Goal: Task Accomplishment & Management: Manage account settings

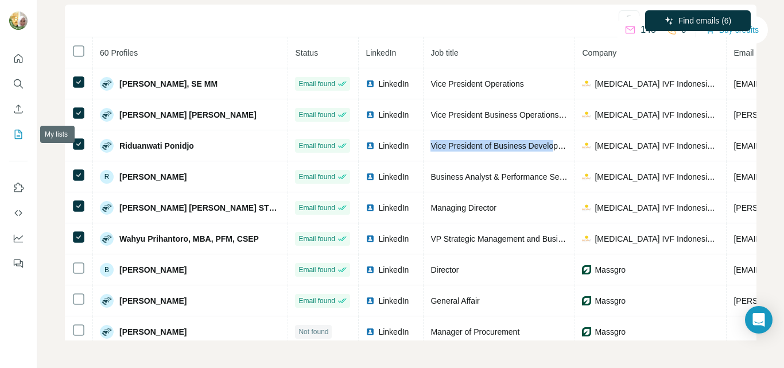
scroll to position [0, 84]
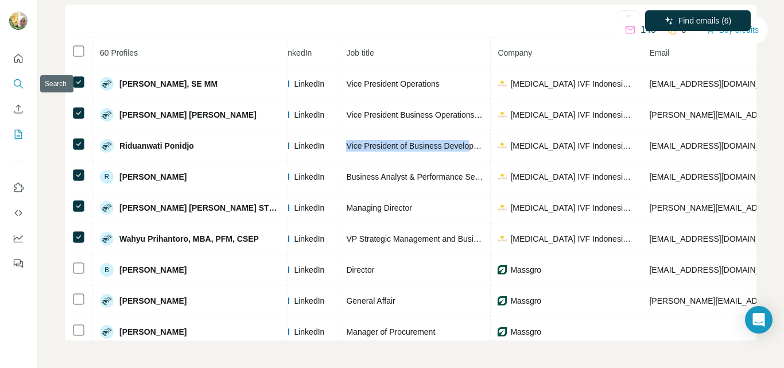
click at [18, 84] on icon "Search" at bounding box center [18, 83] width 11 height 11
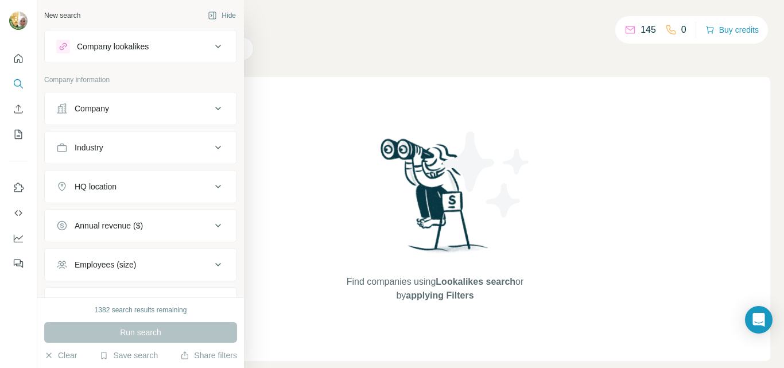
click at [96, 109] on div "Company" at bounding box center [92, 108] width 34 height 11
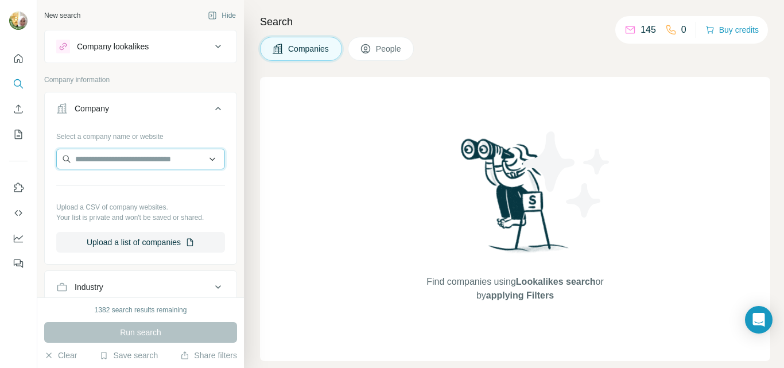
click at [135, 155] on input "text" at bounding box center [140, 159] width 169 height 21
paste input "**********"
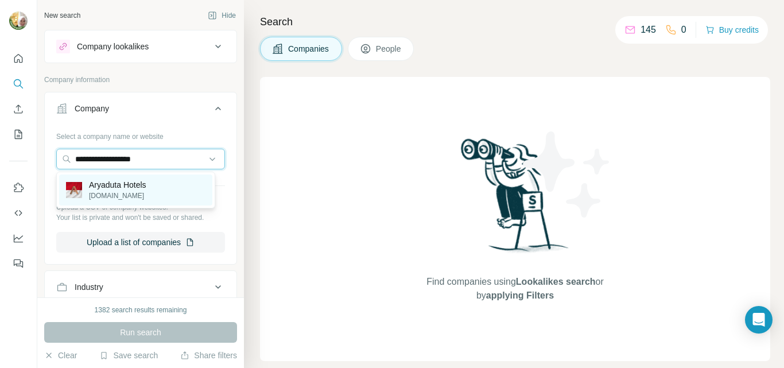
type input "**********"
click at [141, 189] on p "Aryaduta Hotels" at bounding box center [117, 184] width 57 height 11
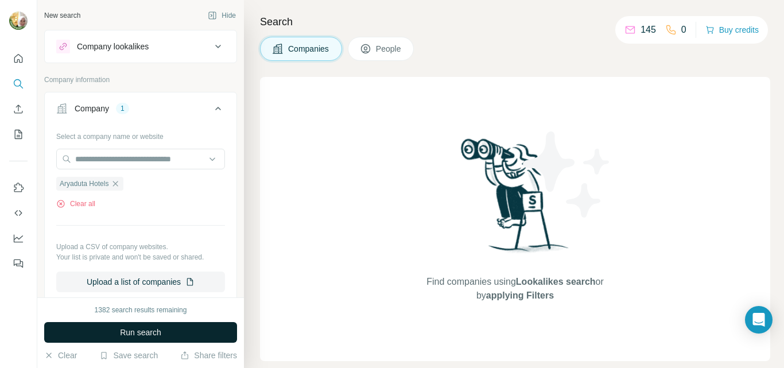
click at [128, 337] on span "Run search" at bounding box center [140, 332] width 41 height 11
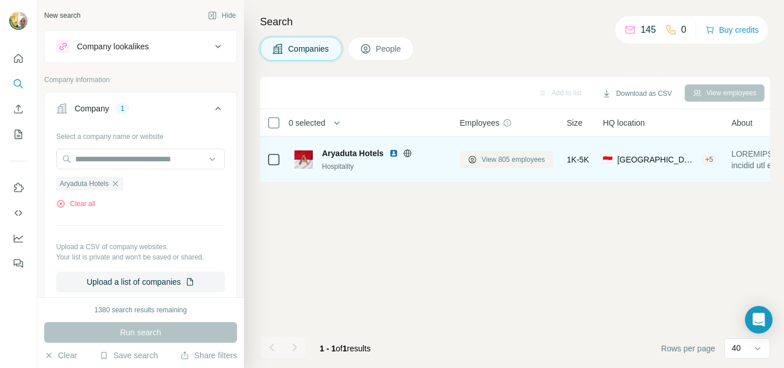
click at [512, 164] on button "View 805 employees" at bounding box center [507, 159] width 94 height 17
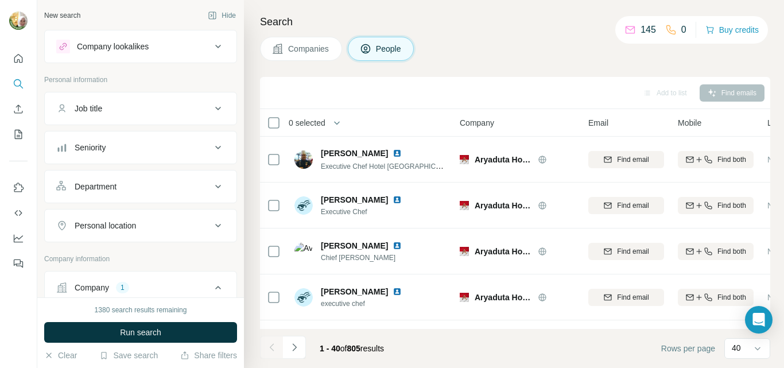
click at [211, 146] on icon at bounding box center [218, 148] width 14 height 14
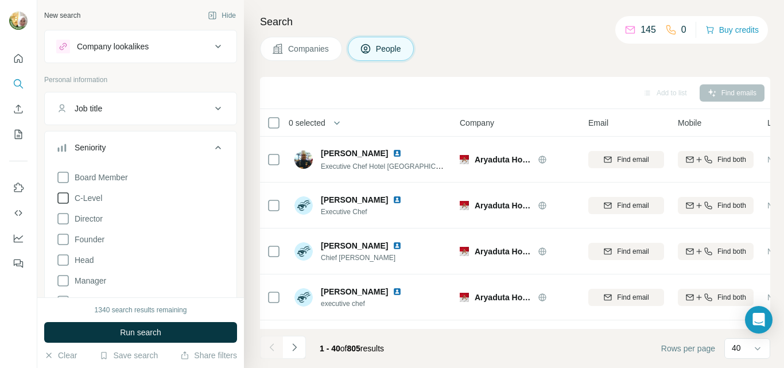
click at [64, 196] on icon at bounding box center [63, 198] width 14 height 14
click at [64, 220] on icon at bounding box center [63, 219] width 14 height 14
click at [65, 240] on icon at bounding box center [63, 239] width 14 height 14
drag, startPoint x: 66, startPoint y: 256, endPoint x: 65, endPoint y: 278, distance: 21.8
click at [65, 256] on icon at bounding box center [63, 260] width 14 height 14
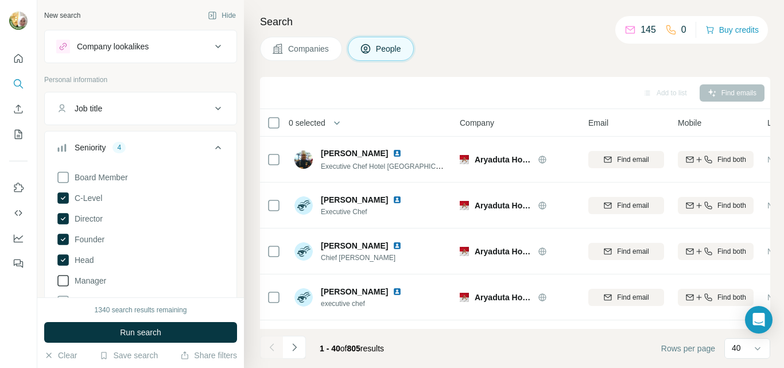
click at [65, 278] on icon at bounding box center [63, 281] width 14 height 14
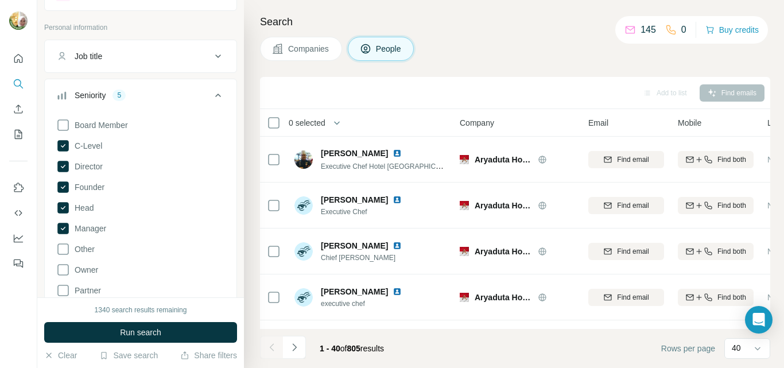
scroll to position [57, 0]
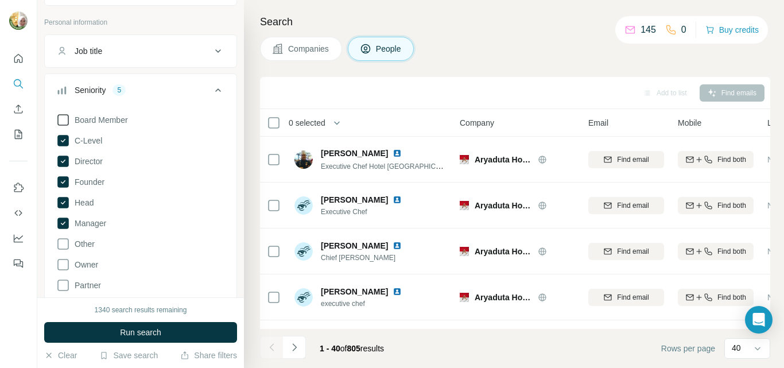
click at [60, 114] on icon at bounding box center [63, 120] width 14 height 14
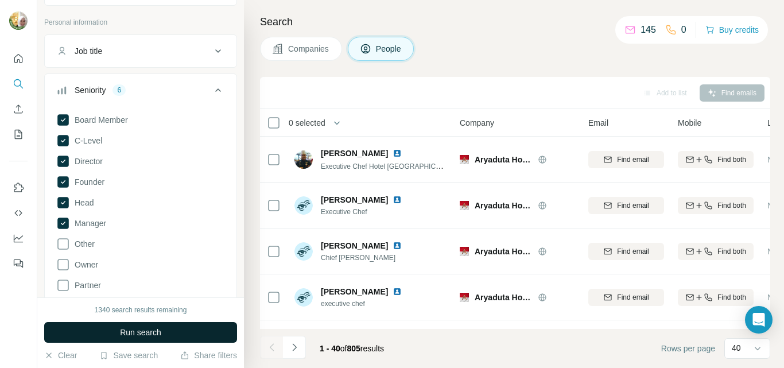
click at [140, 335] on span "Run search" at bounding box center [140, 332] width 41 height 11
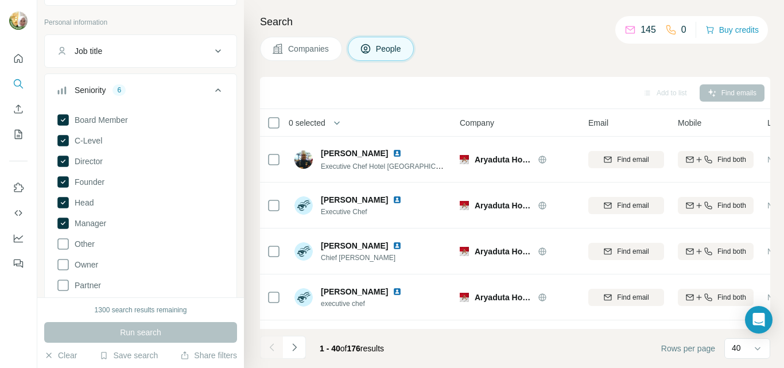
scroll to position [57, 0]
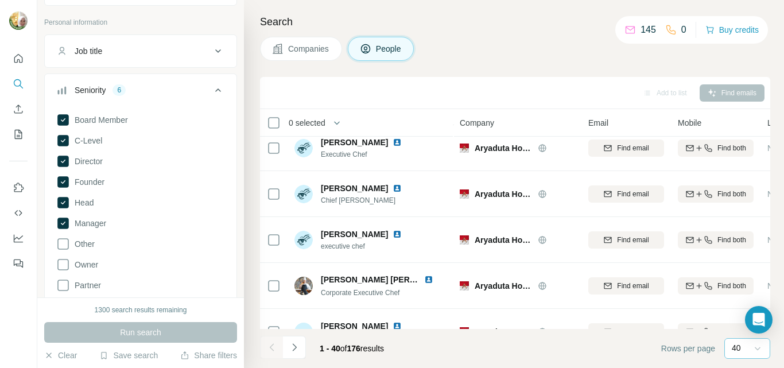
click at [758, 348] on icon at bounding box center [757, 348] width 11 height 11
click at [744, 261] on div "60" at bounding box center [747, 260] width 26 height 11
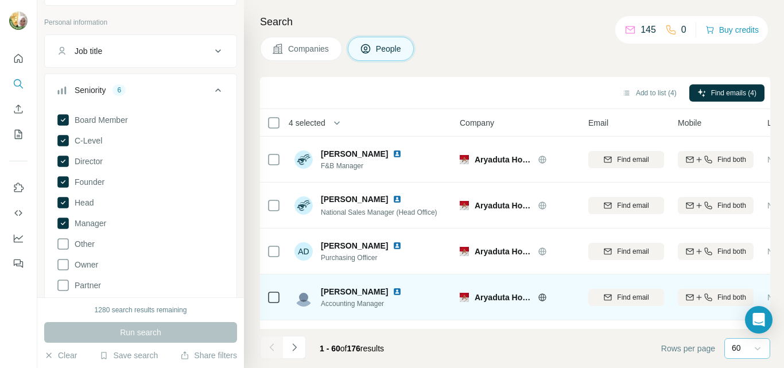
scroll to position [2569, 0]
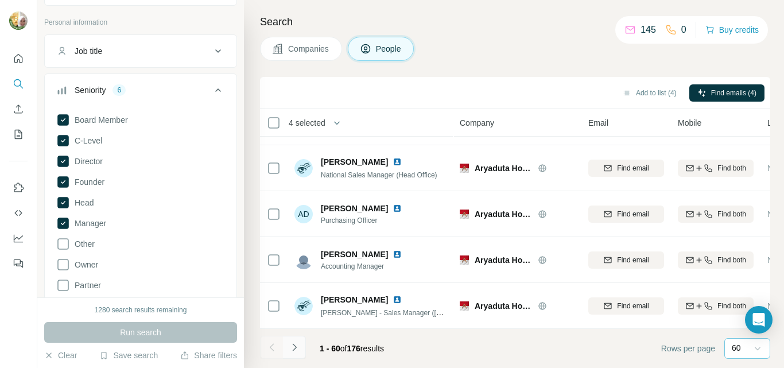
click at [295, 344] on icon "Navigate to next page" at bounding box center [294, 346] width 11 height 11
click at [294, 348] on icon "Navigate to next page" at bounding box center [294, 346] width 4 height 7
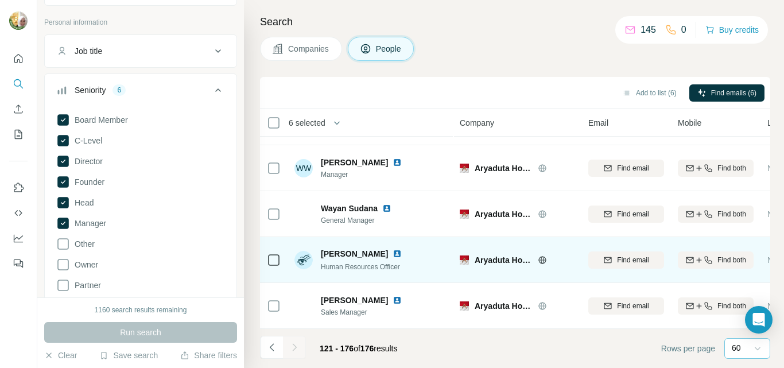
scroll to position [2385, 0]
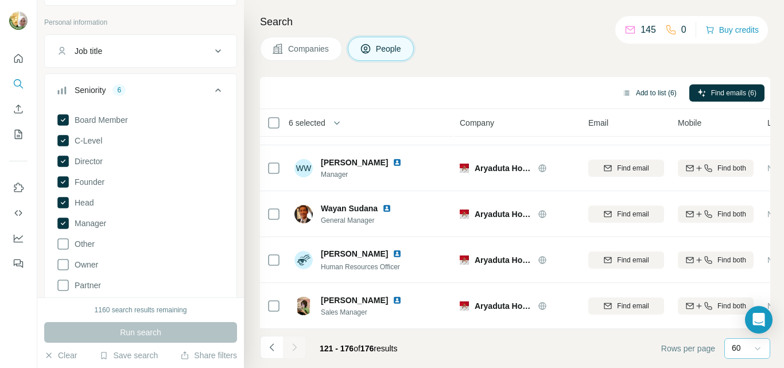
click at [652, 93] on button "Add to list (6)" at bounding box center [649, 92] width 71 height 17
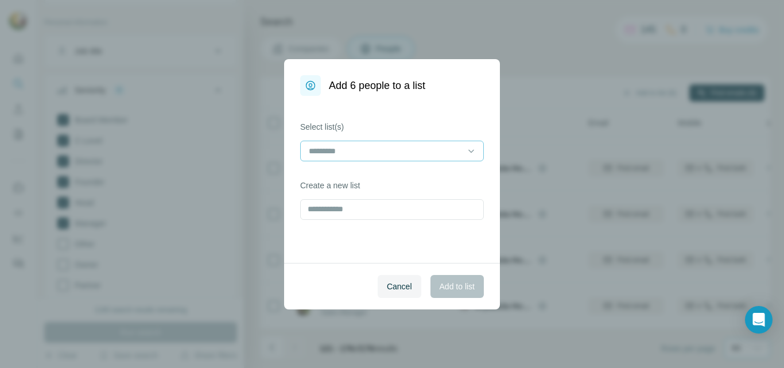
click at [417, 158] on div at bounding box center [385, 151] width 155 height 20
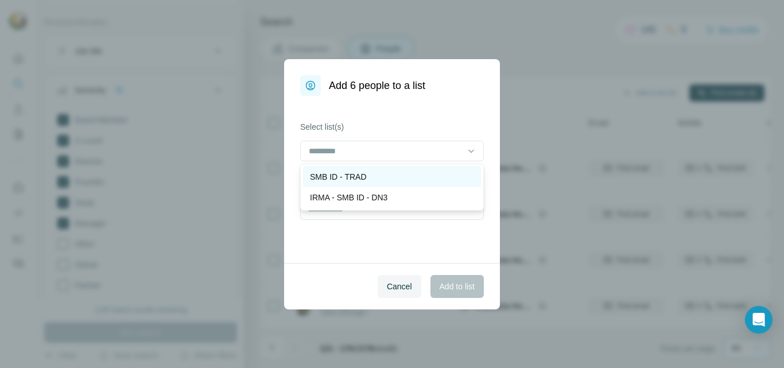
click at [356, 180] on p "SMB ID - TRAD" at bounding box center [338, 176] width 57 height 11
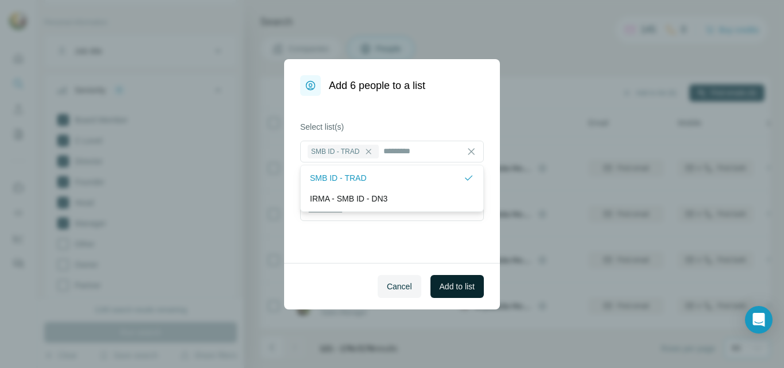
click at [446, 289] on span "Add to list" at bounding box center [457, 286] width 35 height 11
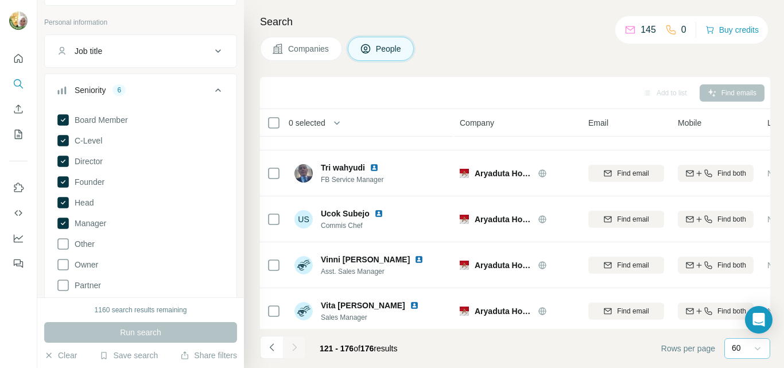
scroll to position [0, 0]
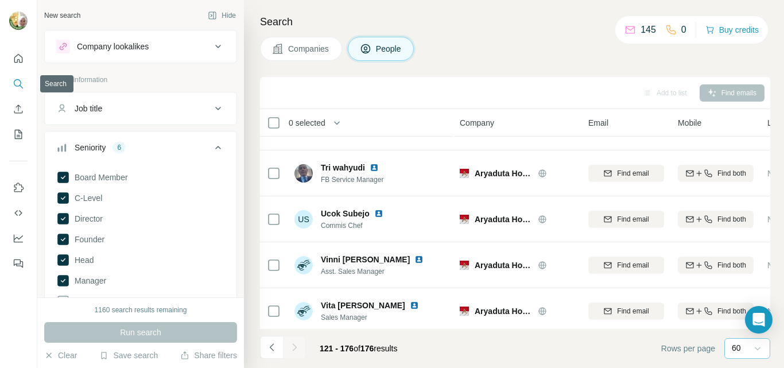
click at [15, 83] on icon "Search" at bounding box center [18, 83] width 11 height 11
click at [20, 87] on icon "Search" at bounding box center [18, 83] width 11 height 11
click at [18, 82] on icon "Search" at bounding box center [18, 83] width 11 height 11
click at [20, 64] on icon "Quick start" at bounding box center [18, 58] width 11 height 11
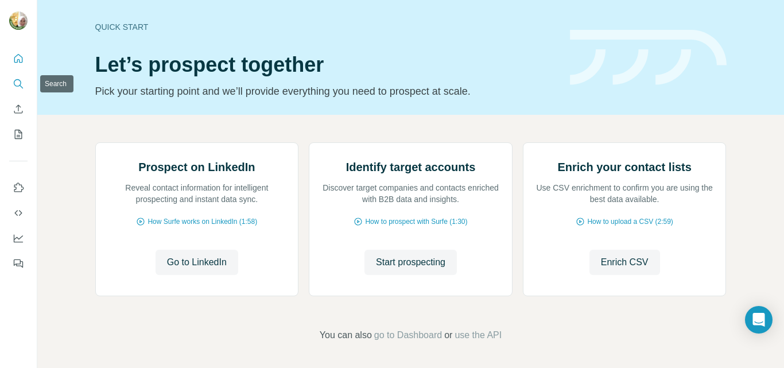
click at [17, 85] on icon "Search" at bounding box center [18, 83] width 11 height 11
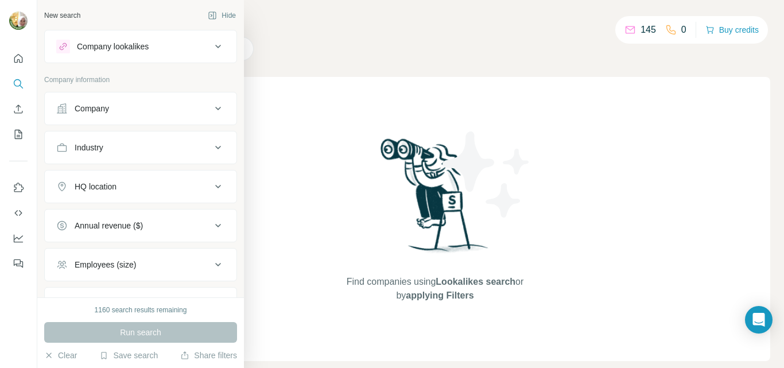
click at [91, 107] on div "Company" at bounding box center [92, 108] width 34 height 11
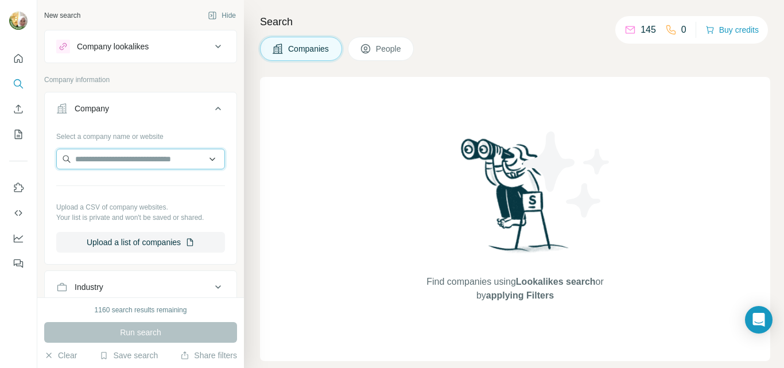
click at [116, 162] on input "text" at bounding box center [140, 159] width 169 height 21
paste input "**********"
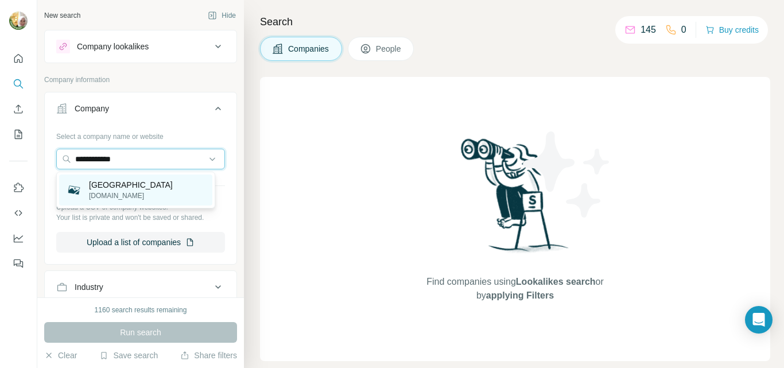
type input "**********"
click at [141, 184] on p "[GEOGRAPHIC_DATA]" at bounding box center [131, 184] width 84 height 11
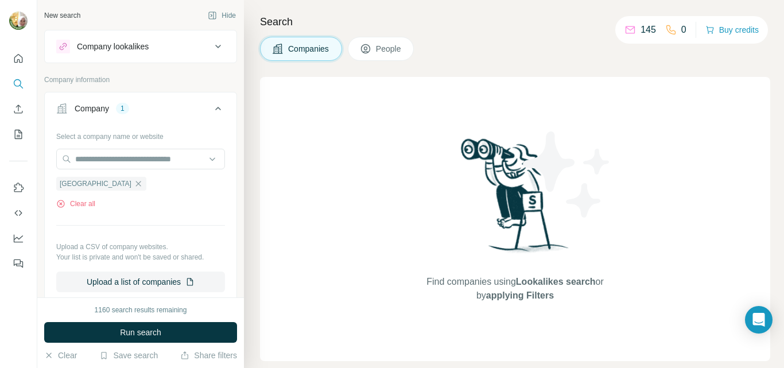
click at [143, 335] on span "Run search" at bounding box center [140, 332] width 41 height 11
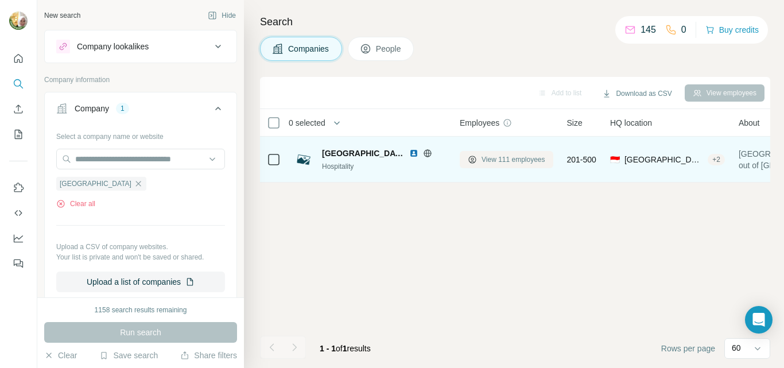
click at [518, 161] on span "View 111 employees" at bounding box center [513, 159] width 64 height 10
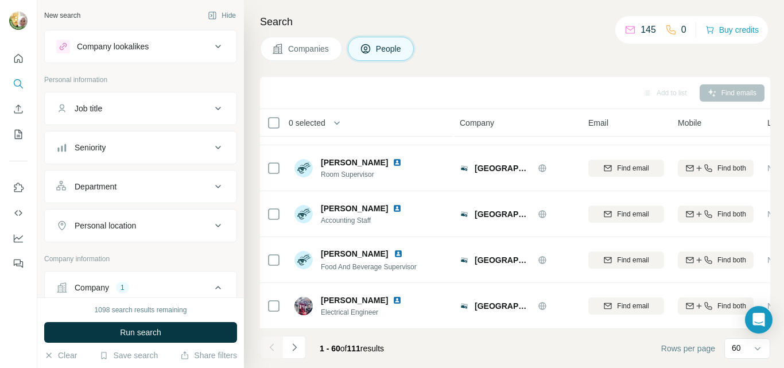
scroll to position [2569, 0]
click at [294, 349] on icon "Navigate to next page" at bounding box center [294, 346] width 4 height 7
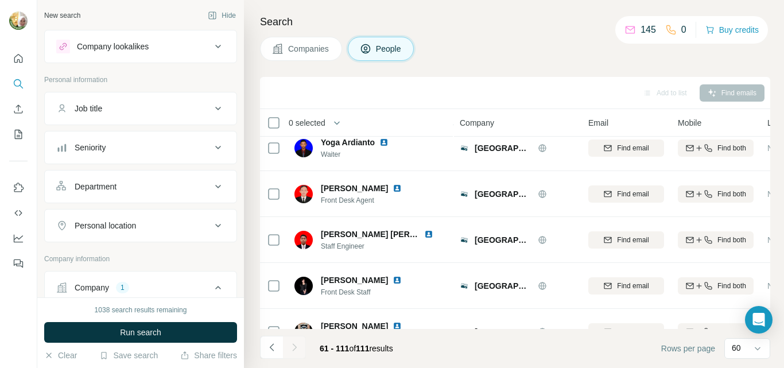
scroll to position [2155, 0]
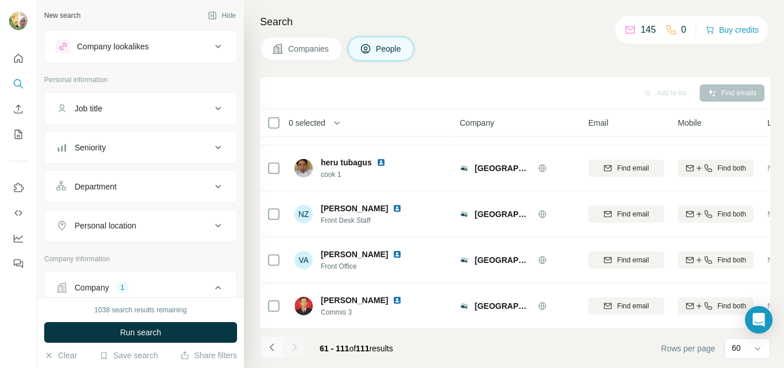
click at [274, 349] on icon "Navigate to previous page" at bounding box center [271, 346] width 11 height 11
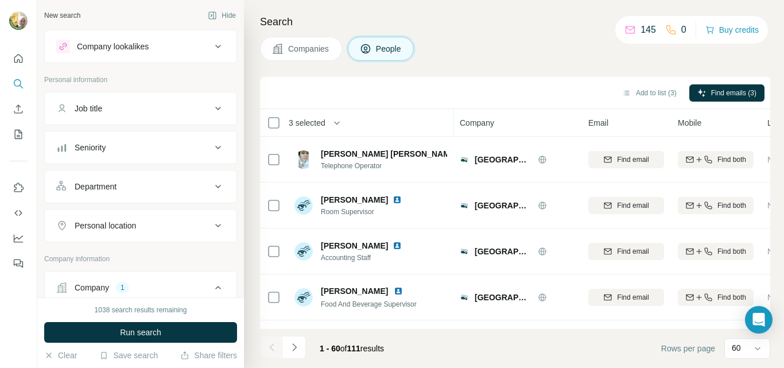
scroll to position [2569, 0]
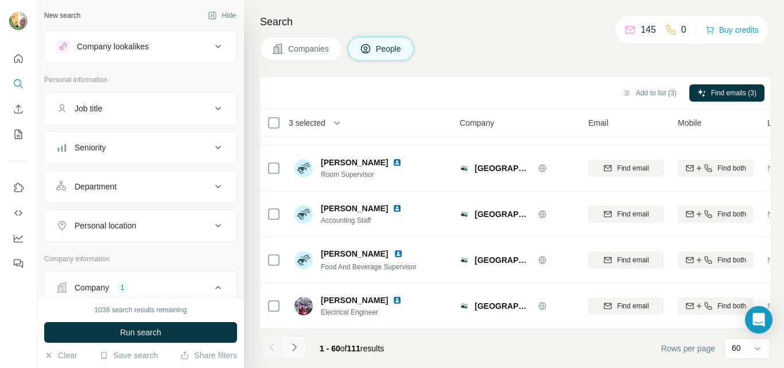
click at [294, 348] on icon "Navigate to next page" at bounding box center [294, 346] width 11 height 11
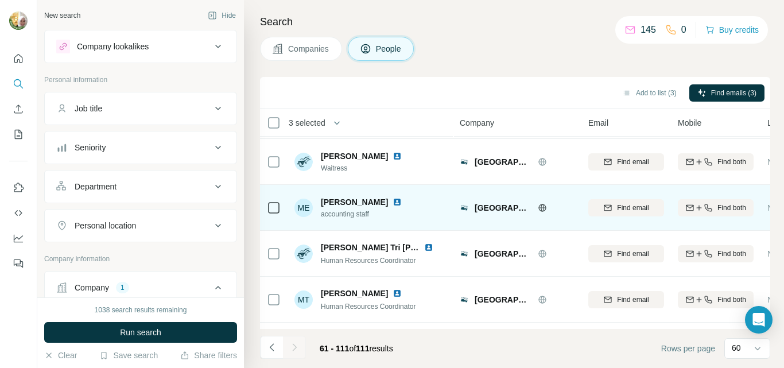
scroll to position [0, 0]
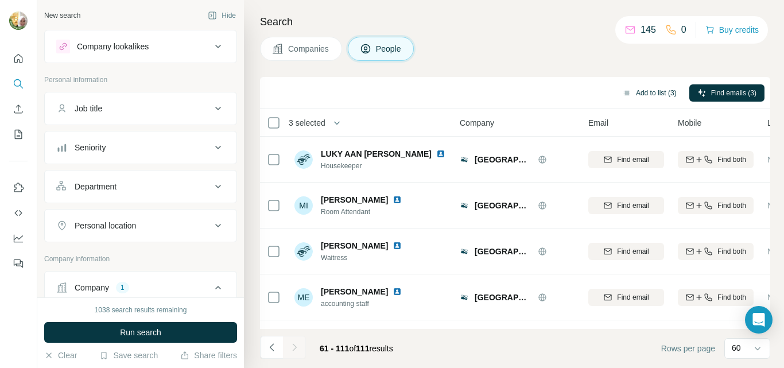
click at [651, 94] on button "Add to list (3)" at bounding box center [649, 92] width 71 height 17
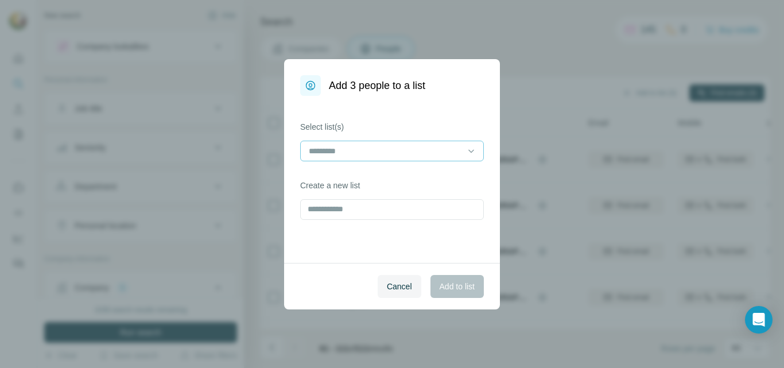
click at [459, 152] on input at bounding box center [385, 151] width 155 height 13
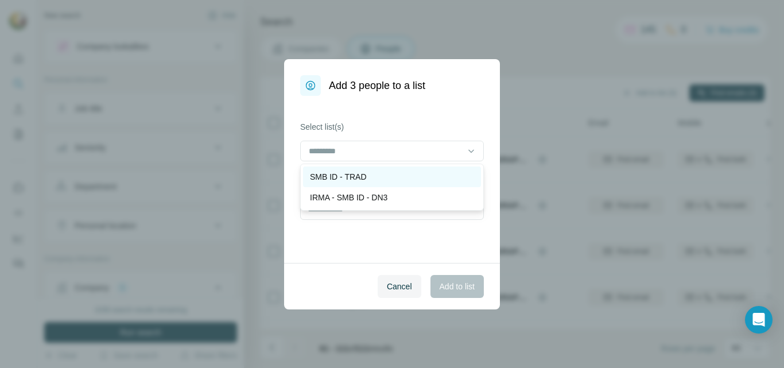
click at [351, 176] on p "SMB ID - TRAD" at bounding box center [338, 176] width 57 height 11
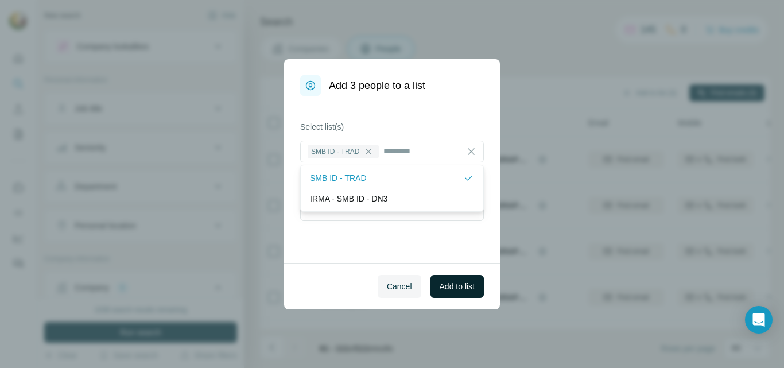
click at [458, 284] on span "Add to list" at bounding box center [457, 286] width 35 height 11
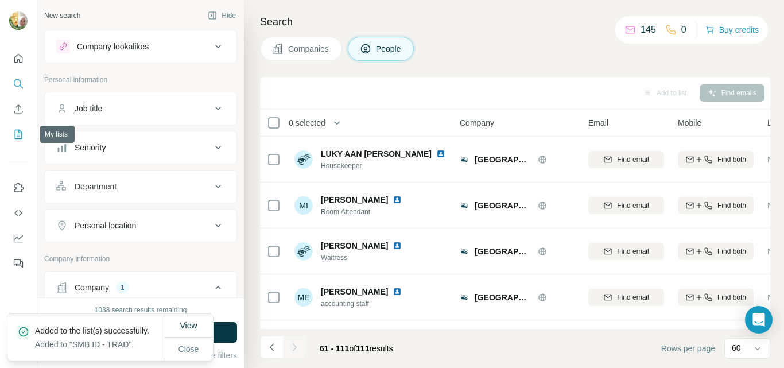
click at [18, 138] on icon "My lists" at bounding box center [18, 134] width 7 height 9
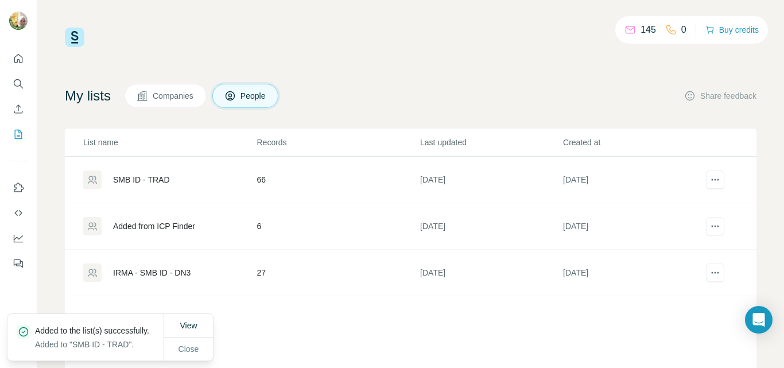
click at [155, 181] on div "SMB ID - TRAD" at bounding box center [141, 179] width 57 height 11
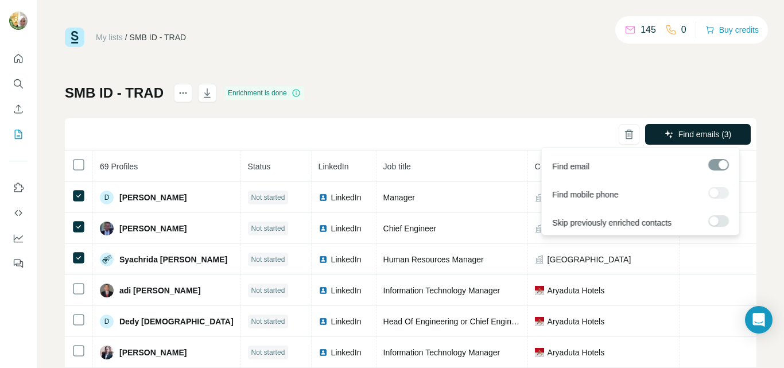
click at [688, 133] on span "Find emails (3)" at bounding box center [704, 134] width 53 height 11
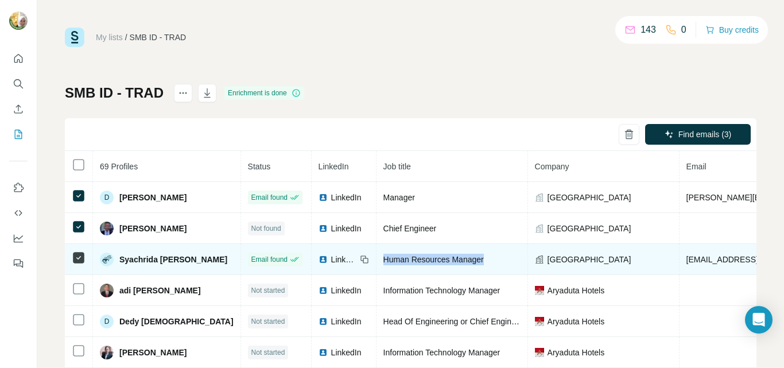
drag, startPoint x: 470, startPoint y: 259, endPoint x: 364, endPoint y: 257, distance: 106.2
click at [383, 257] on div "Human Resources Manager" at bounding box center [451, 259] width 137 height 11
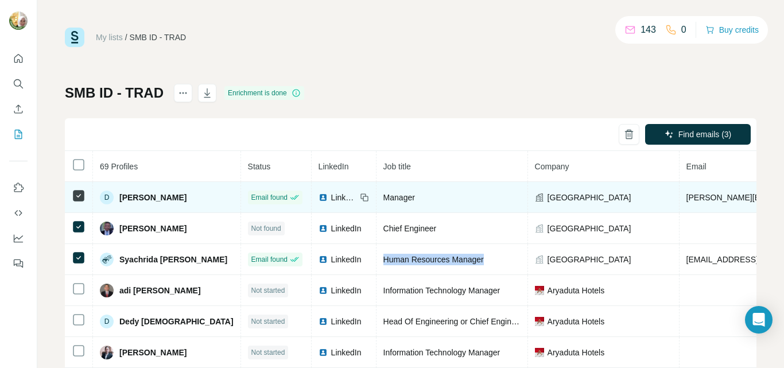
copy span "Human Resources Manager"
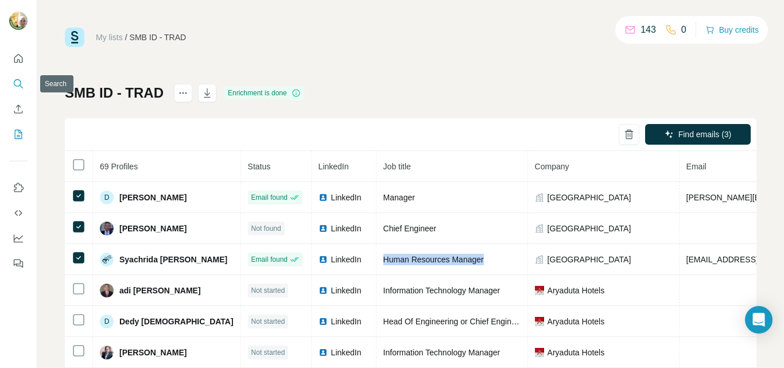
click at [20, 81] on icon "Search" at bounding box center [17, 82] width 7 height 7
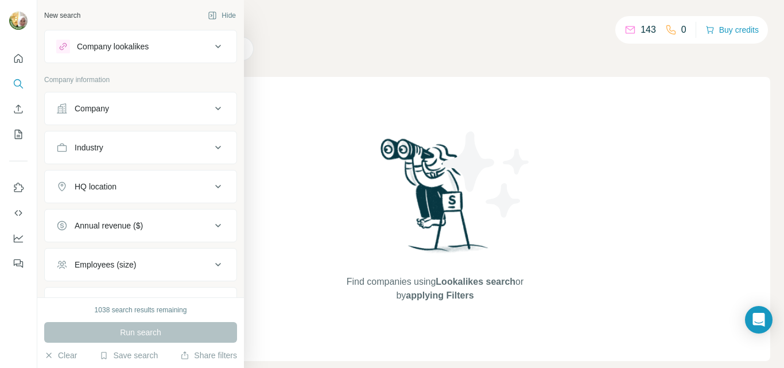
click at [88, 108] on div "Company" at bounding box center [92, 108] width 34 height 11
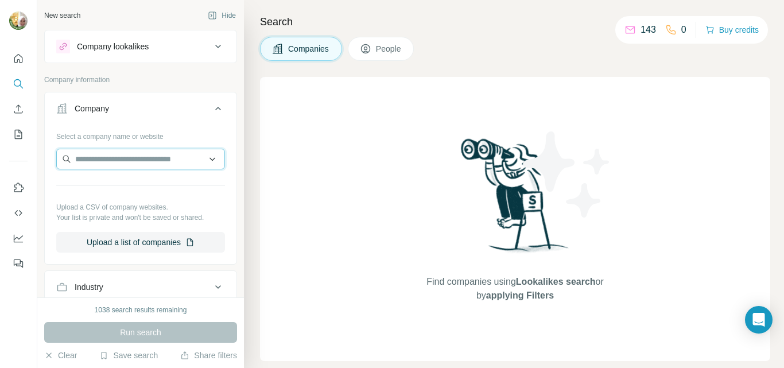
click at [90, 161] on input "text" at bounding box center [140, 159] width 169 height 21
paste input "**********"
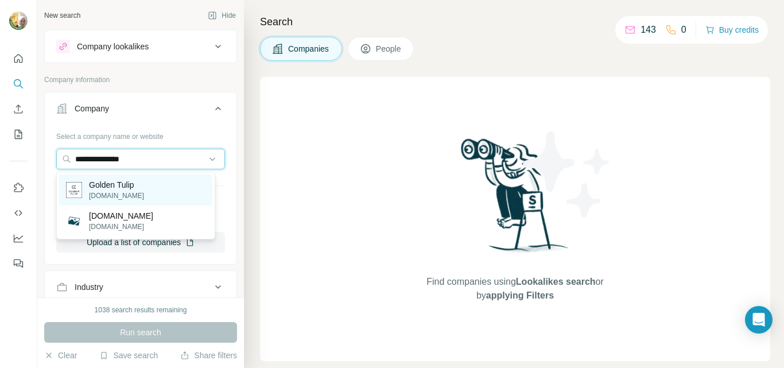
type input "**********"
click at [160, 189] on div "Golden Tulip [DOMAIN_NAME]" at bounding box center [135, 189] width 153 height 31
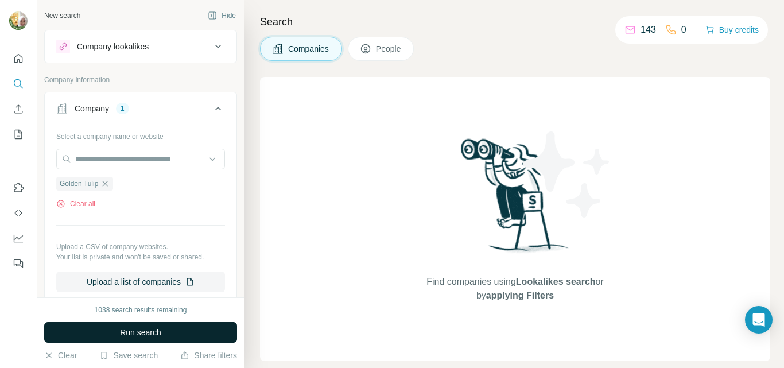
click at [142, 331] on span "Run search" at bounding box center [140, 332] width 41 height 11
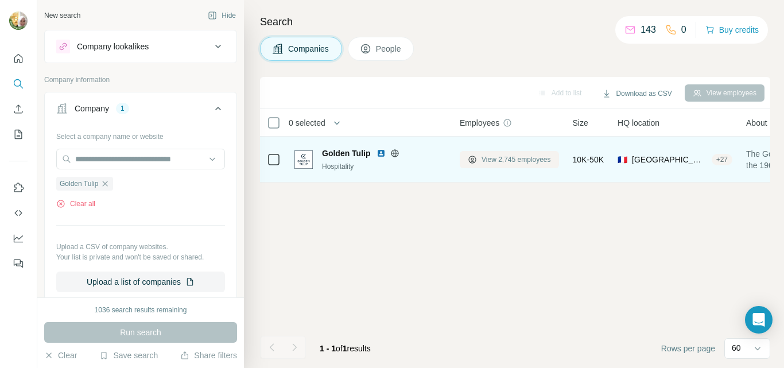
click at [500, 161] on span "View 2,745 employees" at bounding box center [515, 159] width 69 height 10
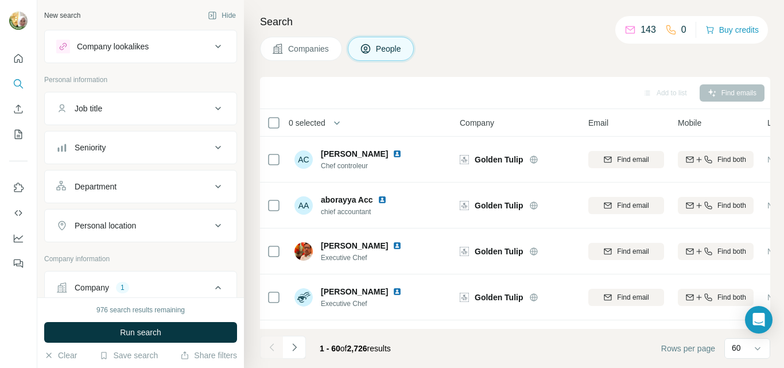
click at [98, 111] on div "Job title" at bounding box center [89, 108] width 28 height 11
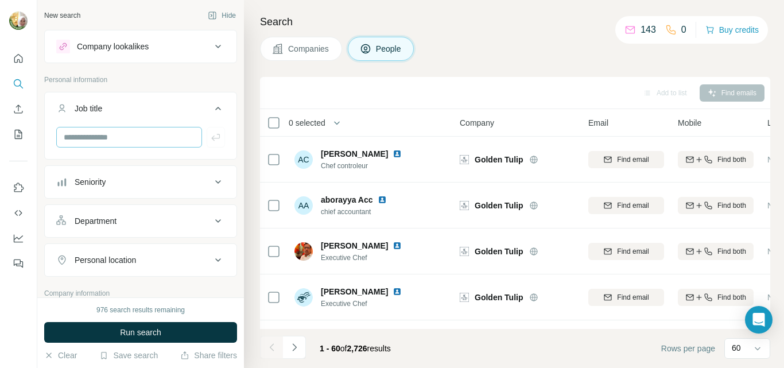
scroll to position [57, 0]
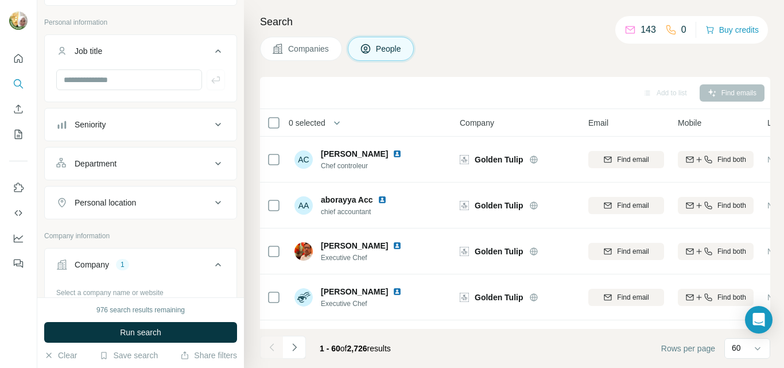
click at [152, 125] on div "Seniority" at bounding box center [133, 124] width 155 height 11
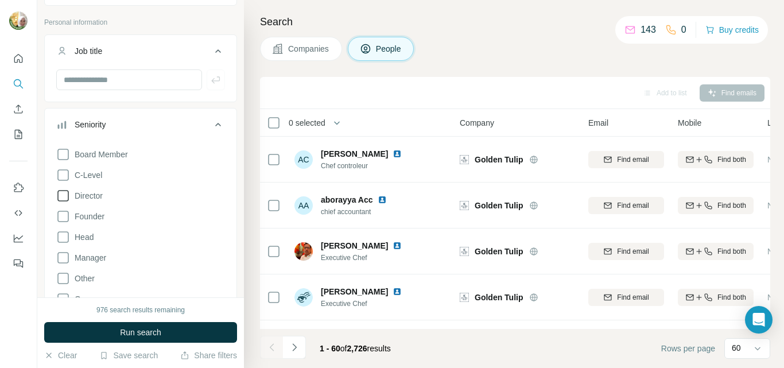
click at [73, 174] on span "C-Level" at bounding box center [86, 174] width 32 height 11
click at [73, 196] on span "Director" at bounding box center [86, 195] width 33 height 11
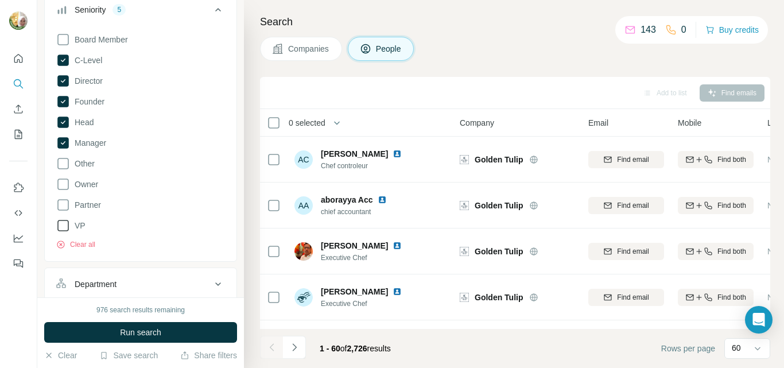
click at [78, 226] on span "VP" at bounding box center [77, 225] width 15 height 11
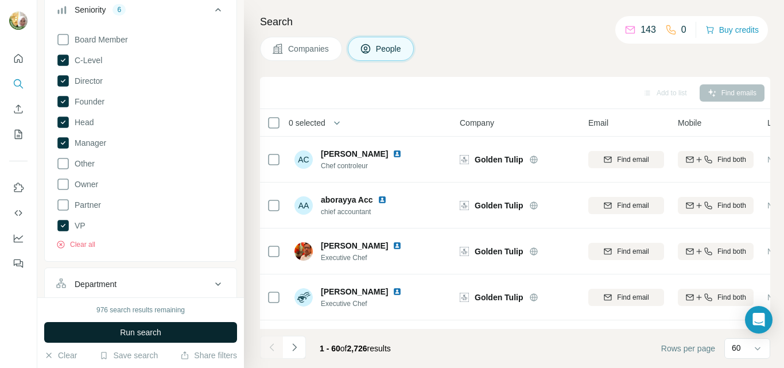
click at [169, 329] on button "Run search" at bounding box center [140, 332] width 193 height 21
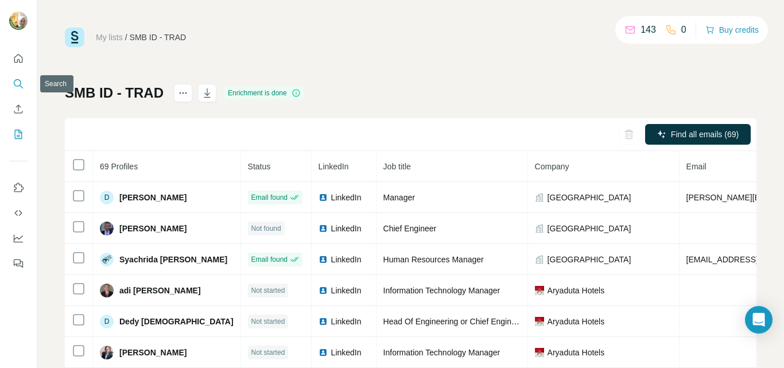
click at [15, 85] on icon "Search" at bounding box center [17, 82] width 7 height 7
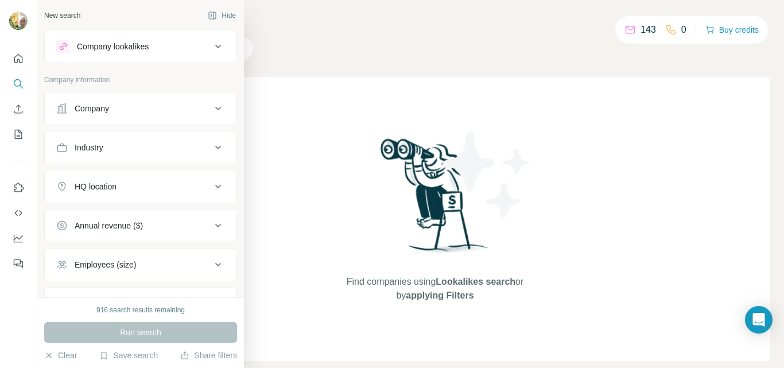
click at [88, 104] on div "Company" at bounding box center [92, 108] width 34 height 11
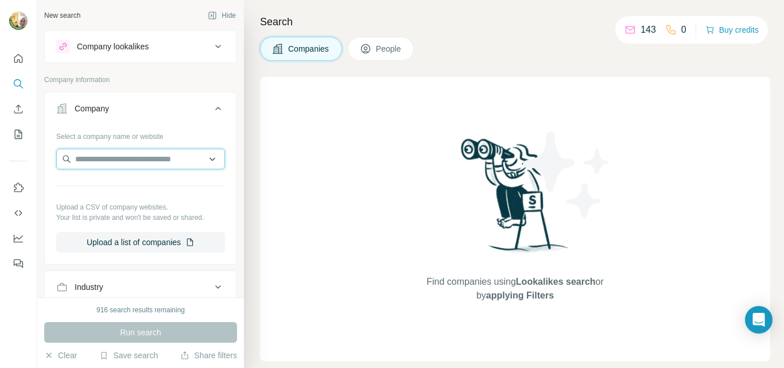
click at [164, 160] on input "text" at bounding box center [140, 159] width 169 height 21
paste input "**********"
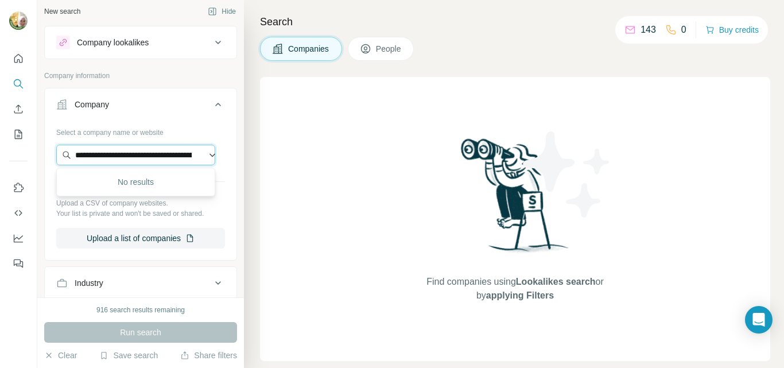
click at [166, 158] on input "**********" at bounding box center [135, 155] width 159 height 21
paste input "******"
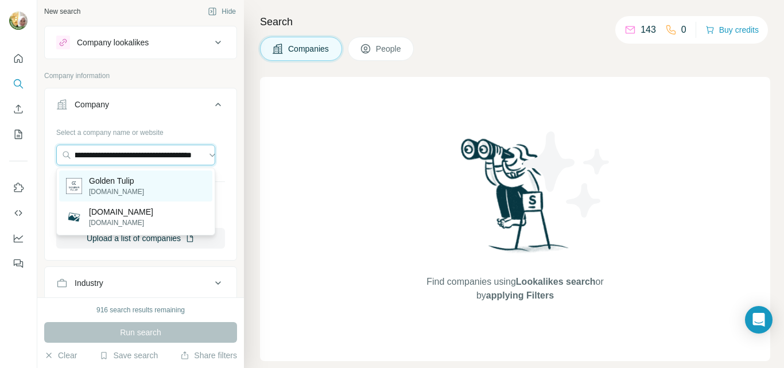
type input "**********"
click at [123, 184] on p "Golden Tulip" at bounding box center [116, 180] width 55 height 11
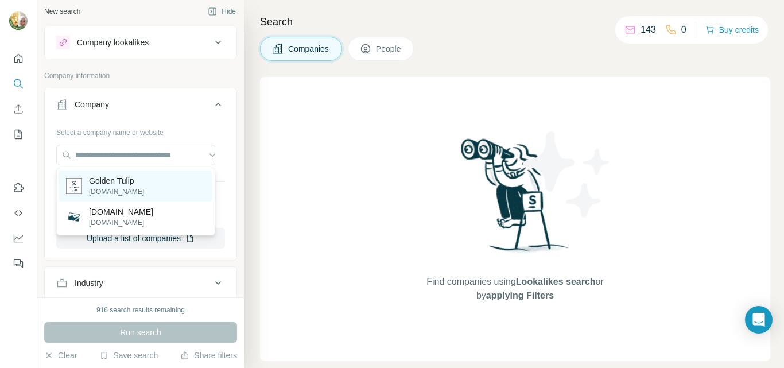
scroll to position [0, 0]
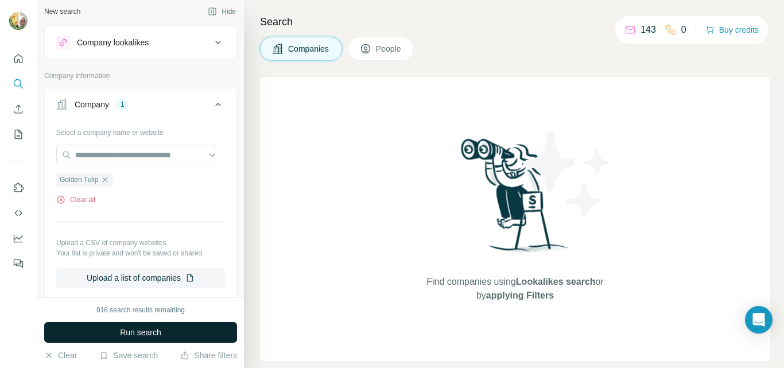
click at [158, 330] on span "Run search" at bounding box center [140, 332] width 41 height 11
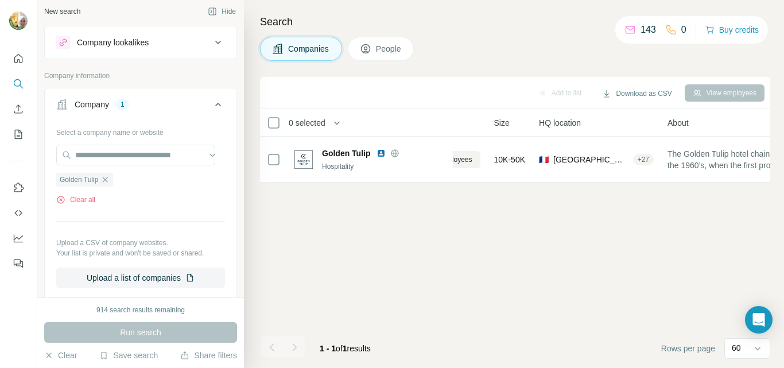
scroll to position [0, 341]
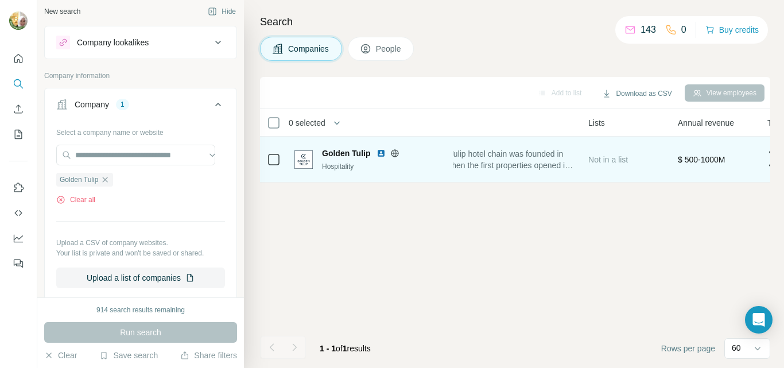
click at [305, 169] on div "Golden Tulip Hospitality" at bounding box center [370, 159] width 152 height 24
click at [351, 153] on span "Golden Tulip" at bounding box center [346, 152] width 49 height 11
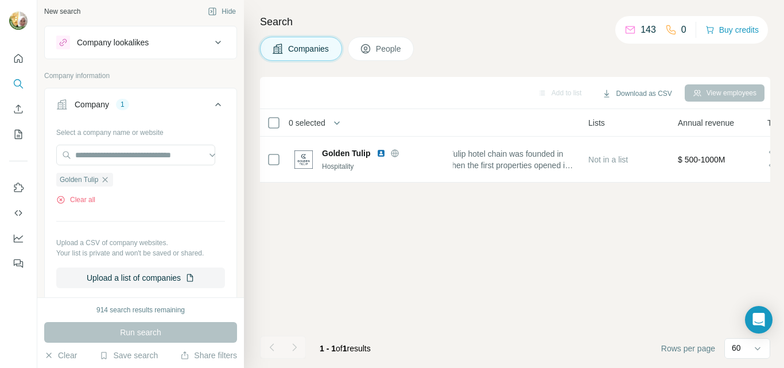
click at [398, 217] on div "Add to list Download as CSV View employees 0 selected Companies Employees Size …" at bounding box center [515, 222] width 510 height 291
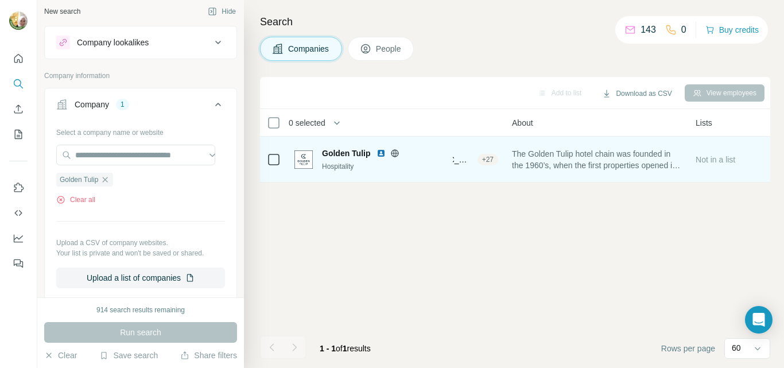
click at [261, 167] on td at bounding box center [274, 160] width 28 height 46
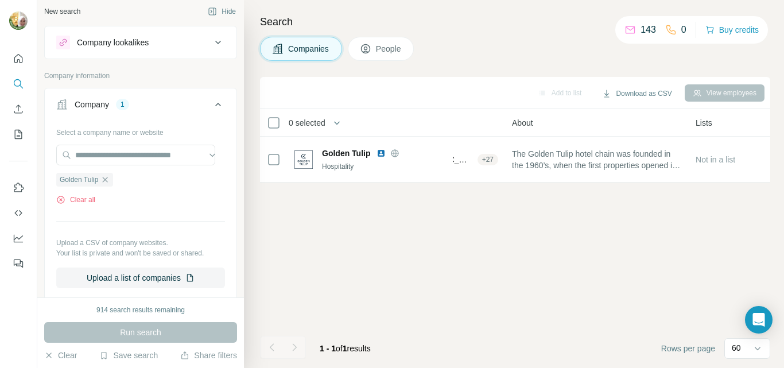
click at [342, 228] on div "Add to list Download as CSV View employees 0 selected Companies Employees Size …" at bounding box center [515, 222] width 510 height 291
click at [480, 235] on div "Add to list Download as CSV View employees 0 selected Companies Employees Size …" at bounding box center [515, 222] width 510 height 291
click at [476, 244] on div "Add to list Download as CSV View employees 0 selected Companies Employees Size …" at bounding box center [515, 222] width 510 height 291
click at [718, 95] on button "View employees" at bounding box center [725, 92] width 80 height 17
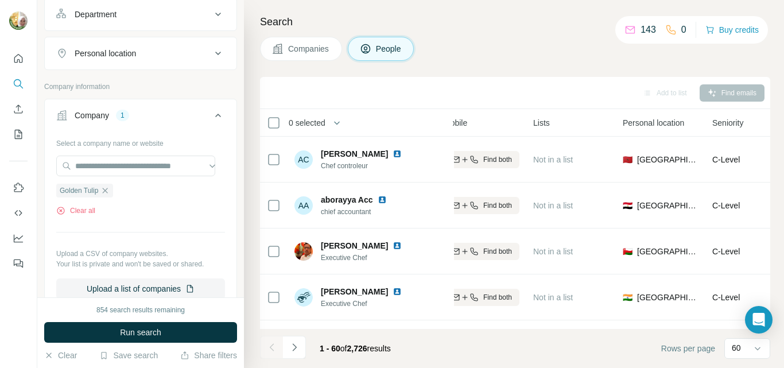
scroll to position [453, 0]
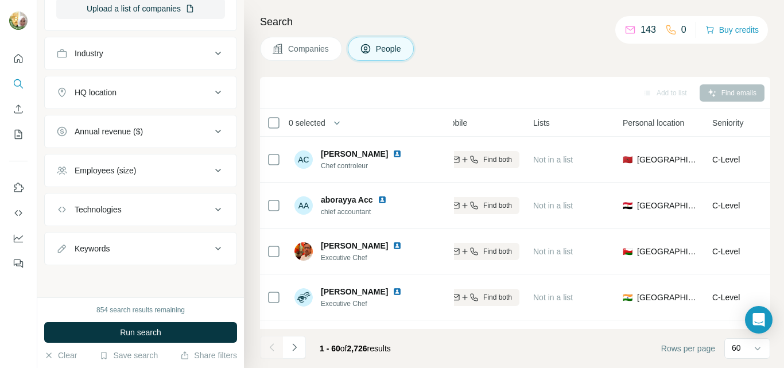
click at [102, 96] on div "HQ location" at bounding box center [96, 92] width 42 height 11
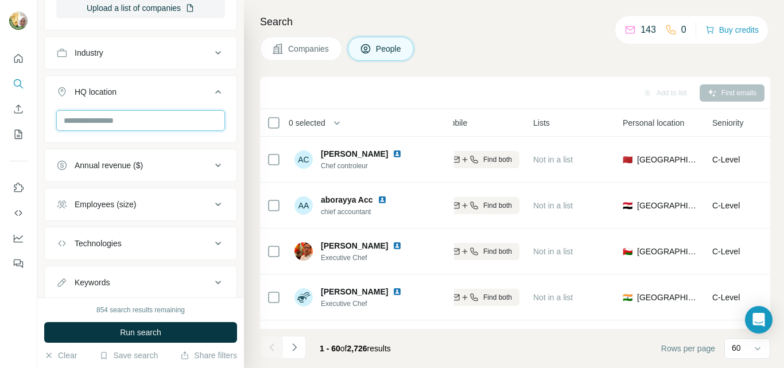
click at [108, 119] on input "text" at bounding box center [140, 120] width 169 height 21
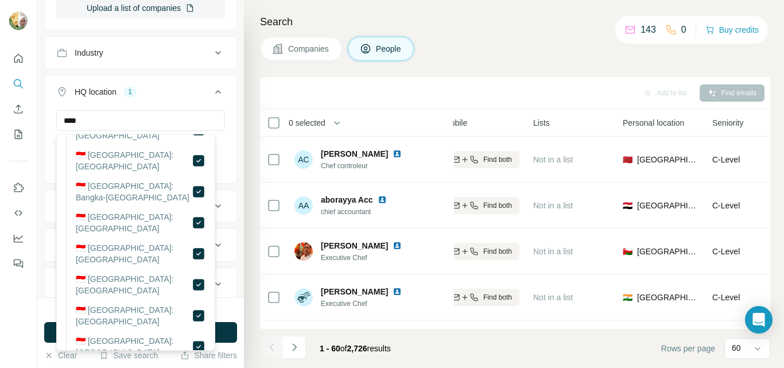
scroll to position [172, 234]
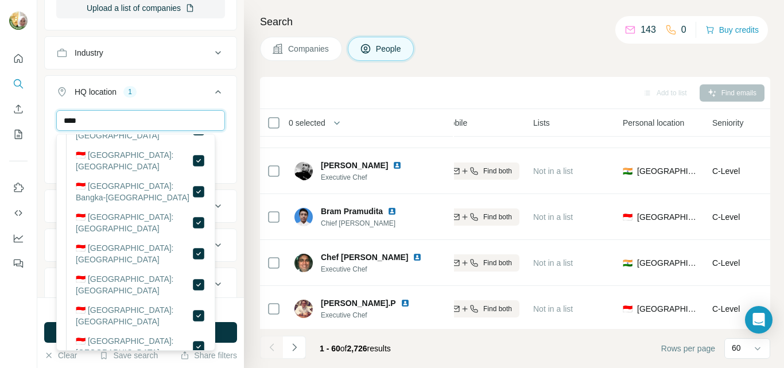
click at [102, 122] on input "****" at bounding box center [140, 120] width 169 height 21
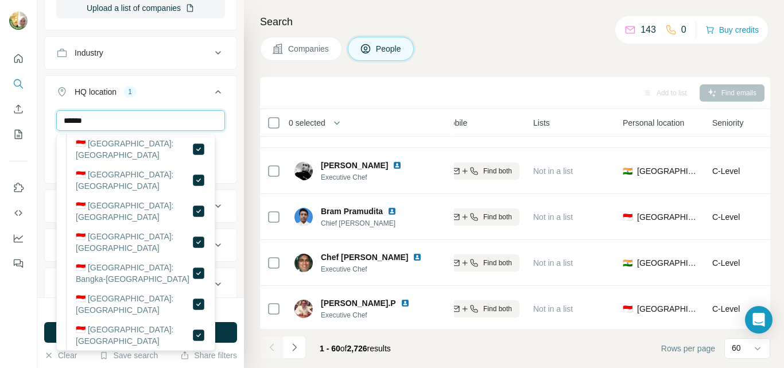
scroll to position [987, 0]
type input "*********"
click at [52, 335] on button "Run search" at bounding box center [140, 332] width 193 height 21
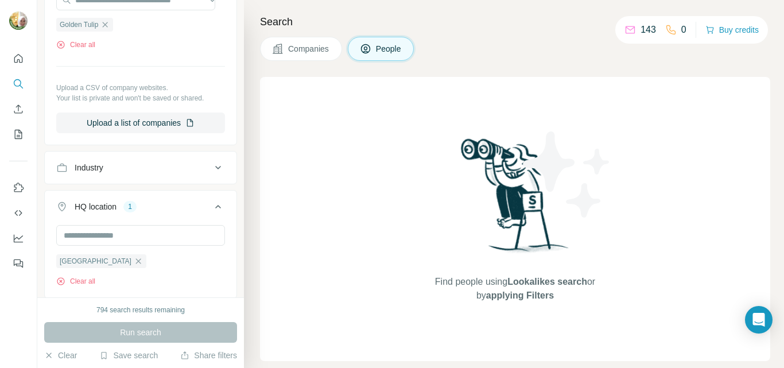
scroll to position [281, 0]
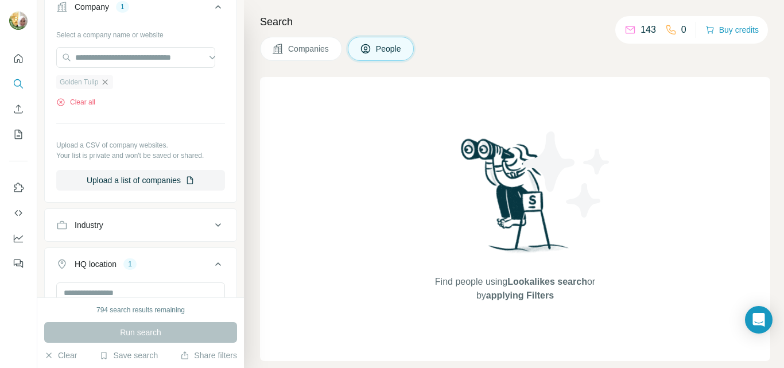
click at [106, 83] on icon "button" at bounding box center [105, 81] width 5 height 5
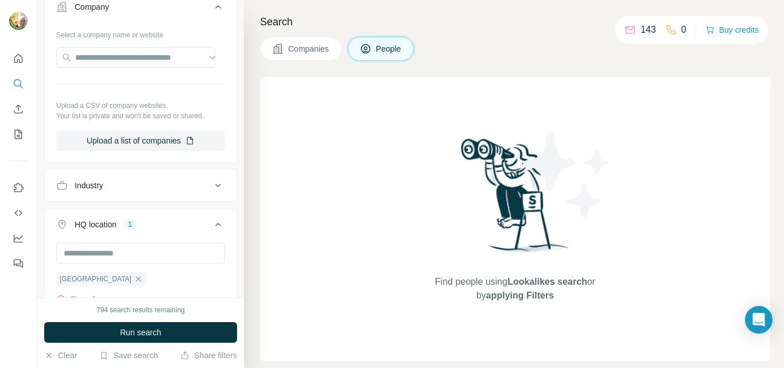
click at [134, 281] on icon "button" at bounding box center [138, 278] width 9 height 9
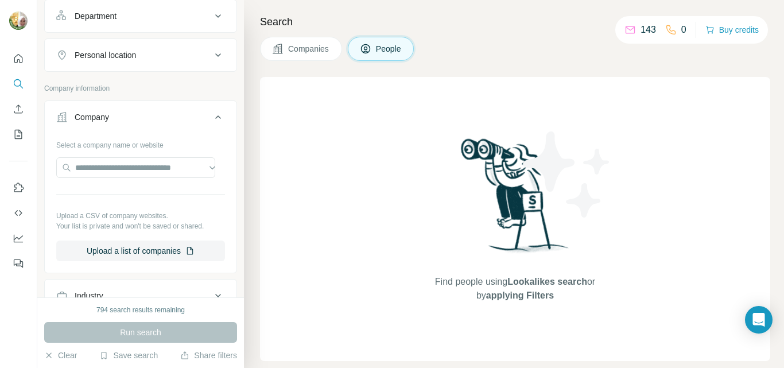
scroll to position [166, 0]
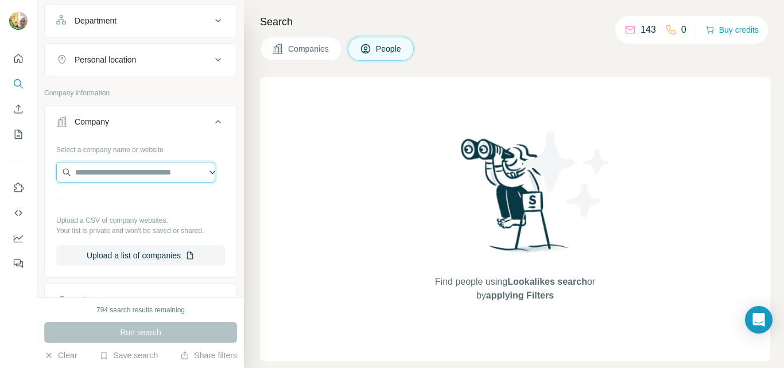
click at [111, 175] on input "text" at bounding box center [135, 172] width 159 height 21
type input "**********"
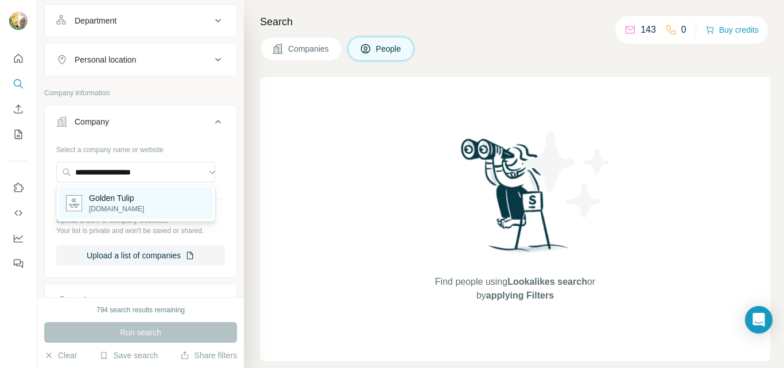
click at [121, 199] on p "Golden Tulip" at bounding box center [116, 197] width 55 height 11
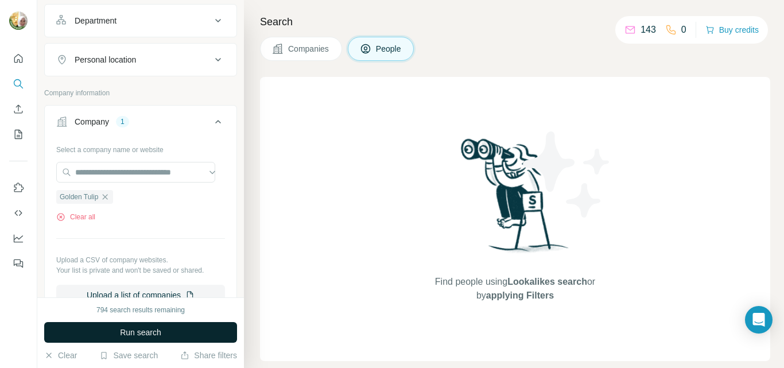
click at [149, 328] on span "Run search" at bounding box center [140, 332] width 41 height 11
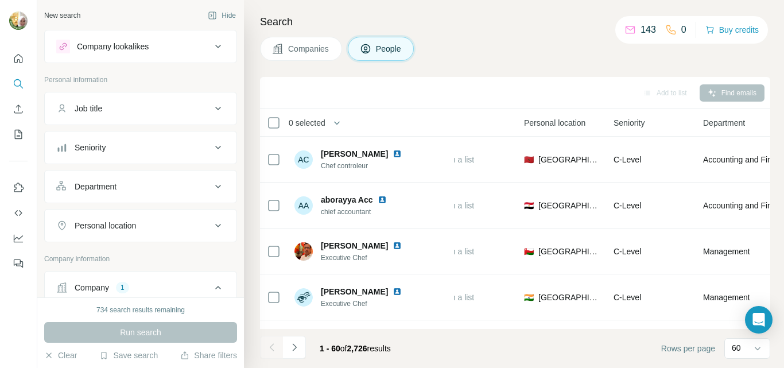
click at [102, 108] on div "Job title" at bounding box center [89, 108] width 28 height 11
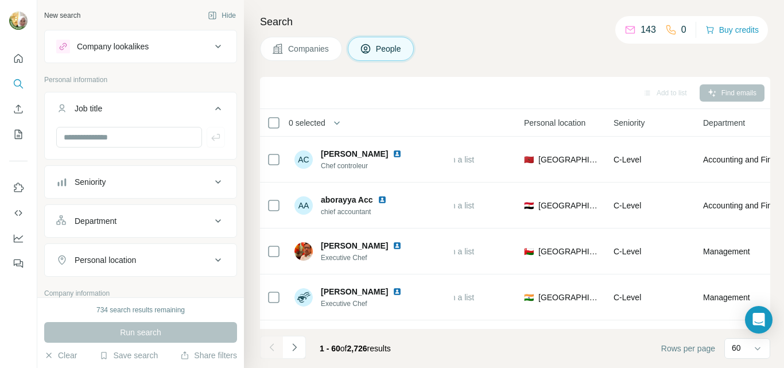
click at [104, 184] on div "Seniority" at bounding box center [90, 181] width 31 height 11
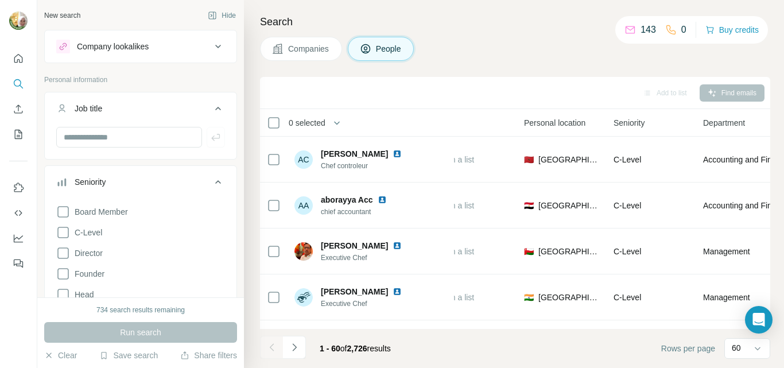
scroll to position [115, 0]
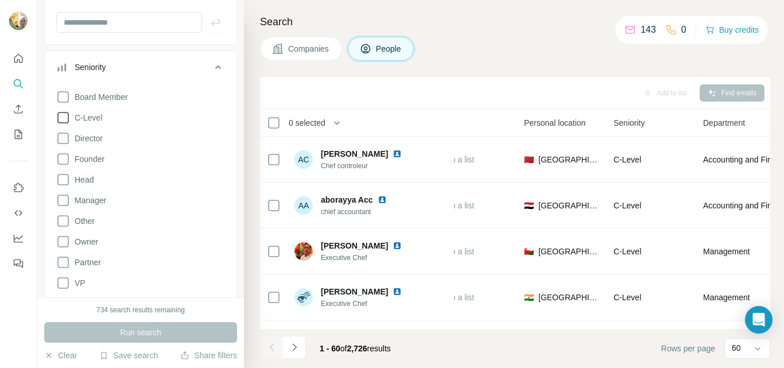
click at [87, 117] on span "C-Level" at bounding box center [86, 117] width 32 height 11
click at [87, 138] on span "Director" at bounding box center [86, 138] width 33 height 11
click at [86, 178] on span "Head" at bounding box center [82, 179] width 24 height 11
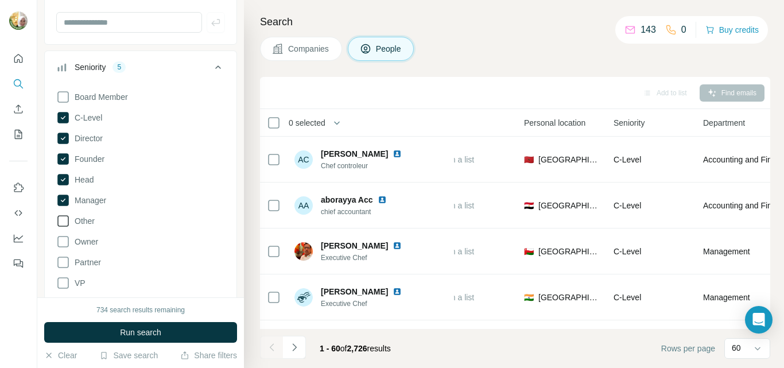
click at [84, 223] on span "Other" at bounding box center [82, 220] width 25 height 11
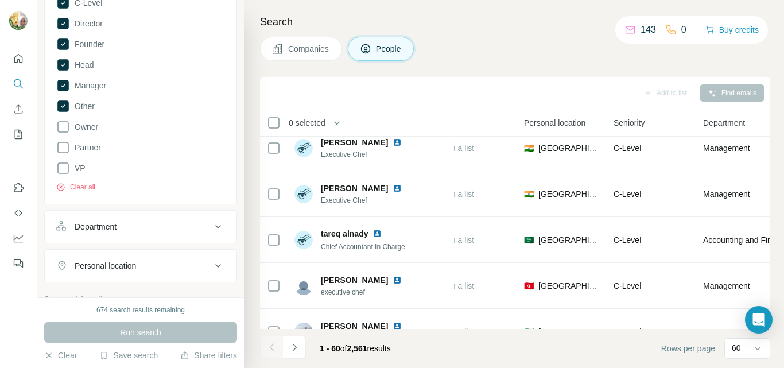
scroll to position [344, 0]
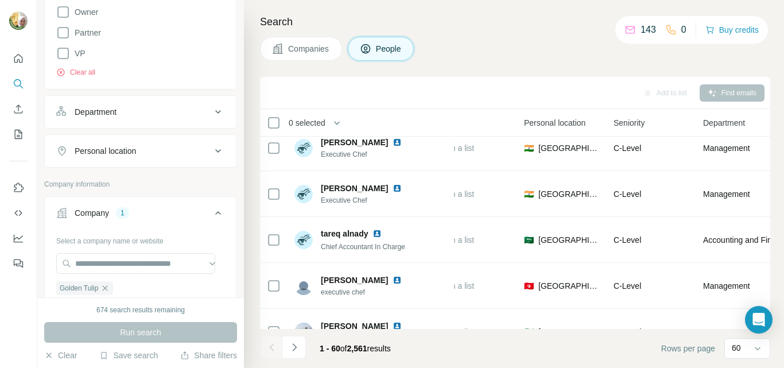
click at [215, 150] on icon at bounding box center [218, 150] width 6 height 3
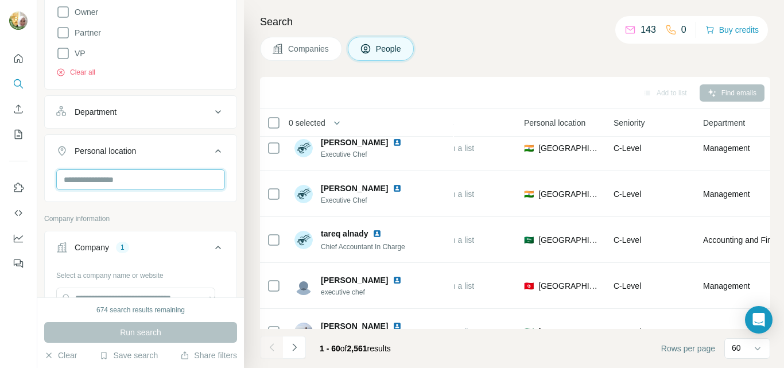
click at [129, 184] on input "text" at bounding box center [140, 179] width 169 height 21
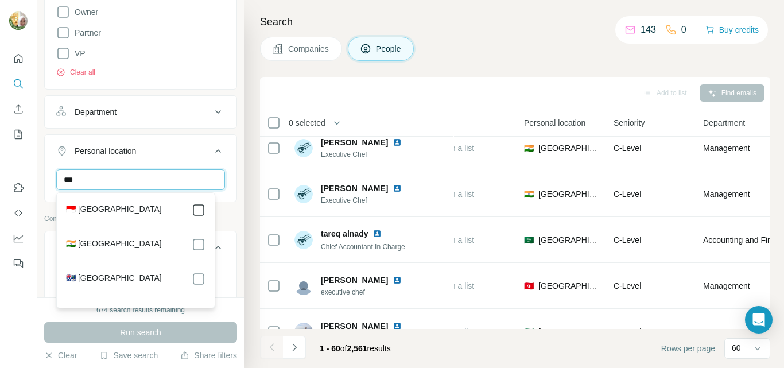
type input "***"
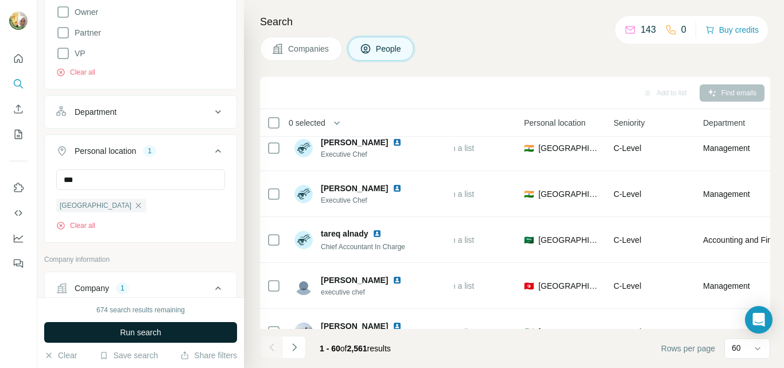
click at [153, 337] on span "Run search" at bounding box center [140, 332] width 41 height 11
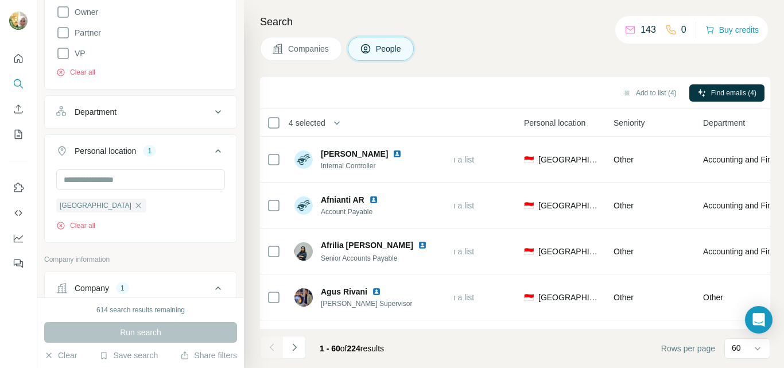
scroll to position [2569, 333]
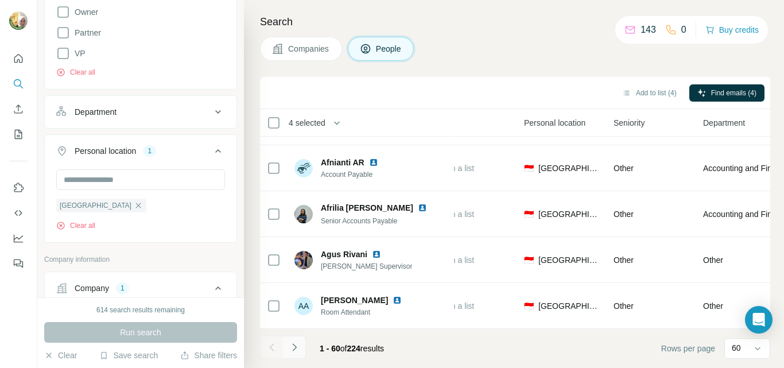
click at [294, 345] on icon "Navigate to next page" at bounding box center [294, 346] width 11 height 11
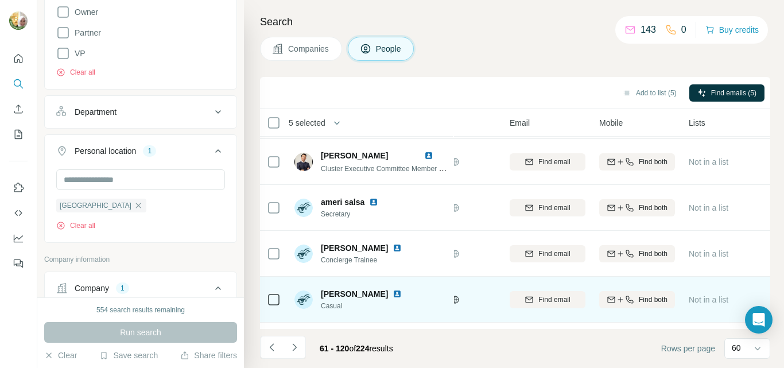
scroll to position [0, 79]
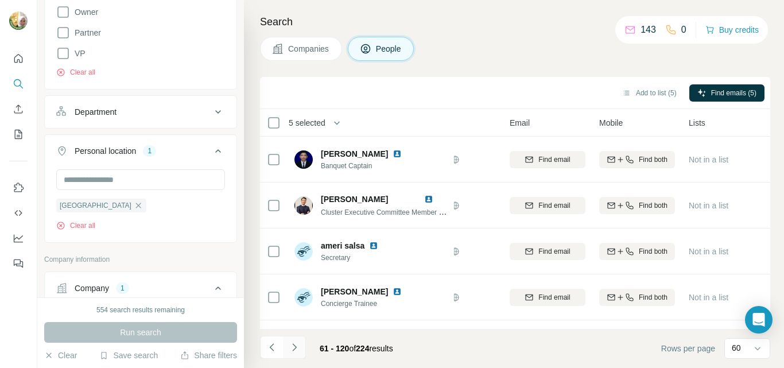
click at [295, 348] on icon "Navigate to next page" at bounding box center [294, 346] width 4 height 7
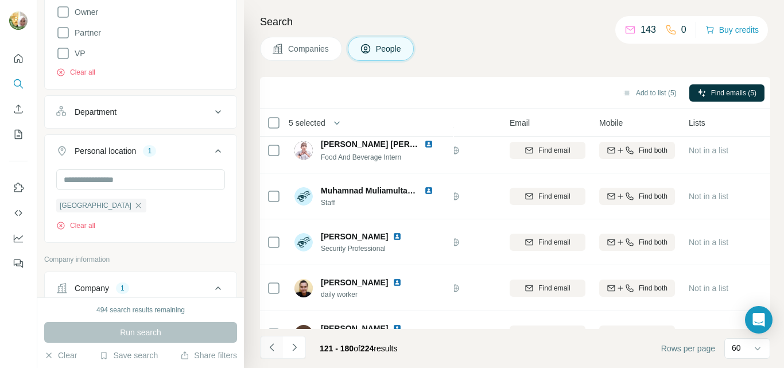
scroll to position [57, 79]
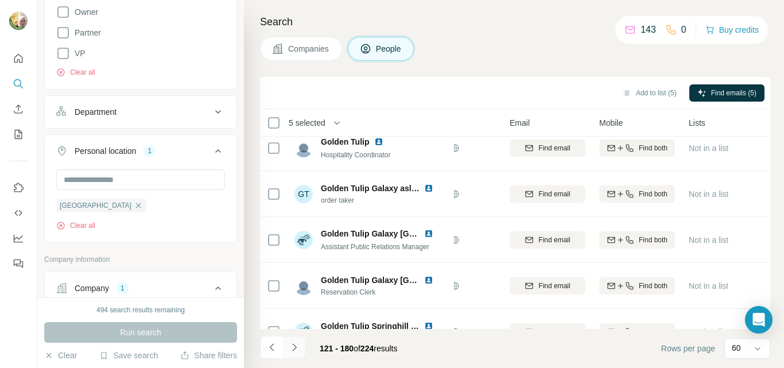
click at [297, 346] on icon "Navigate to next page" at bounding box center [294, 346] width 11 height 11
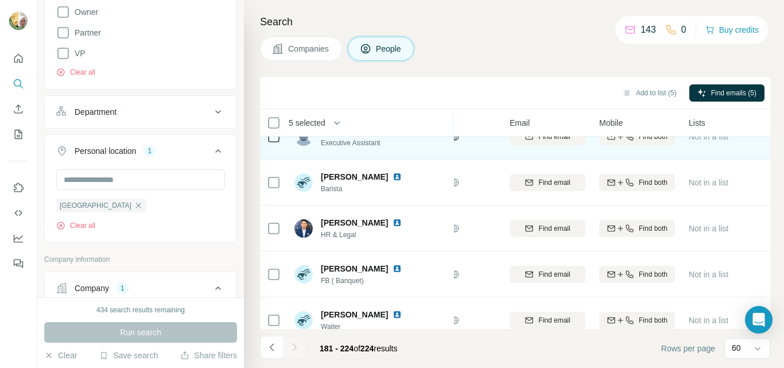
scroll to position [1834, 79]
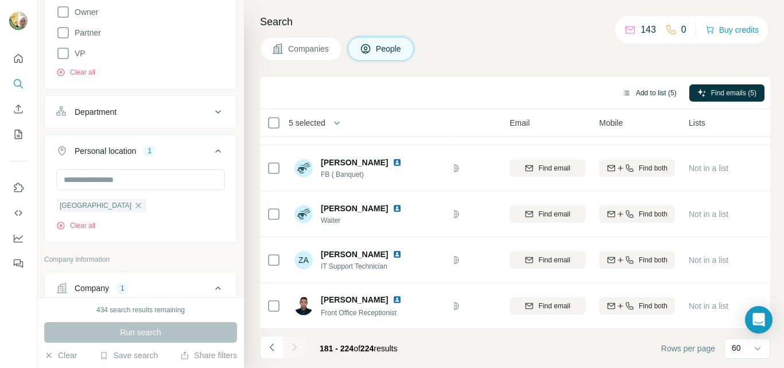
click at [653, 94] on button "Add to list (5)" at bounding box center [649, 92] width 71 height 17
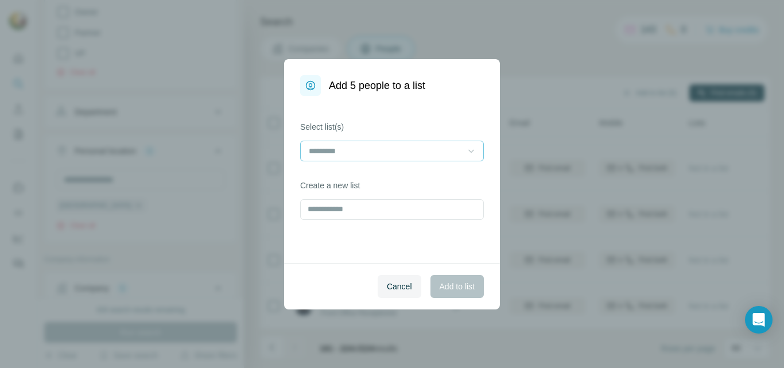
click at [455, 153] on input at bounding box center [385, 151] width 155 height 13
click at [473, 148] on icon at bounding box center [470, 150] width 11 height 11
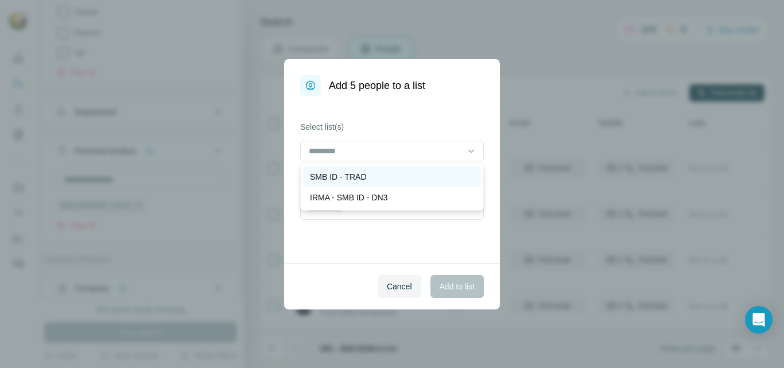
click at [351, 174] on p "SMB ID - TRAD" at bounding box center [338, 176] width 57 height 11
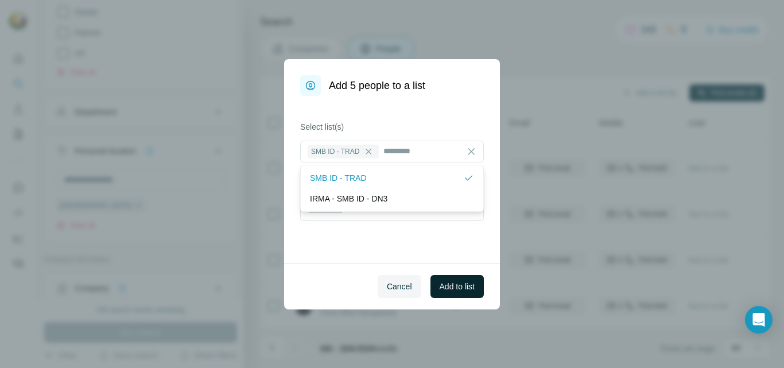
click at [452, 289] on span "Add to list" at bounding box center [457, 286] width 35 height 11
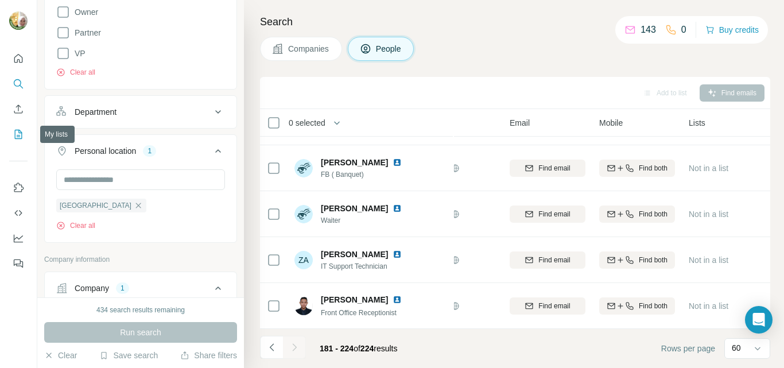
click at [19, 131] on icon "My lists" at bounding box center [20, 133] width 6 height 7
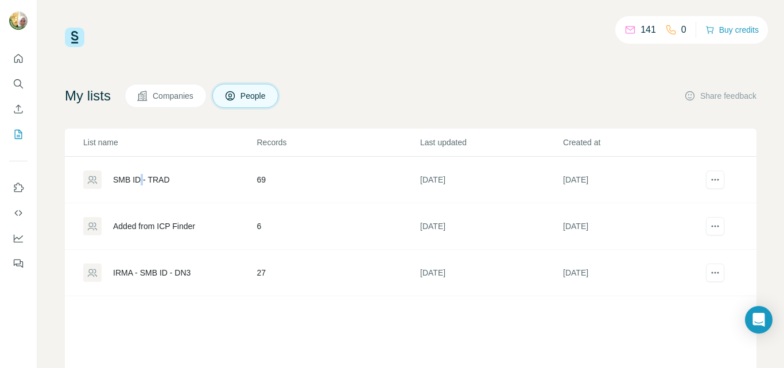
click at [142, 177] on div "SMB ID - TRAD" at bounding box center [141, 179] width 57 height 11
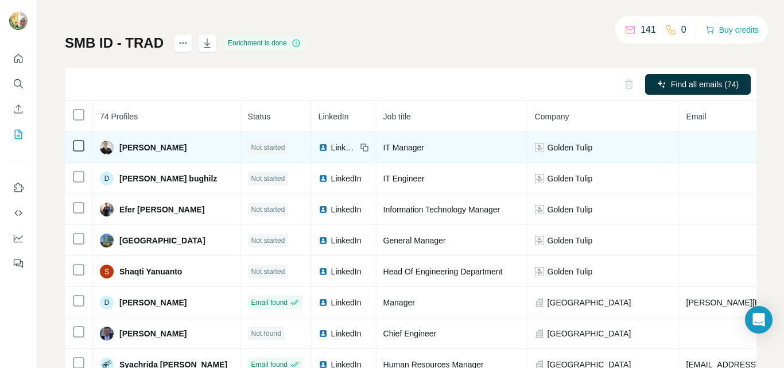
scroll to position [57, 0]
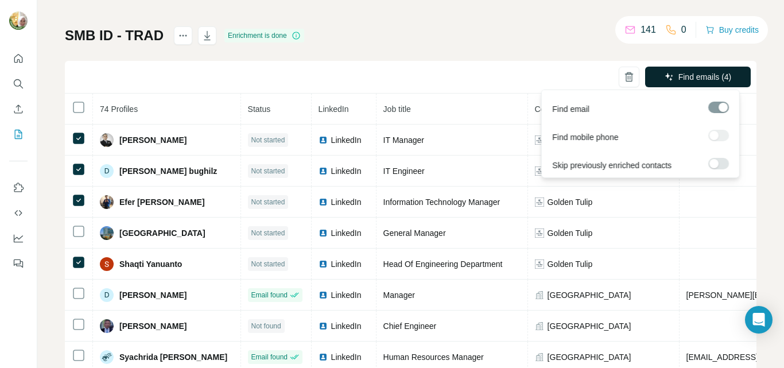
click at [698, 76] on span "Find emails (4)" at bounding box center [704, 76] width 53 height 11
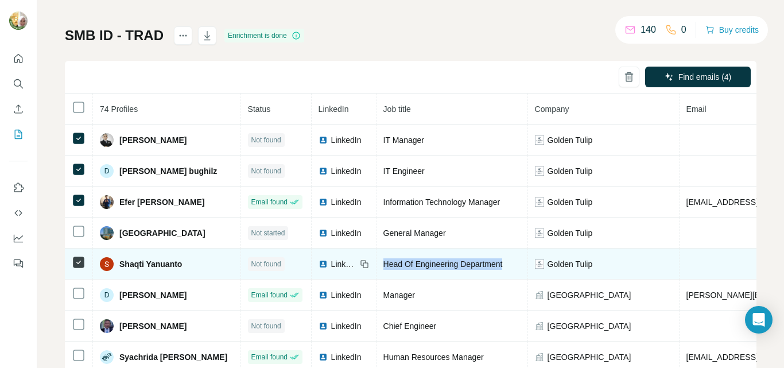
drag, startPoint x: 355, startPoint y: 263, endPoint x: 481, endPoint y: 267, distance: 126.3
click at [481, 267] on div "Head Of Engineering Department" at bounding box center [451, 263] width 137 height 11
copy span "Head Of Engineering Department"
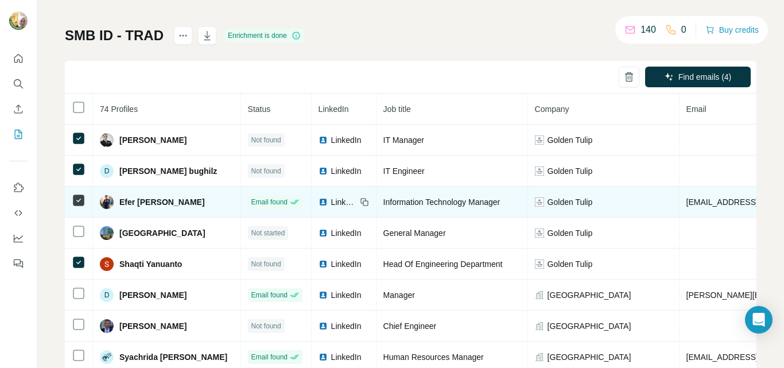
click at [409, 207] on td "Information Technology Manager" at bounding box center [452, 202] width 152 height 31
drag, startPoint x: 354, startPoint y: 202, endPoint x: 476, endPoint y: 203, distance: 121.7
click at [476, 203] on td "Information Technology Manager" at bounding box center [452, 202] width 152 height 31
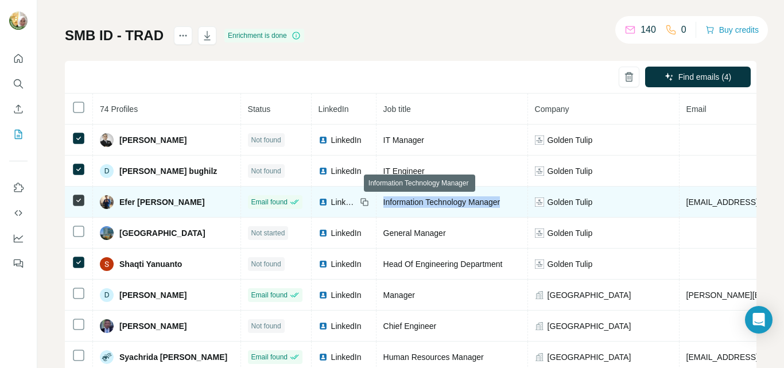
drag, startPoint x: 484, startPoint y: 204, endPoint x: 355, endPoint y: 203, distance: 128.6
click at [383, 203] on div "Information Technology Manager" at bounding box center [451, 201] width 137 height 11
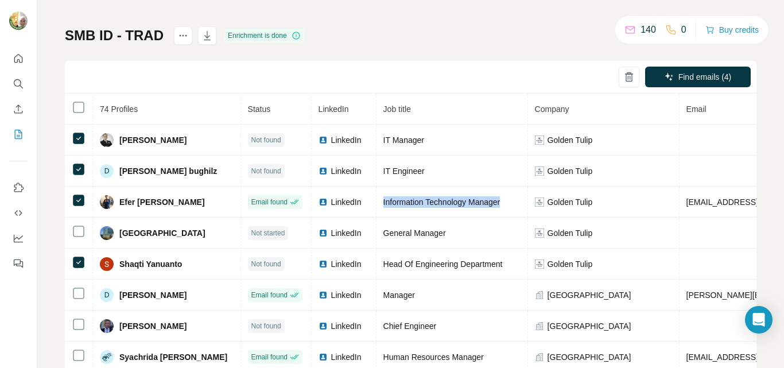
copy span "Information Technology Manager"
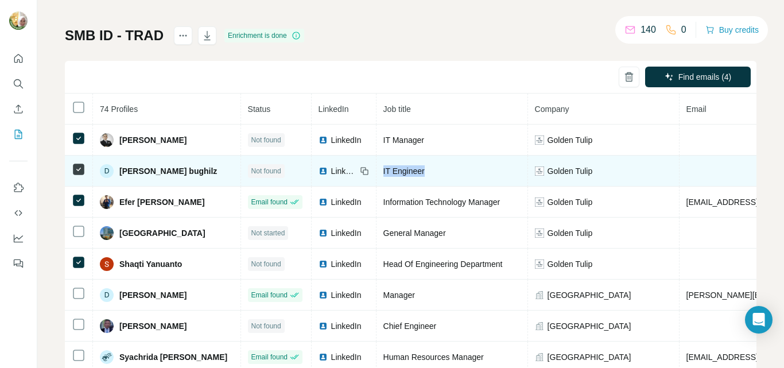
drag, startPoint x: 403, startPoint y: 170, endPoint x: 354, endPoint y: 169, distance: 48.8
click at [383, 169] on div "IT Engineer" at bounding box center [451, 170] width 137 height 11
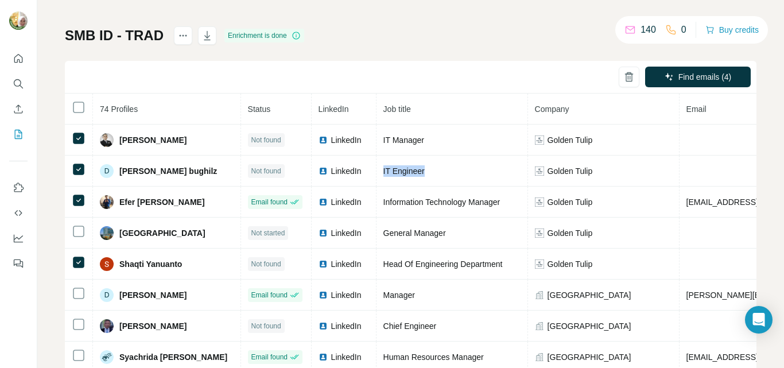
copy span "IT Engineer"
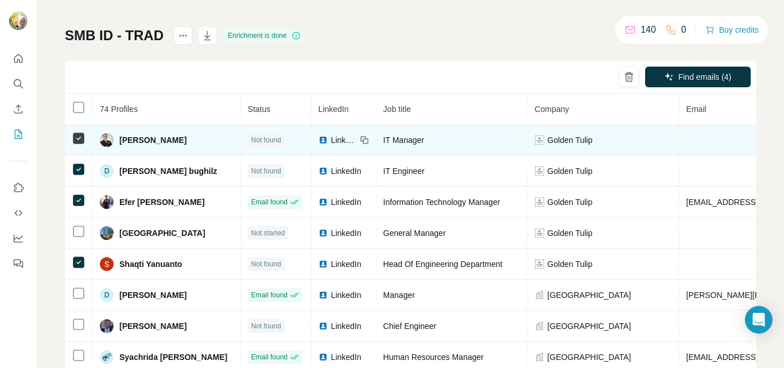
click at [383, 140] on span "IT Manager" at bounding box center [403, 139] width 41 height 9
drag, startPoint x: 354, startPoint y: 139, endPoint x: 397, endPoint y: 142, distance: 43.2
click at [397, 142] on span "IT Manager" at bounding box center [403, 139] width 41 height 9
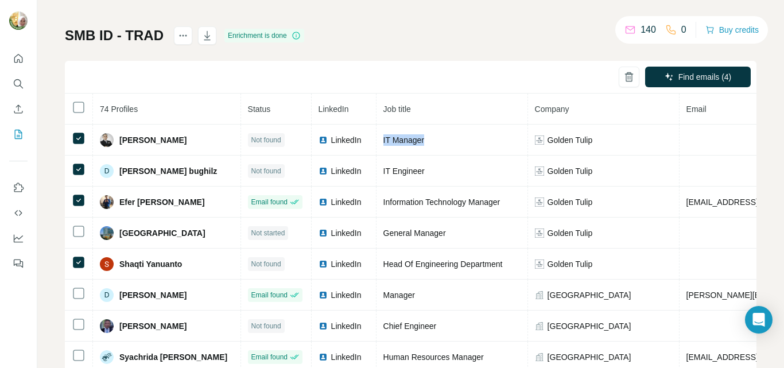
copy span "IT Manager"
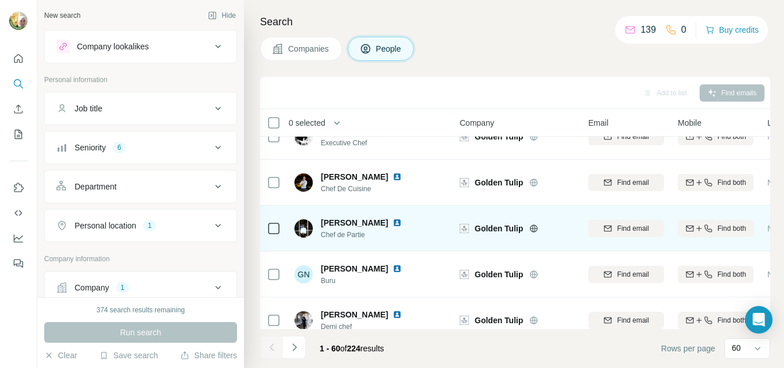
scroll to position [230, 0]
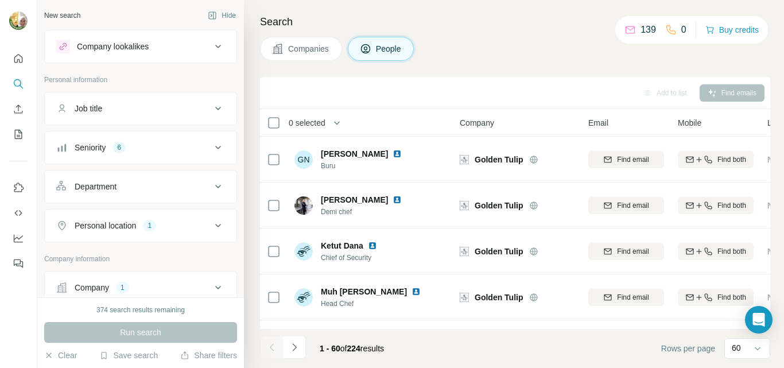
click at [211, 145] on icon at bounding box center [218, 148] width 14 height 14
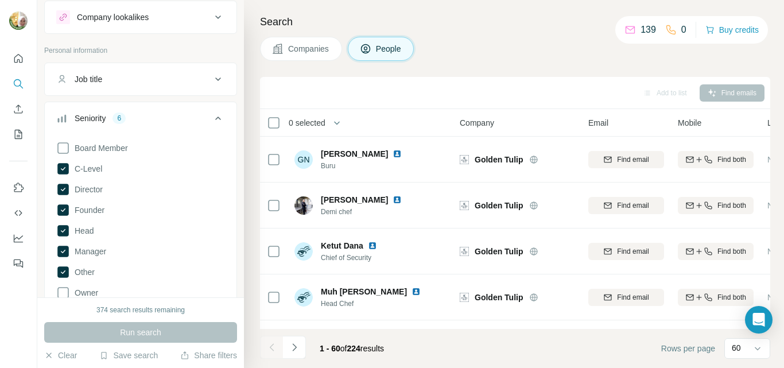
scroll to position [57, 0]
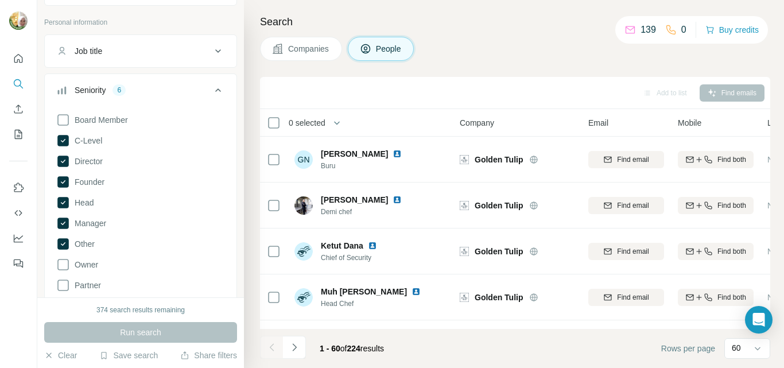
click at [62, 242] on icon at bounding box center [62, 243] width 11 height 11
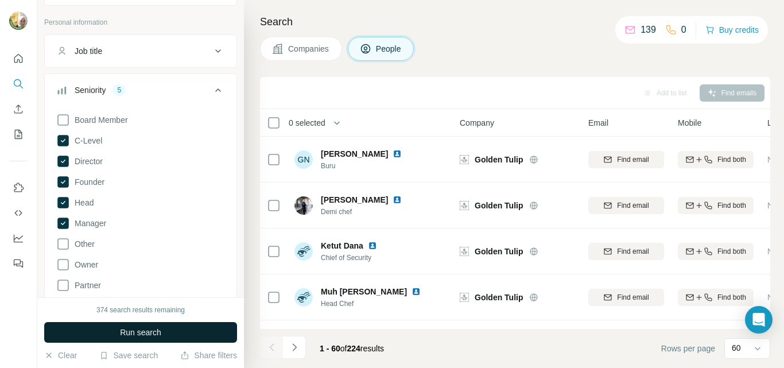
click at [128, 328] on span "Run search" at bounding box center [140, 332] width 41 height 11
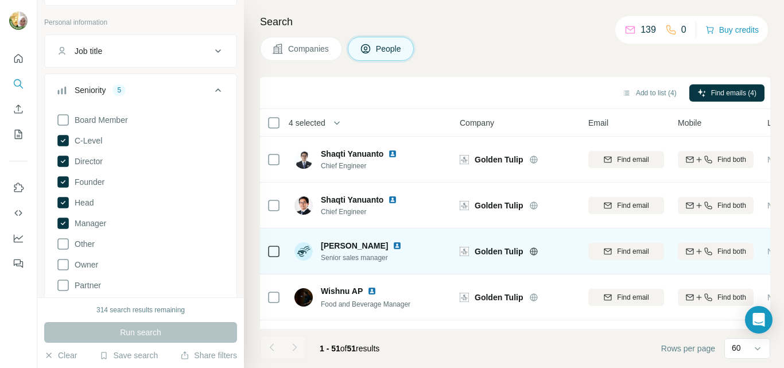
scroll to position [2155, 0]
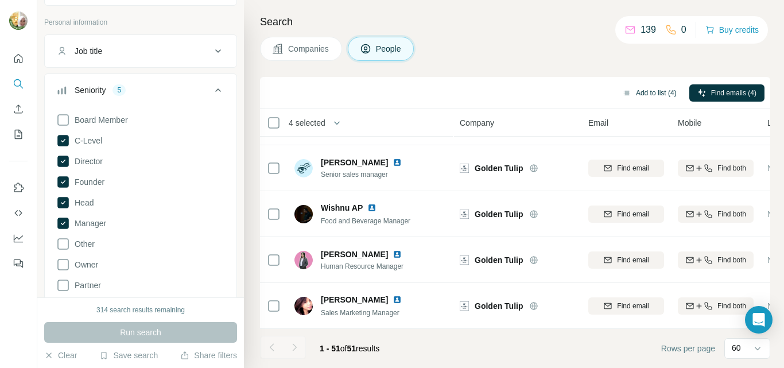
click at [643, 94] on button "Add to list (4)" at bounding box center [649, 92] width 71 height 17
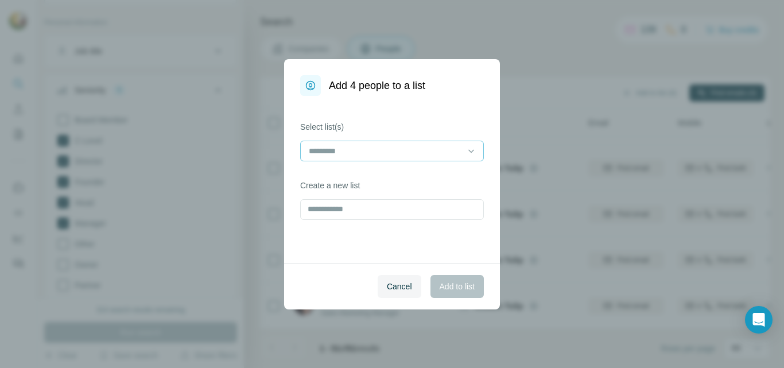
click at [383, 152] on input at bounding box center [385, 151] width 155 height 13
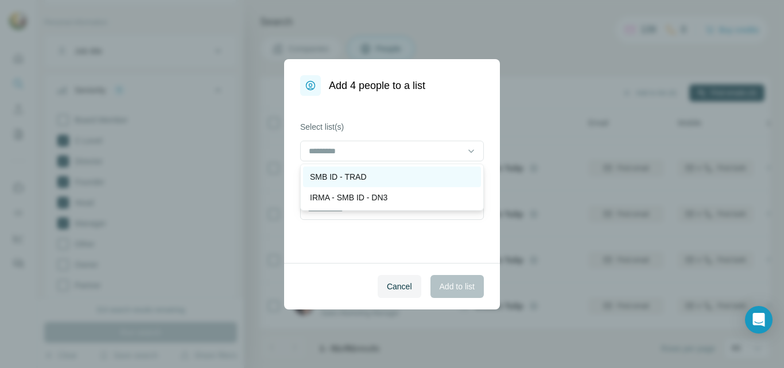
click at [348, 182] on div "SMB ID - TRAD" at bounding box center [392, 176] width 178 height 21
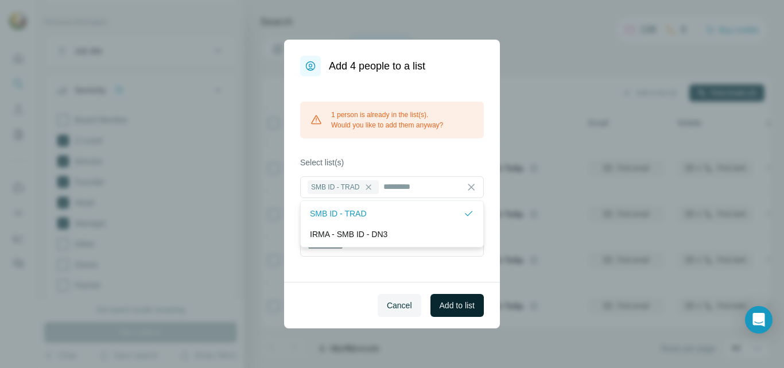
click at [449, 307] on span "Add to list" at bounding box center [457, 305] width 35 height 11
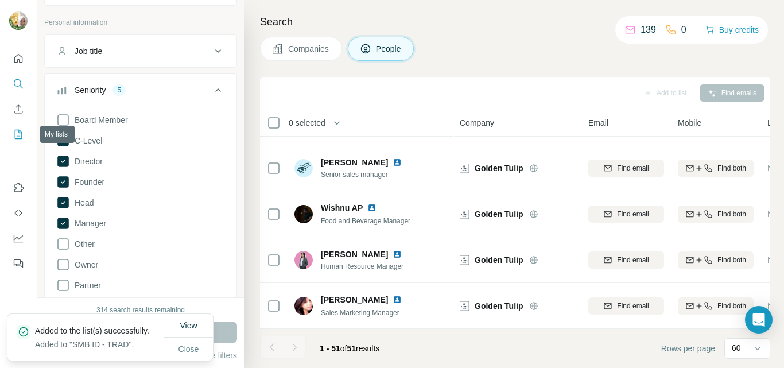
click at [17, 137] on icon "My lists" at bounding box center [18, 134] width 11 height 11
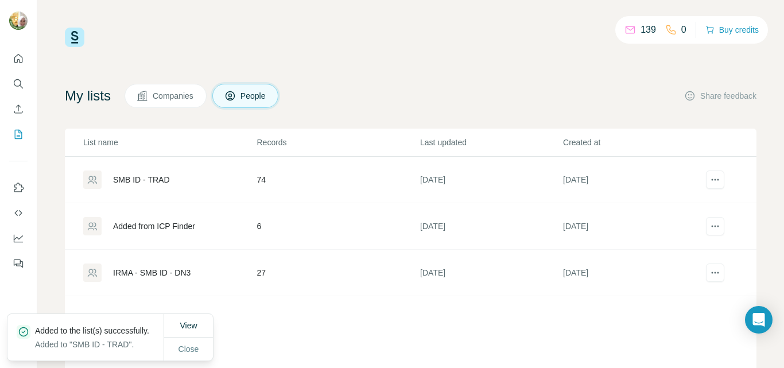
click at [137, 178] on div "SMB ID - TRAD" at bounding box center [141, 179] width 57 height 11
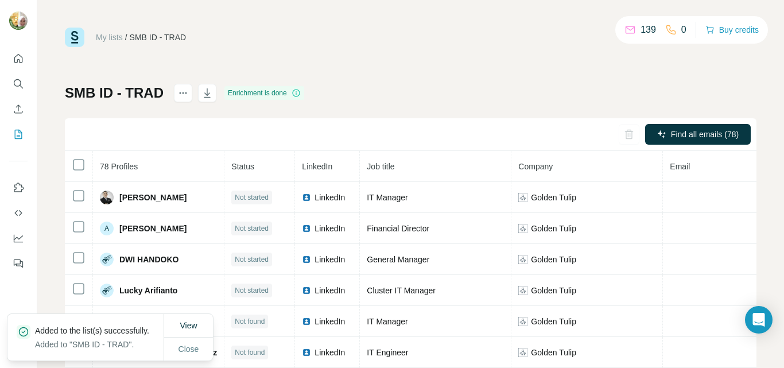
scroll to position [57, 0]
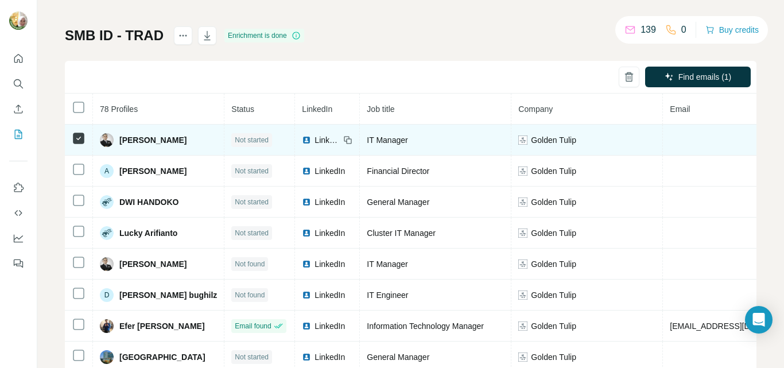
drag, startPoint x: 152, startPoint y: 141, endPoint x: 72, endPoint y: 139, distance: 79.8
click at [72, 139] on icon at bounding box center [79, 138] width 14 height 14
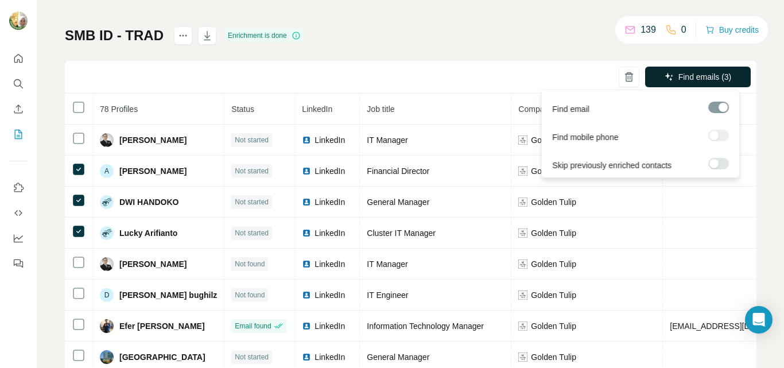
click at [686, 76] on span "Find emails (3)" at bounding box center [704, 76] width 53 height 11
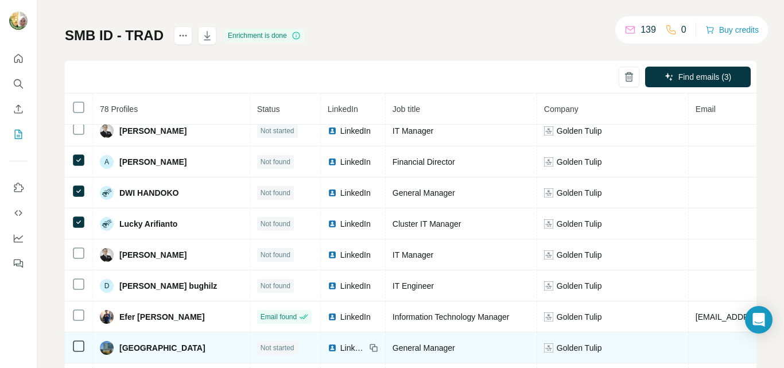
scroll to position [0, 0]
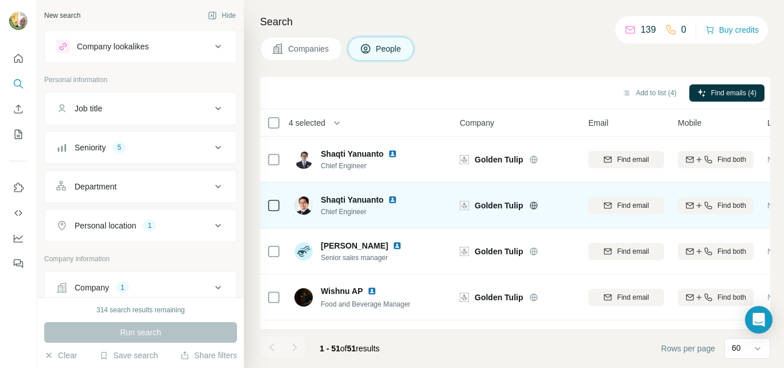
scroll to position [2155, 0]
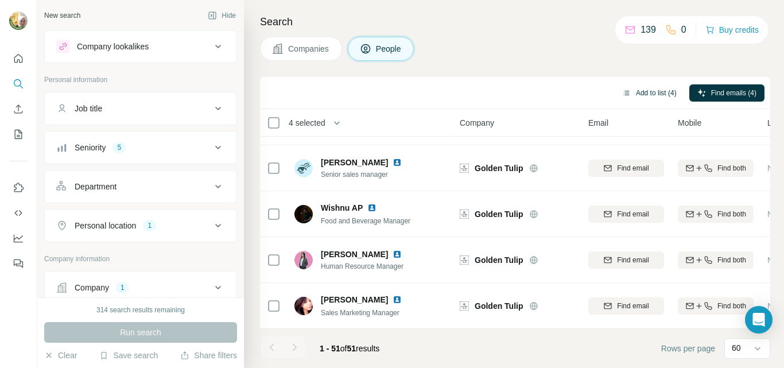
click at [645, 94] on button "Add to list (4)" at bounding box center [649, 92] width 71 height 17
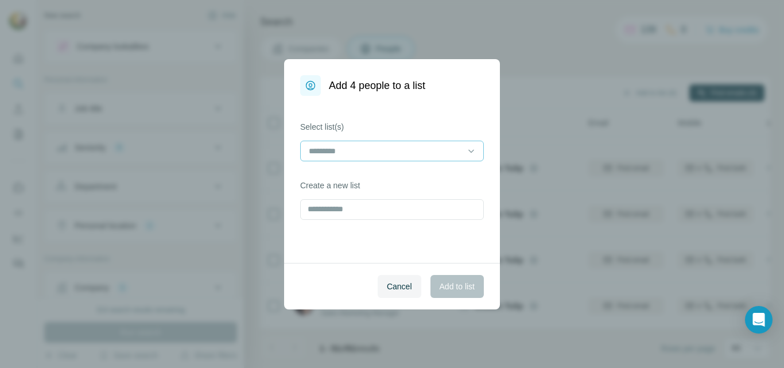
click at [464, 153] on div at bounding box center [392, 151] width 184 height 21
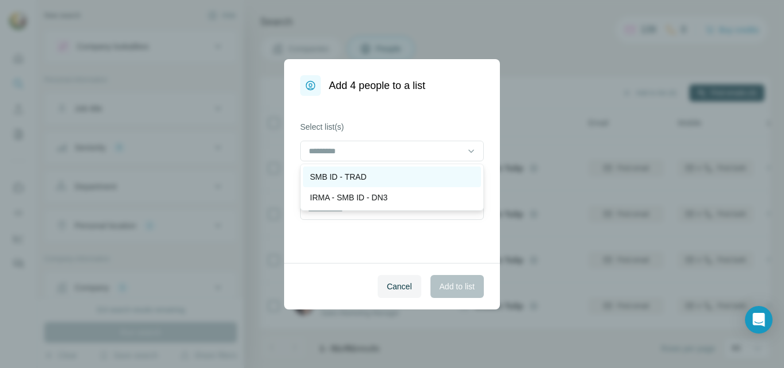
click at [352, 177] on p "SMB ID - TRAD" at bounding box center [338, 176] width 57 height 11
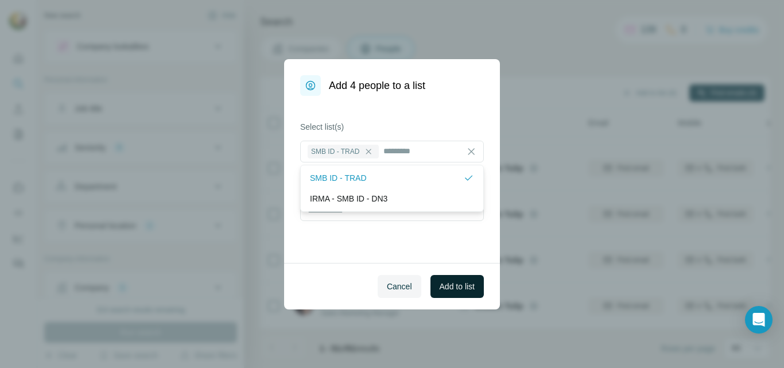
click at [451, 286] on span "Add to list" at bounding box center [457, 286] width 35 height 11
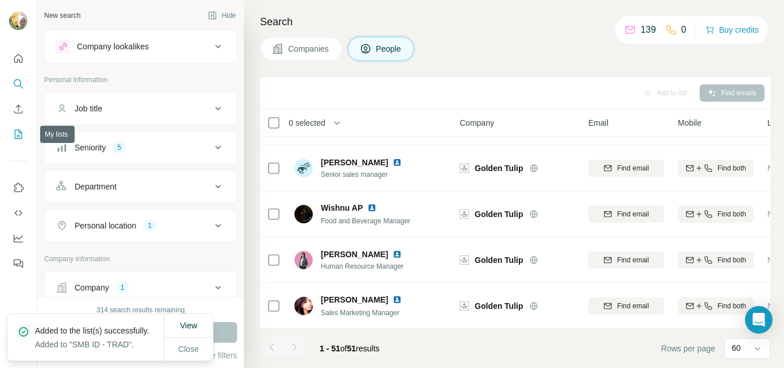
click at [17, 134] on icon "My lists" at bounding box center [18, 134] width 11 height 11
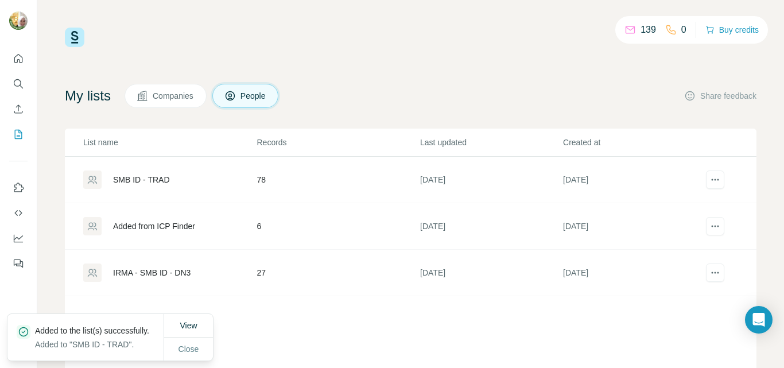
click at [158, 182] on div "SMB ID - TRAD" at bounding box center [141, 179] width 57 height 11
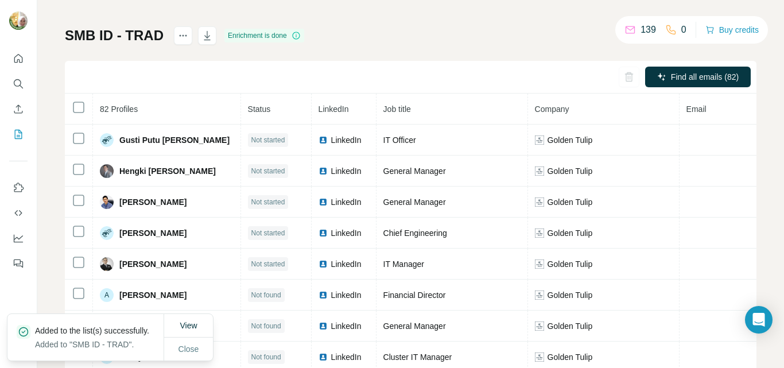
scroll to position [114, 0]
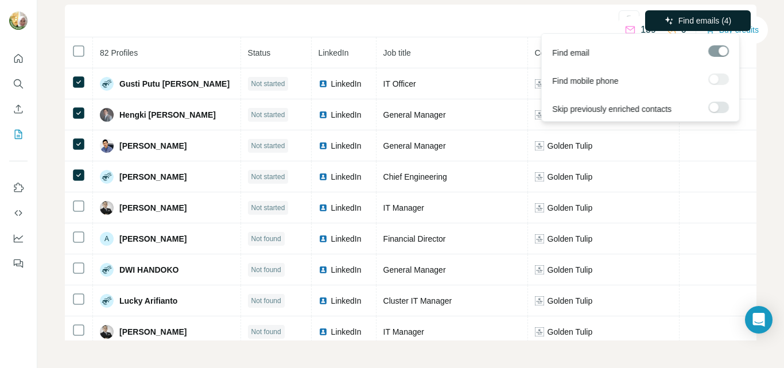
click at [686, 22] on span "Find emails (4)" at bounding box center [704, 20] width 53 height 11
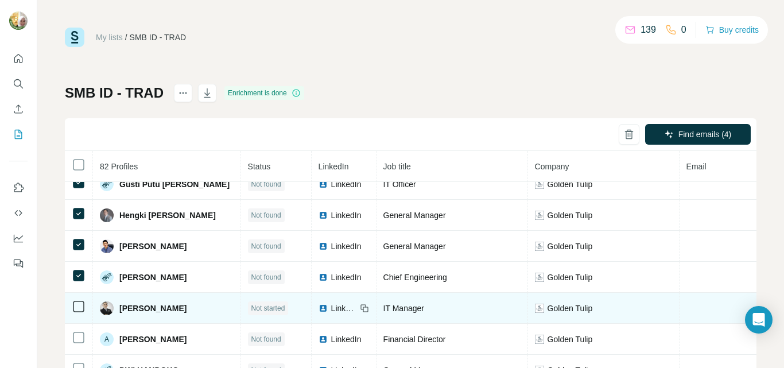
scroll to position [0, 0]
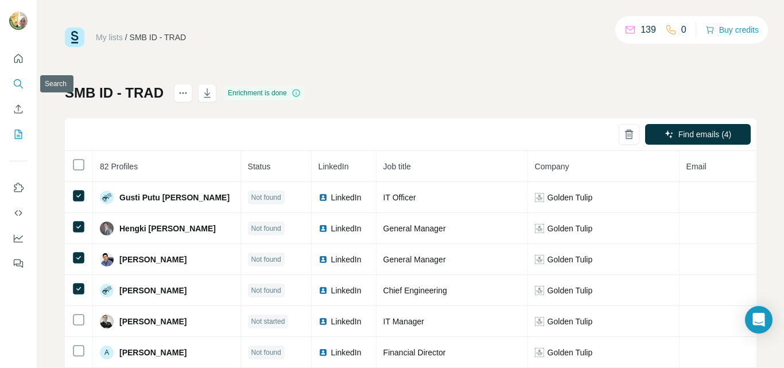
click at [22, 86] on icon "Search" at bounding box center [18, 83] width 11 height 11
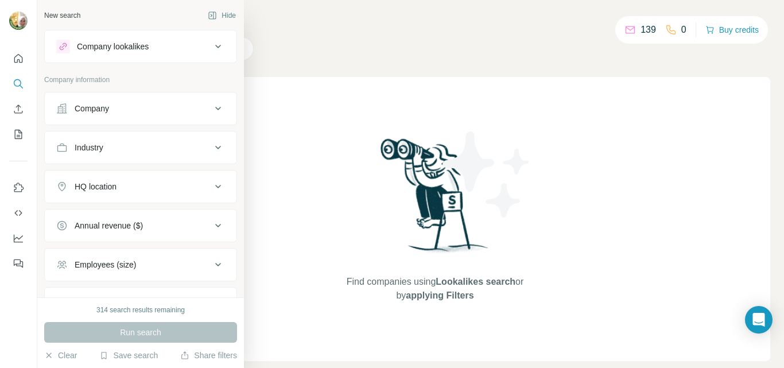
click at [101, 107] on div "Company" at bounding box center [92, 108] width 34 height 11
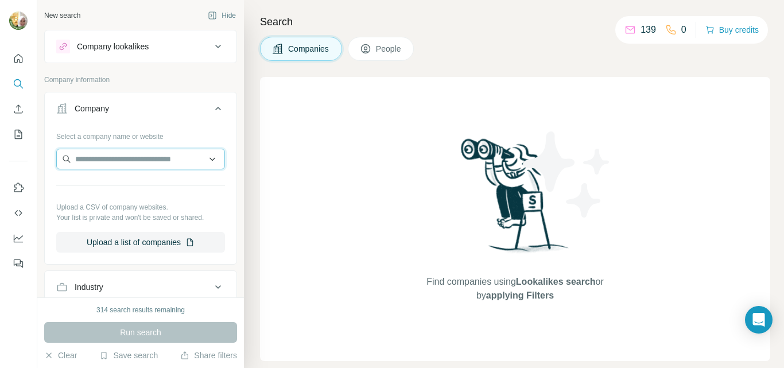
click at [99, 164] on input "text" at bounding box center [140, 159] width 169 height 21
paste input "**********"
click at [164, 157] on input "**********" at bounding box center [140, 159] width 169 height 21
drag, startPoint x: 164, startPoint y: 158, endPoint x: 69, endPoint y: 156, distance: 94.7
click at [69, 156] on input "**********" at bounding box center [140, 159] width 169 height 21
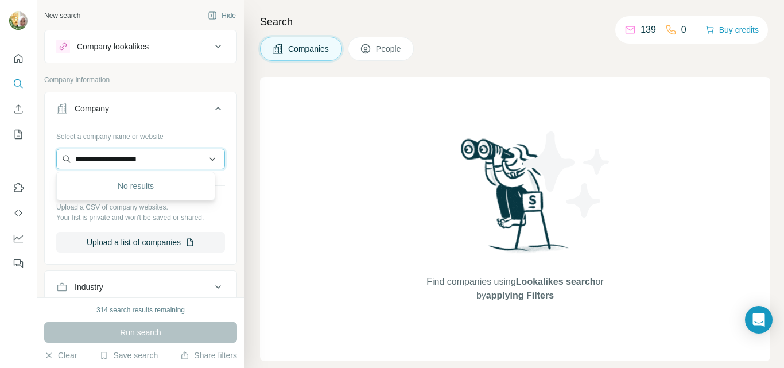
paste input "text"
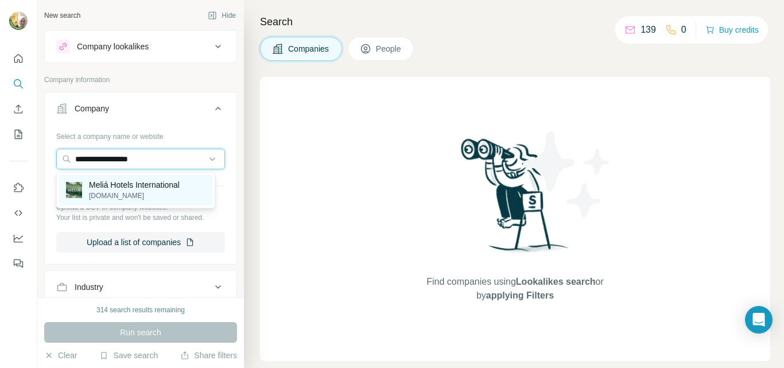
type input "**********"
click at [165, 187] on p "Meliá Hotels International" at bounding box center [134, 184] width 91 height 11
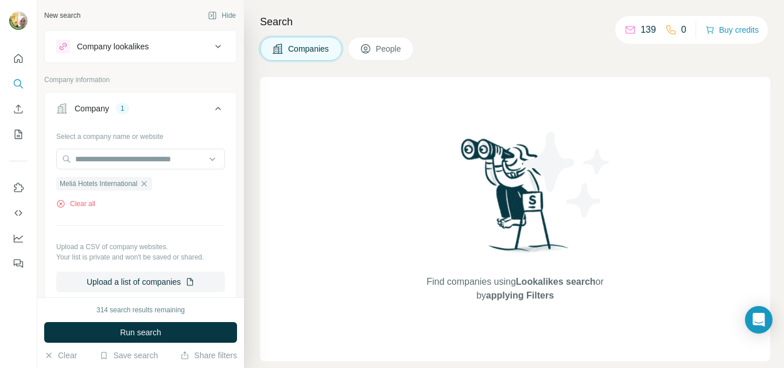
drag, startPoint x: 145, startPoint y: 333, endPoint x: 203, endPoint y: 323, distance: 59.4
click at [145, 333] on span "Run search" at bounding box center [140, 332] width 41 height 11
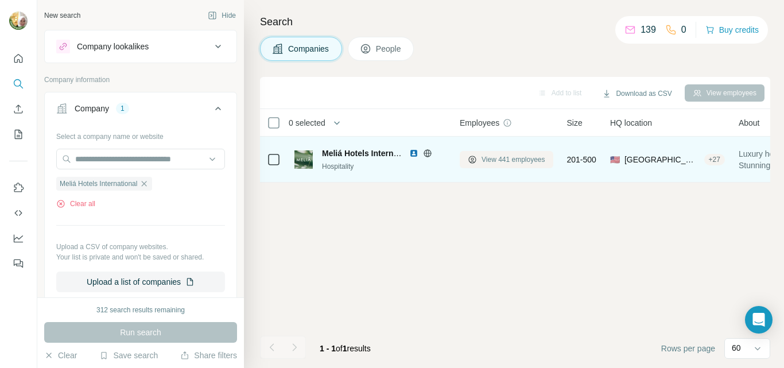
click at [517, 163] on span "View 441 employees" at bounding box center [513, 159] width 64 height 10
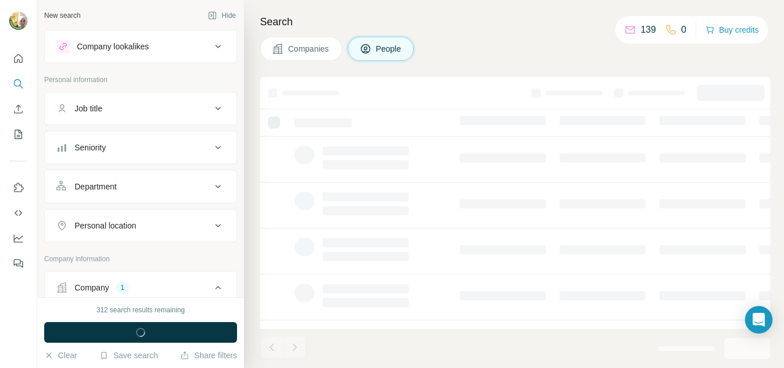
click at [211, 229] on icon at bounding box center [218, 226] width 14 height 14
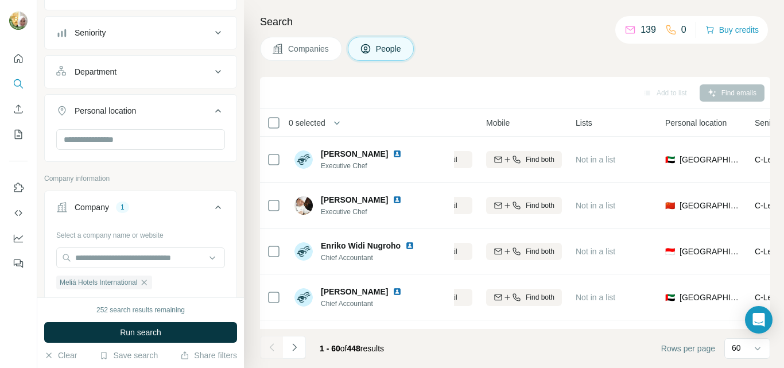
scroll to position [0, 225]
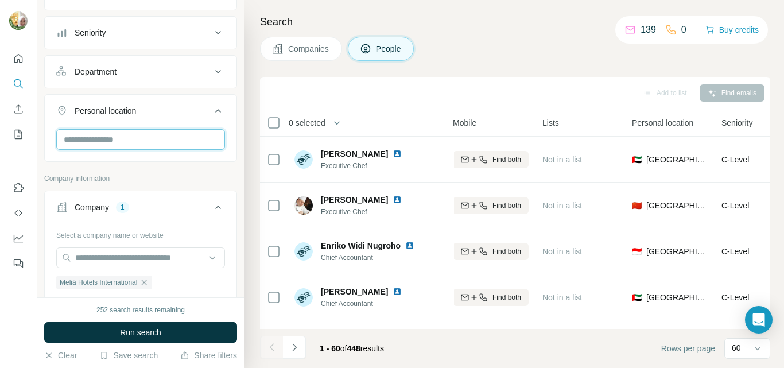
click at [181, 136] on input "text" at bounding box center [140, 139] width 169 height 21
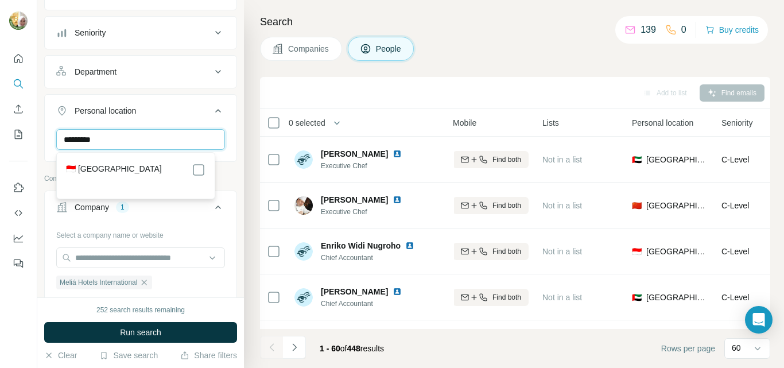
type input "*********"
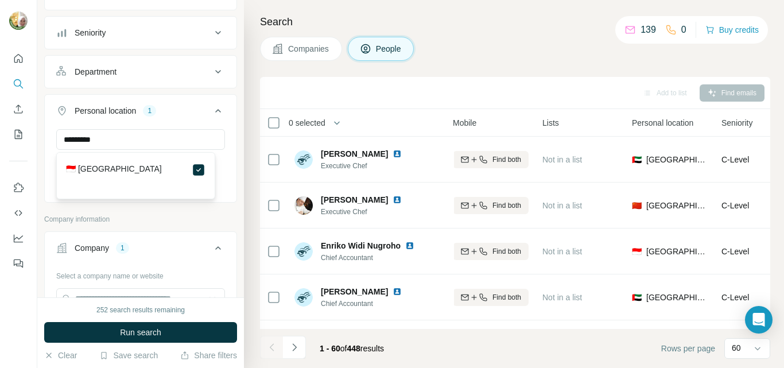
click at [138, 332] on span "Run search" at bounding box center [140, 332] width 41 height 11
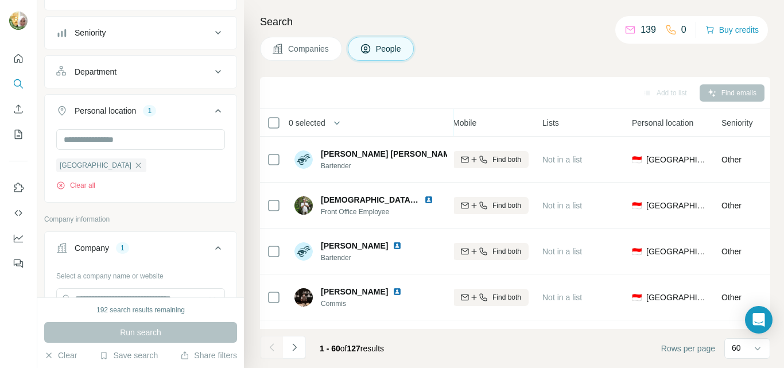
scroll to position [2569, 225]
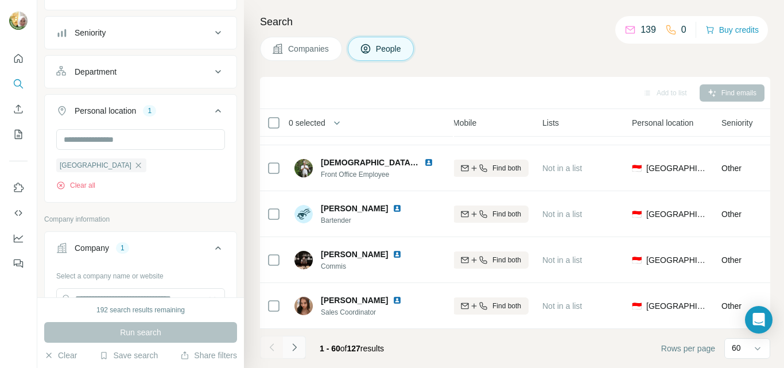
click at [298, 345] on icon "Navigate to next page" at bounding box center [294, 346] width 11 height 11
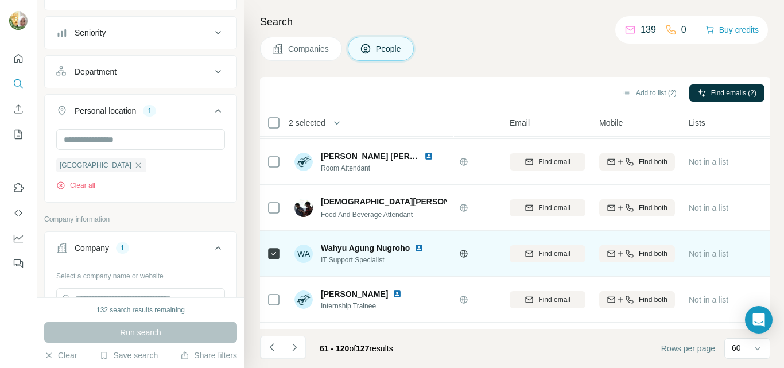
scroll to position [2224, 79]
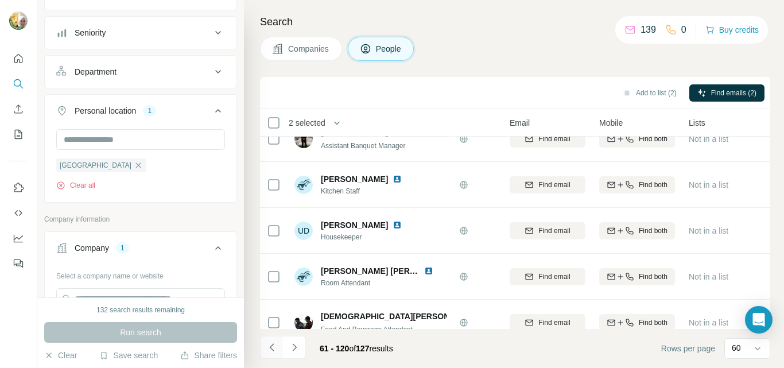
click at [273, 346] on icon "Navigate to previous page" at bounding box center [271, 346] width 11 height 11
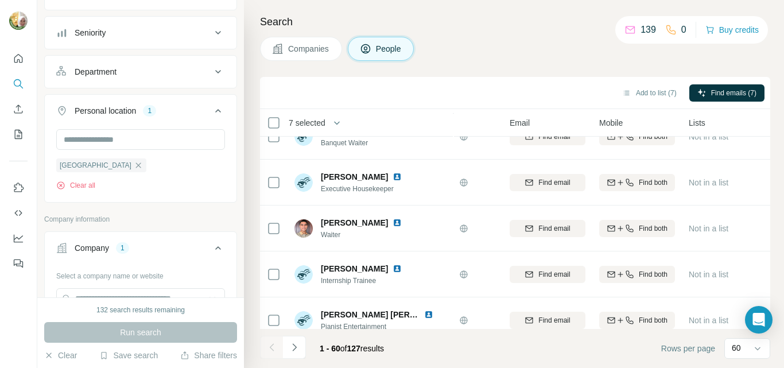
scroll to position [2569, 79]
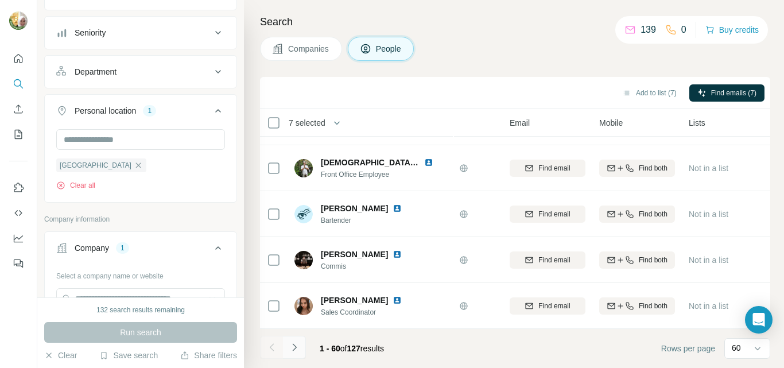
click at [297, 346] on icon "Navigate to next page" at bounding box center [294, 346] width 11 height 11
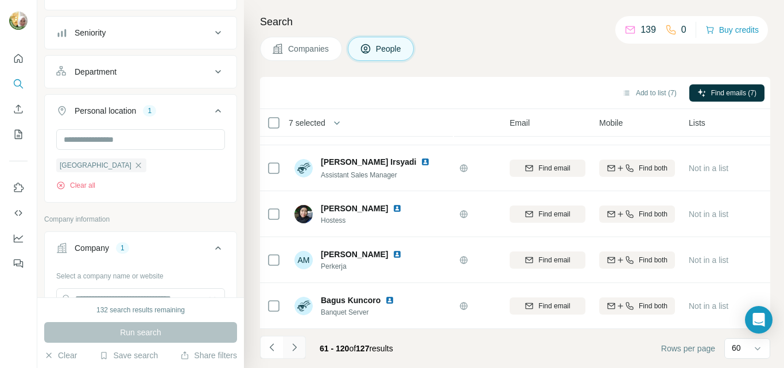
click at [294, 344] on icon "Navigate to next page" at bounding box center [294, 346] width 11 height 11
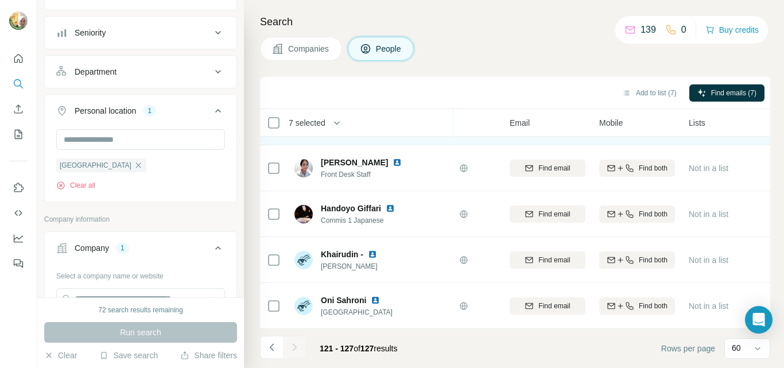
scroll to position [135, 79]
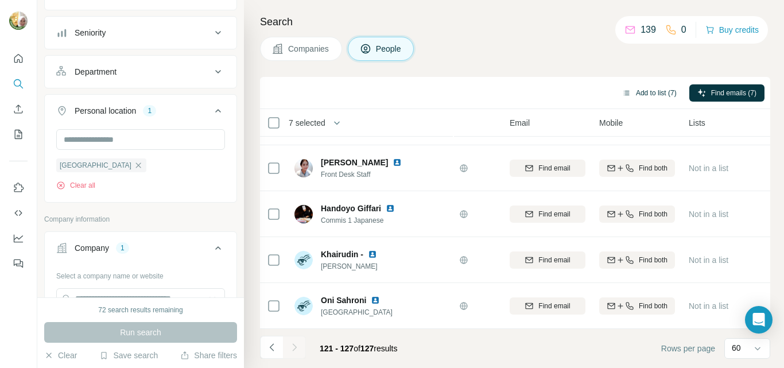
click at [651, 94] on button "Add to list (7)" at bounding box center [649, 92] width 71 height 17
click at [643, 94] on body "New search Hide Company lookalikes Personal information Job title Seniority Dep…" at bounding box center [392, 184] width 784 height 368
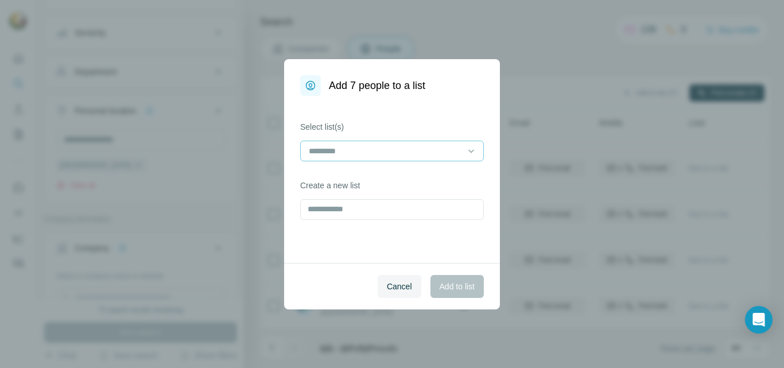
click at [427, 157] on input at bounding box center [385, 151] width 155 height 13
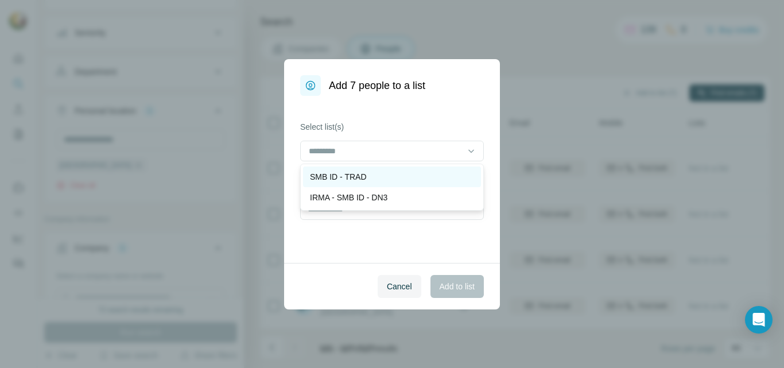
click at [367, 175] on p "SMB ID - TRAD" at bounding box center [338, 176] width 57 height 11
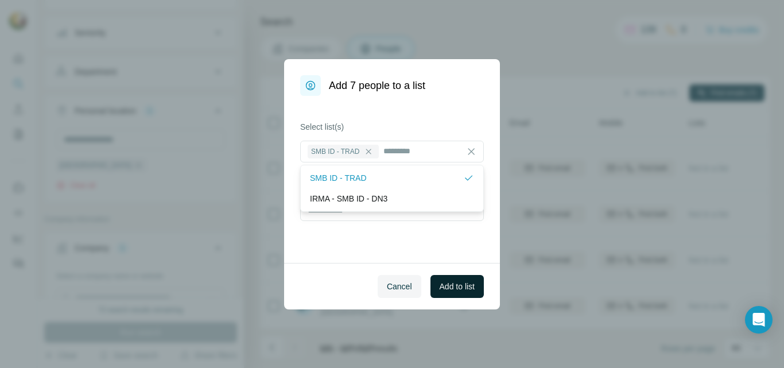
click at [464, 290] on span "Add to list" at bounding box center [457, 286] width 35 height 11
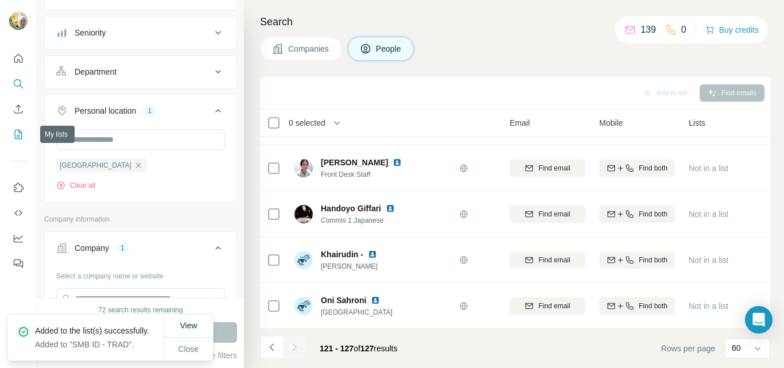
click at [21, 141] on button "My lists" at bounding box center [18, 134] width 18 height 21
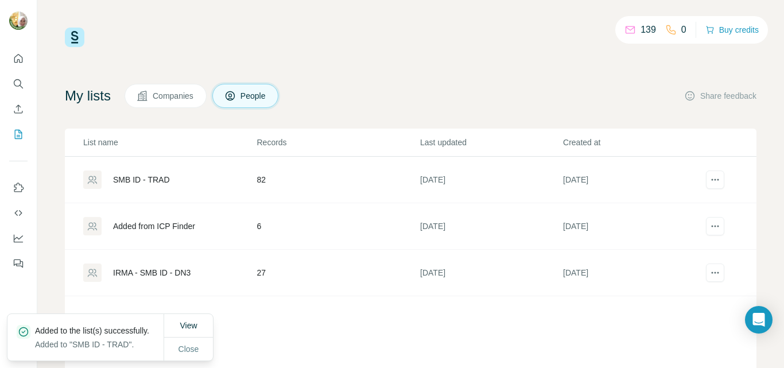
click at [146, 179] on div "SMB ID - TRAD" at bounding box center [141, 179] width 57 height 11
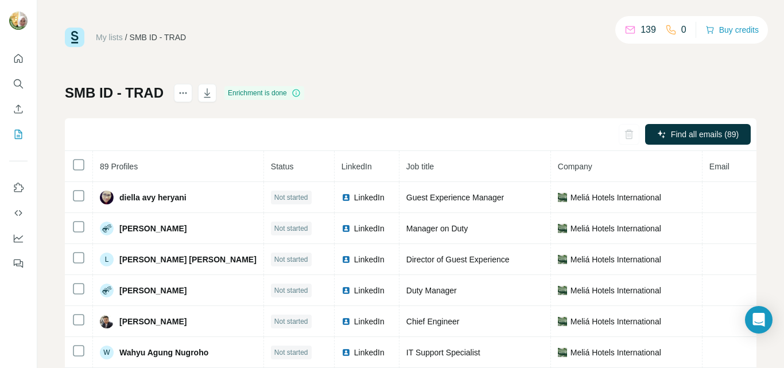
scroll to position [115, 0]
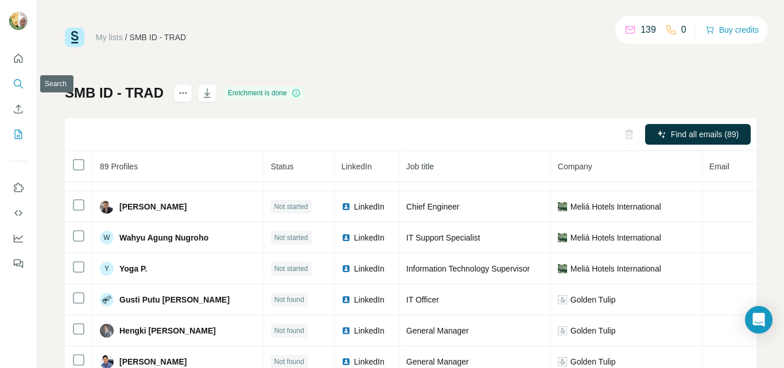
click at [17, 86] on icon "Search" at bounding box center [17, 82] width 7 height 7
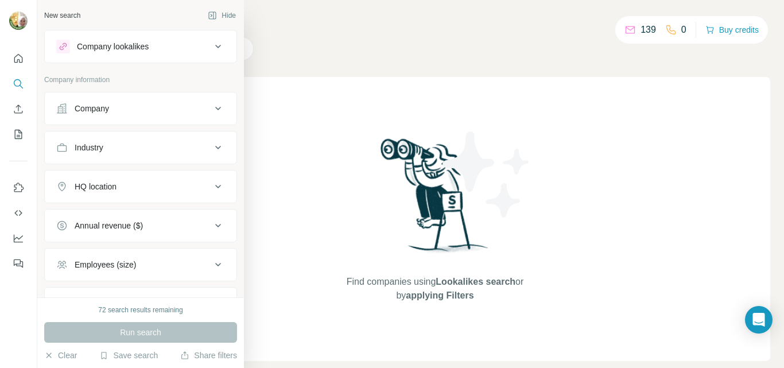
click at [107, 111] on div "Company" at bounding box center [92, 108] width 34 height 11
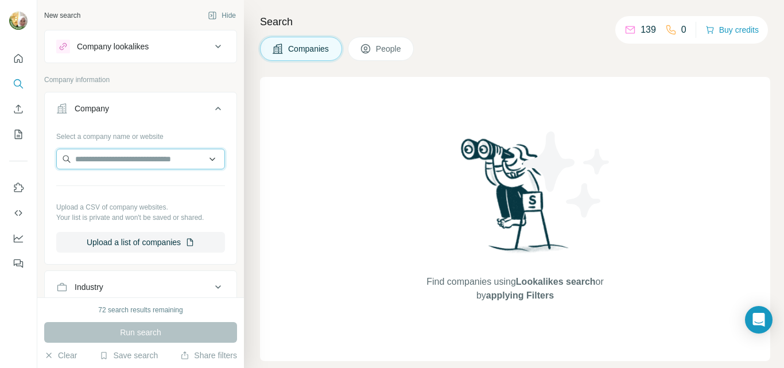
click at [114, 159] on input "text" at bounding box center [140, 159] width 169 height 21
paste input "**********"
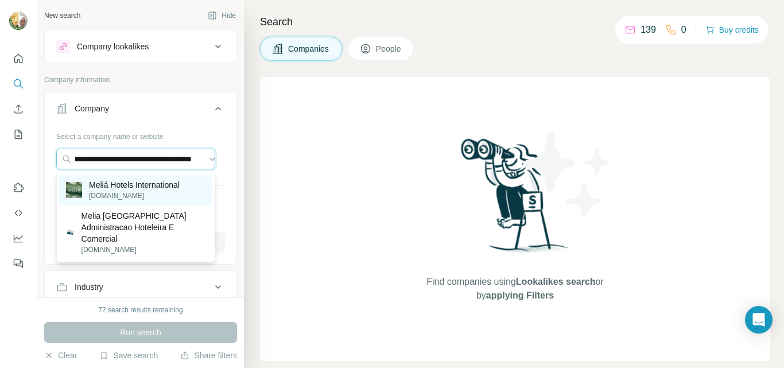
type input "**********"
click at [158, 181] on p "Meliá Hotels International" at bounding box center [134, 184] width 91 height 11
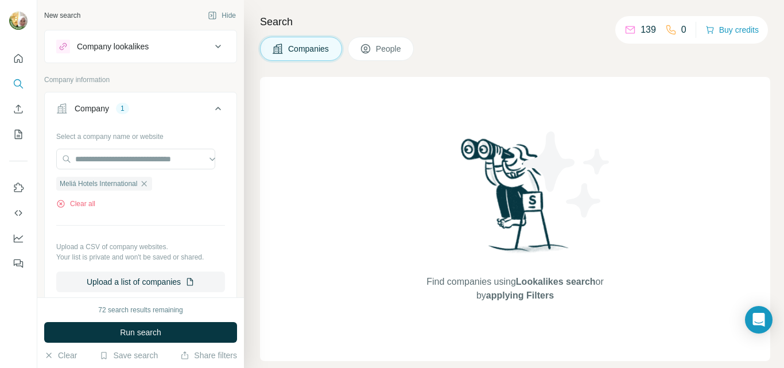
click at [152, 335] on span "Run search" at bounding box center [140, 332] width 41 height 11
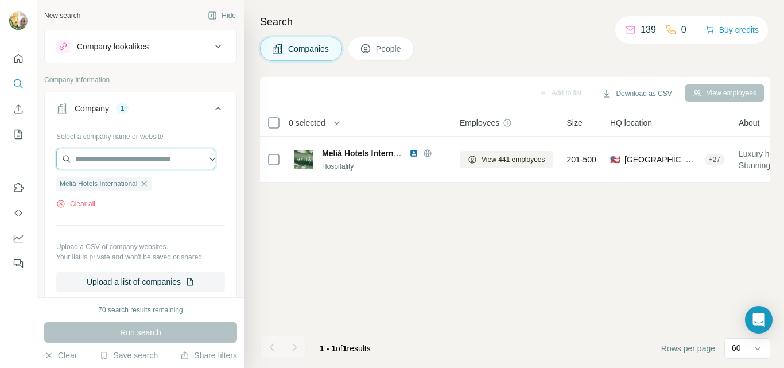
click at [95, 158] on input "text" at bounding box center [135, 159] width 159 height 21
paste input "**********"
type input "**********"
click at [211, 111] on icon at bounding box center [218, 109] width 14 height 14
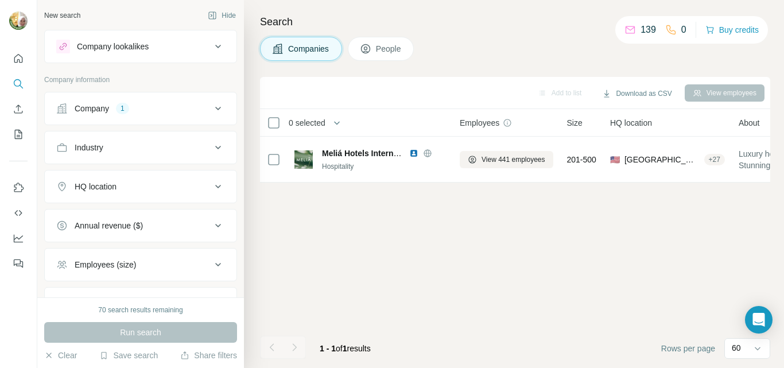
click at [211, 106] on icon at bounding box center [218, 109] width 14 height 14
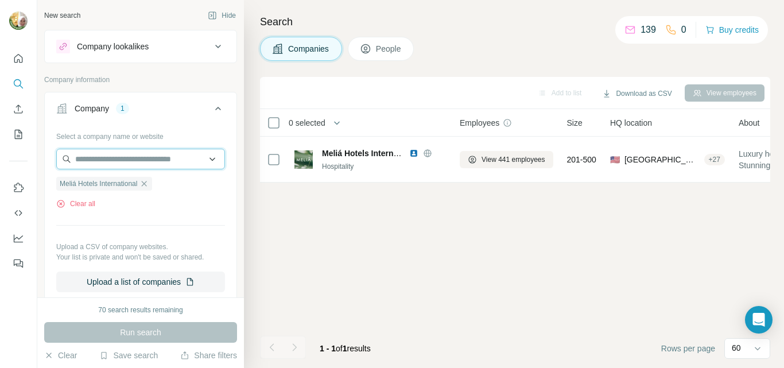
click at [122, 153] on input "text" at bounding box center [140, 159] width 169 height 21
paste input "**********"
type input "**********"
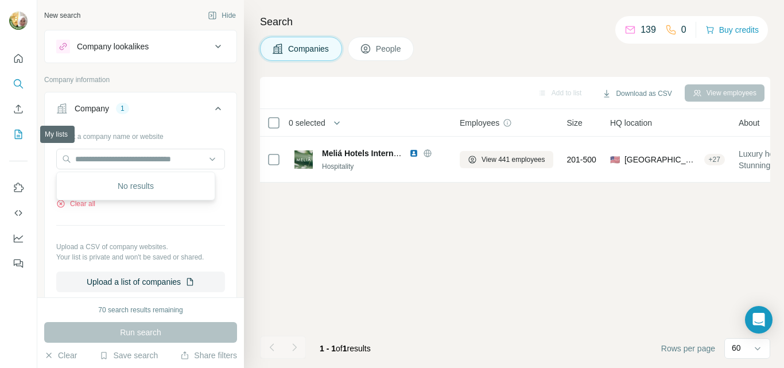
click at [15, 136] on icon "My lists" at bounding box center [18, 134] width 11 height 11
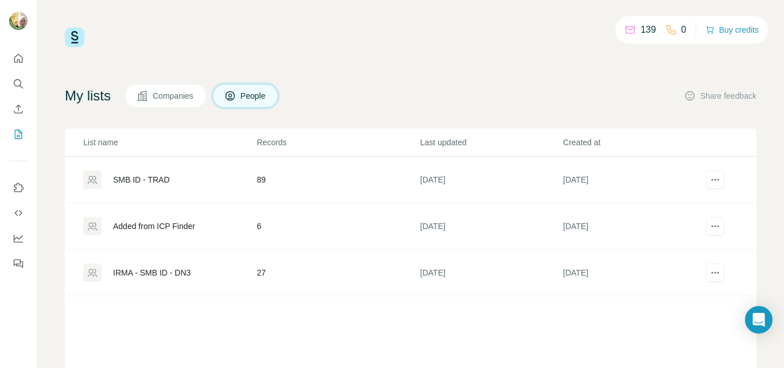
click at [136, 178] on div "SMB ID - TRAD" at bounding box center [141, 179] width 57 height 11
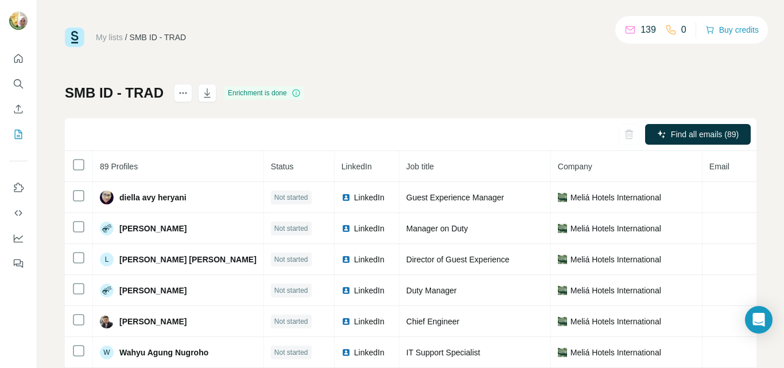
scroll to position [57, 0]
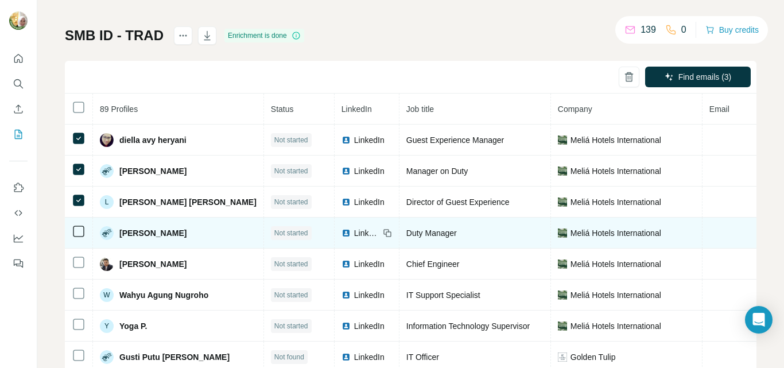
click at [69, 228] on td at bounding box center [79, 232] width 28 height 31
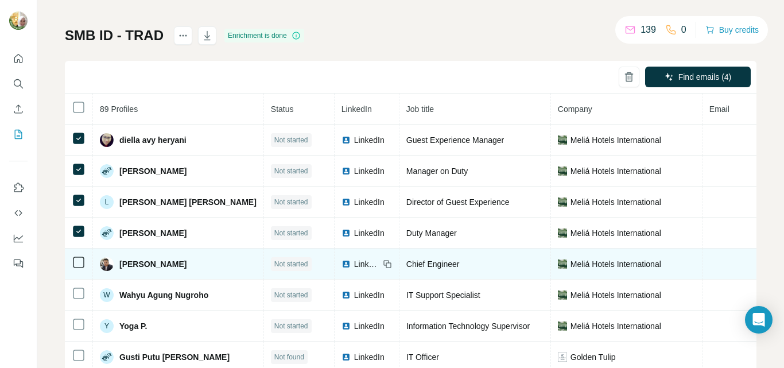
click at [79, 256] on icon at bounding box center [79, 262] width 14 height 14
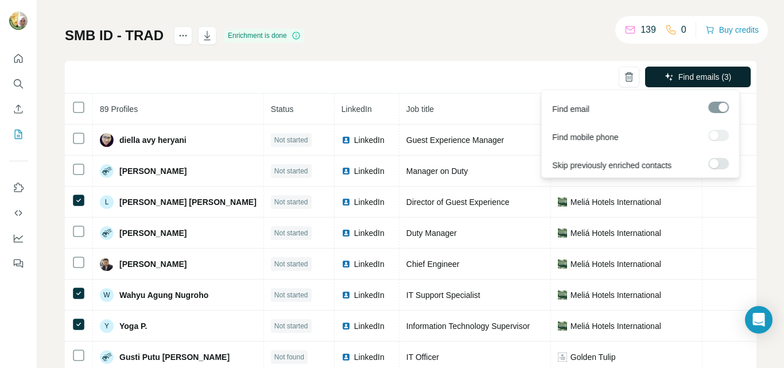
click at [678, 73] on span "Find emails (3)" at bounding box center [704, 76] width 53 height 11
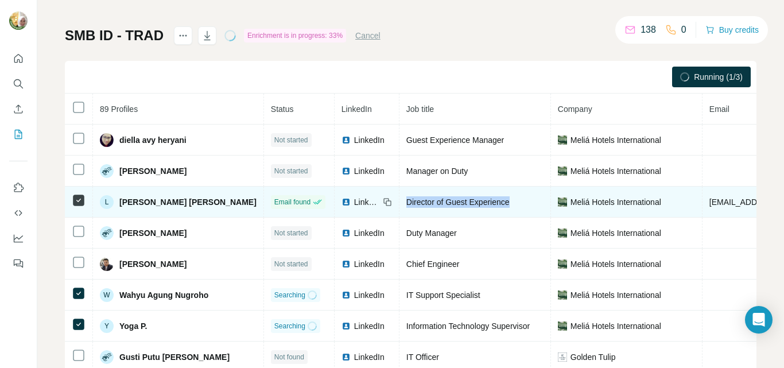
drag, startPoint x: 473, startPoint y: 201, endPoint x: 360, endPoint y: 203, distance: 113.1
click at [399, 203] on td "Director of Guest Experience" at bounding box center [475, 202] width 152 height 31
copy span "Director of Guest Experience"
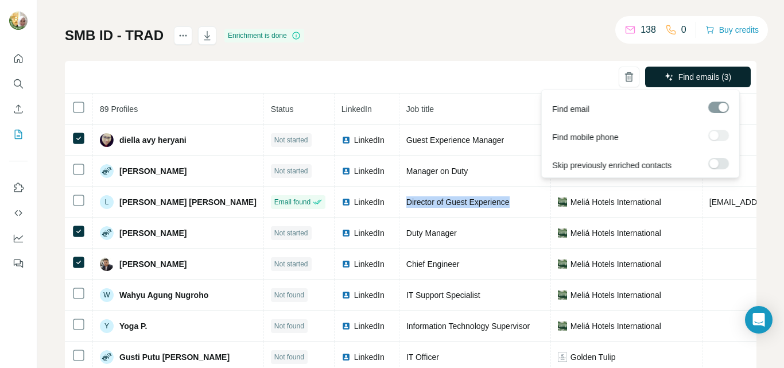
click at [687, 81] on span "Find emails (3)" at bounding box center [704, 76] width 53 height 11
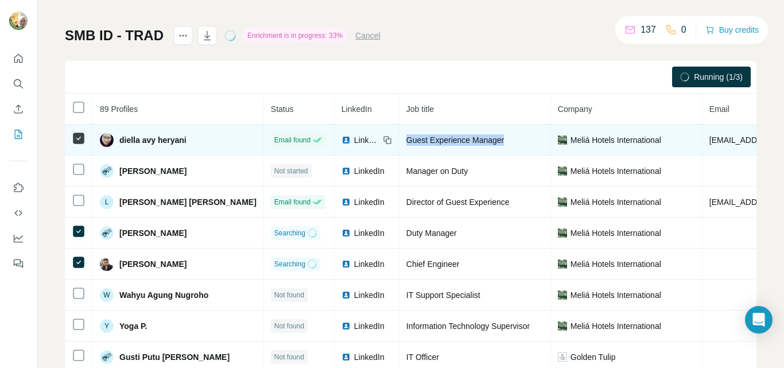
drag, startPoint x: 466, startPoint y: 141, endPoint x: 362, endPoint y: 147, distance: 104.6
click at [399, 147] on td "Guest Experience Manager" at bounding box center [475, 140] width 152 height 31
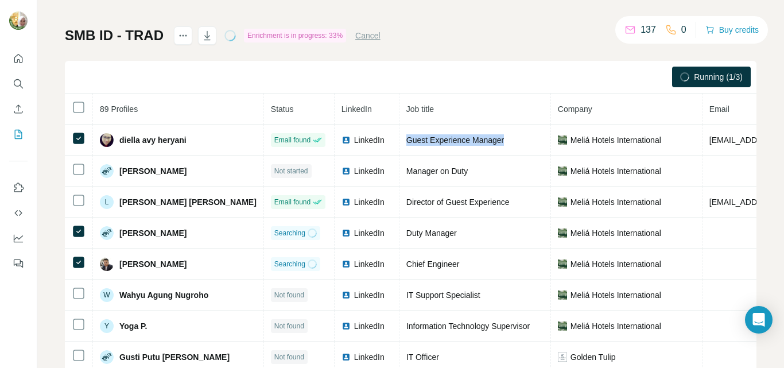
copy span "Guest Experience Manager"
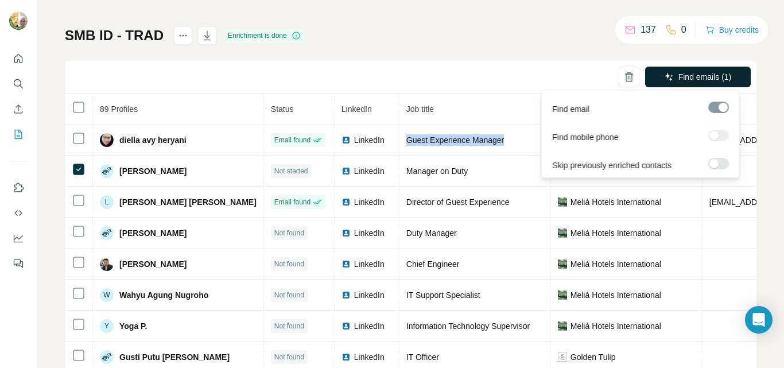
click at [678, 72] on span "Find emails (1)" at bounding box center [704, 76] width 53 height 11
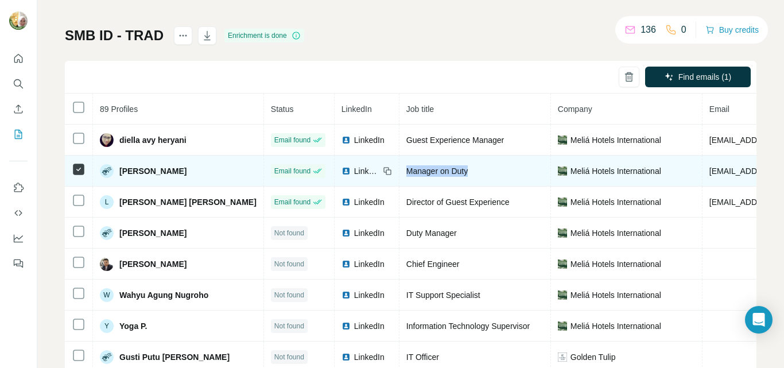
drag, startPoint x: 427, startPoint y: 170, endPoint x: 356, endPoint y: 171, distance: 71.2
click at [399, 171] on td "Manager on Duty" at bounding box center [475, 171] width 152 height 31
copy span "Manager on Duty"
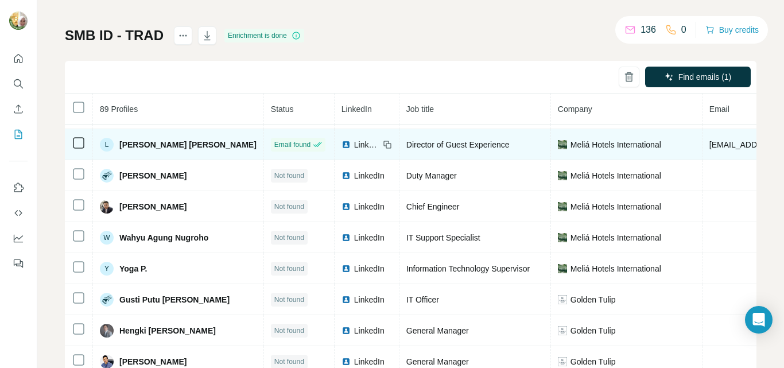
scroll to position [0, 0]
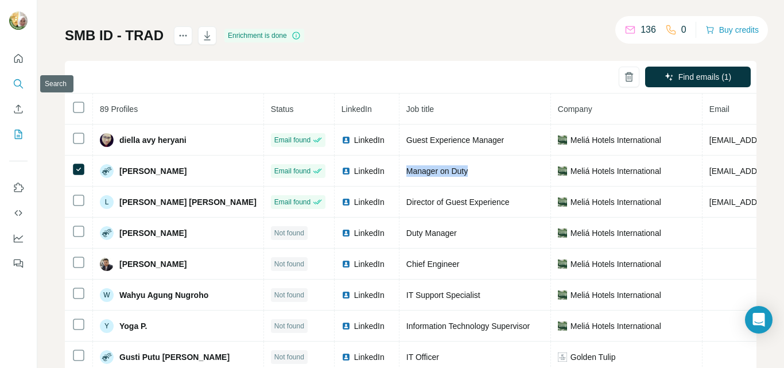
click at [20, 83] on icon "Search" at bounding box center [18, 83] width 11 height 11
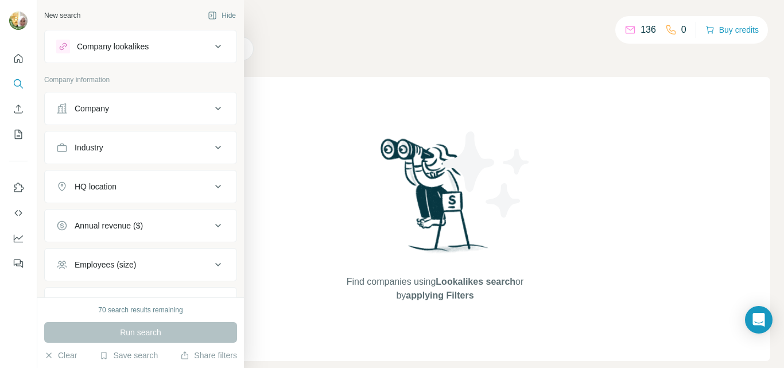
click at [81, 107] on div "Company" at bounding box center [92, 108] width 34 height 11
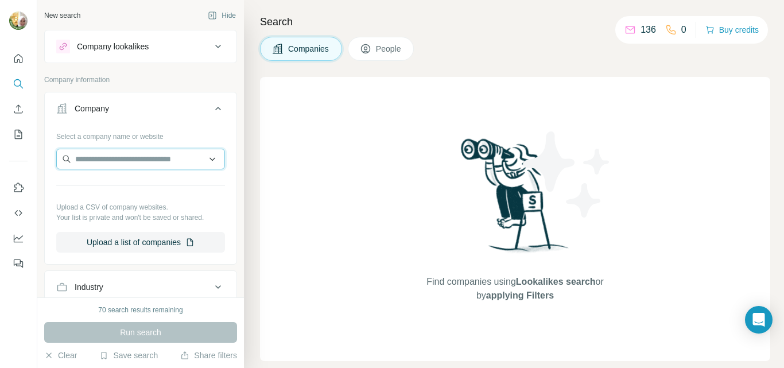
click at [99, 162] on input "text" at bounding box center [140, 159] width 169 height 21
paste input "**********"
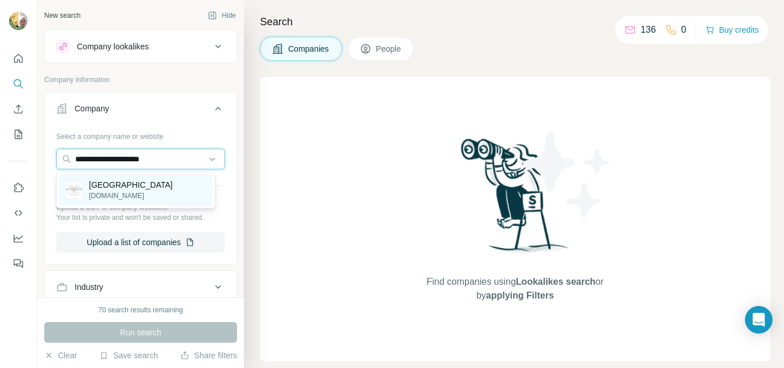
type input "**********"
click at [125, 189] on p "Hotel Gran Mahakam" at bounding box center [131, 184] width 84 height 11
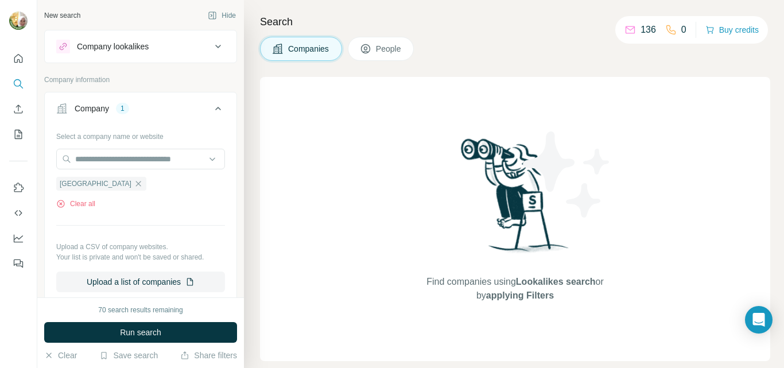
click at [151, 336] on span "Run search" at bounding box center [140, 332] width 41 height 11
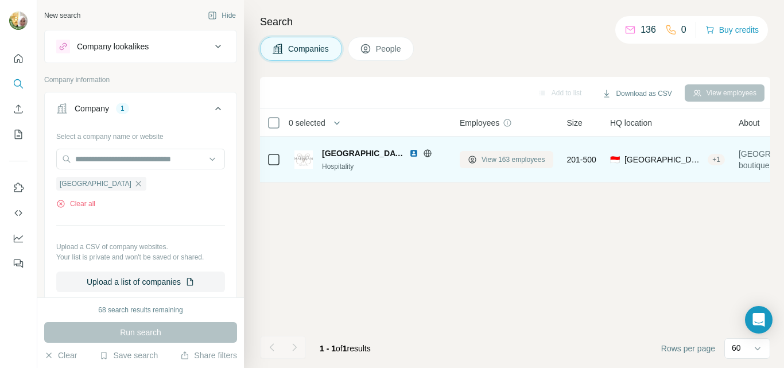
click at [514, 158] on span "View 163 employees" at bounding box center [513, 159] width 64 height 10
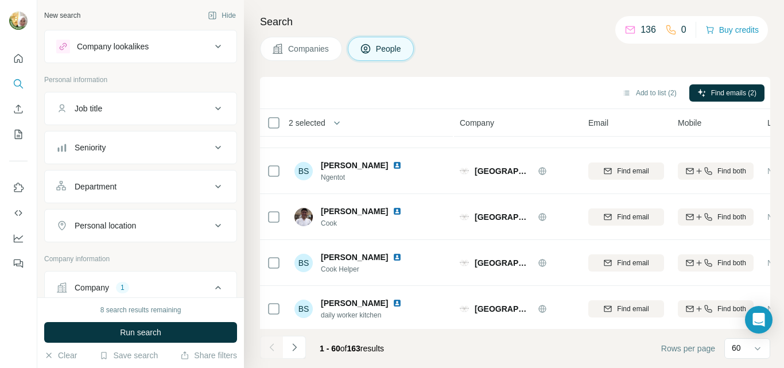
scroll to position [2569, 0]
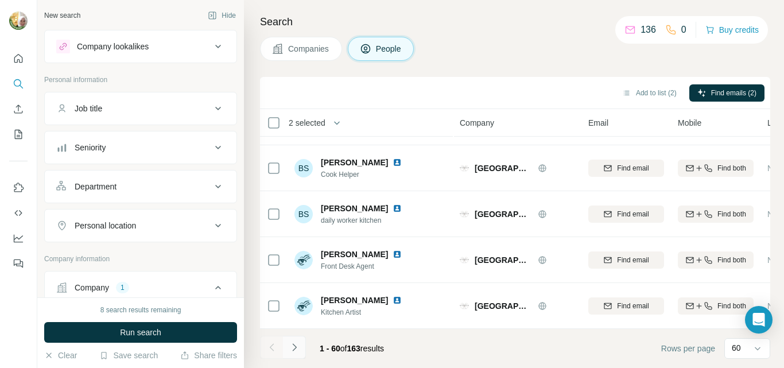
click at [294, 349] on icon "Navigate to next page" at bounding box center [294, 346] width 11 height 11
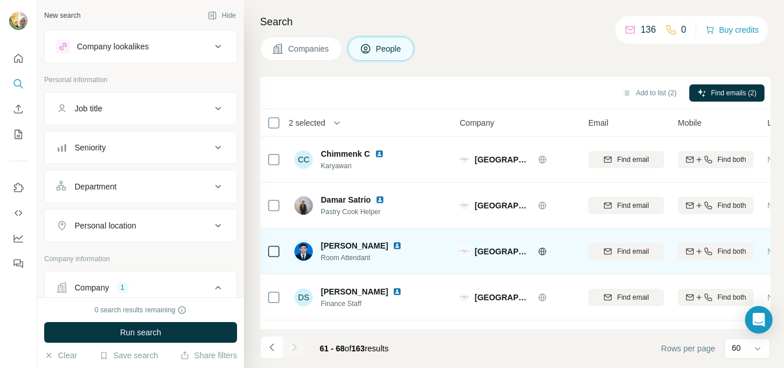
scroll to position [181, 0]
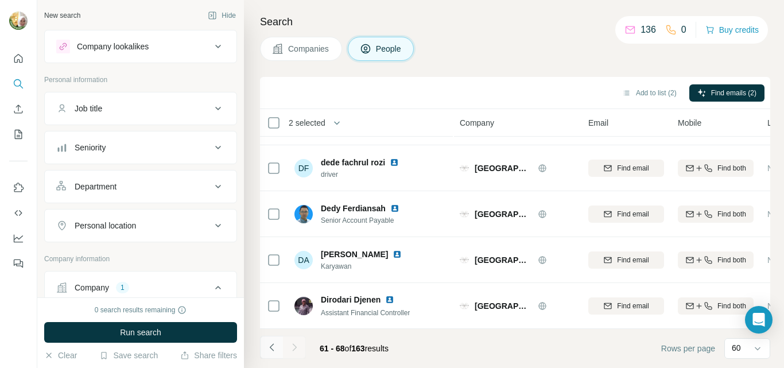
click at [272, 349] on icon "Navigate to previous page" at bounding box center [271, 346] width 4 height 7
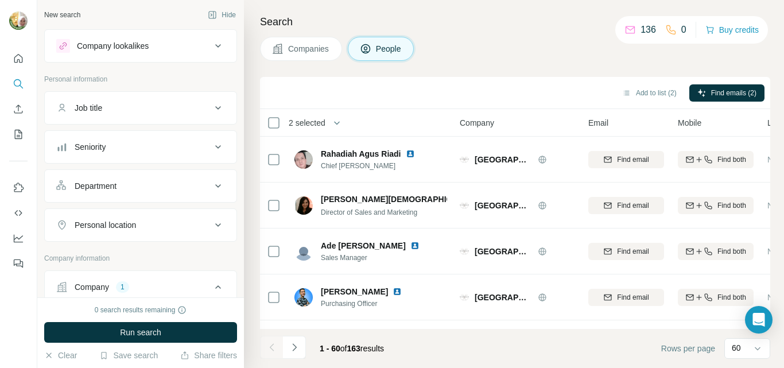
scroll to position [0, 0]
click at [215, 147] on icon at bounding box center [218, 147] width 6 height 3
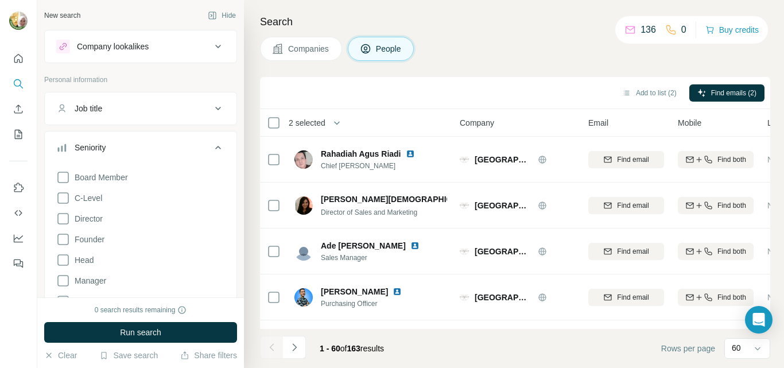
click at [211, 147] on icon at bounding box center [218, 148] width 14 height 14
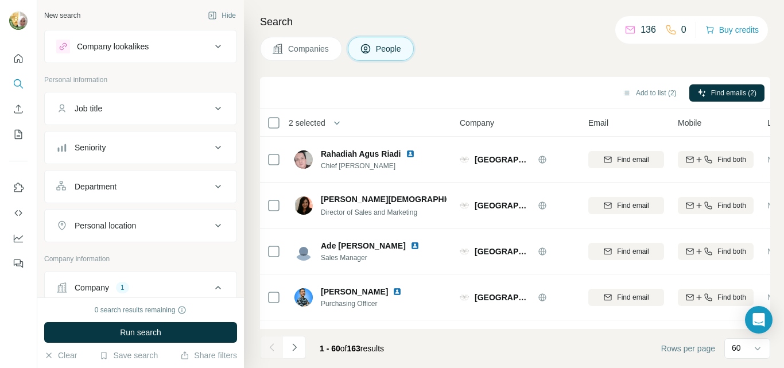
click at [211, 111] on icon at bounding box center [218, 109] width 14 height 14
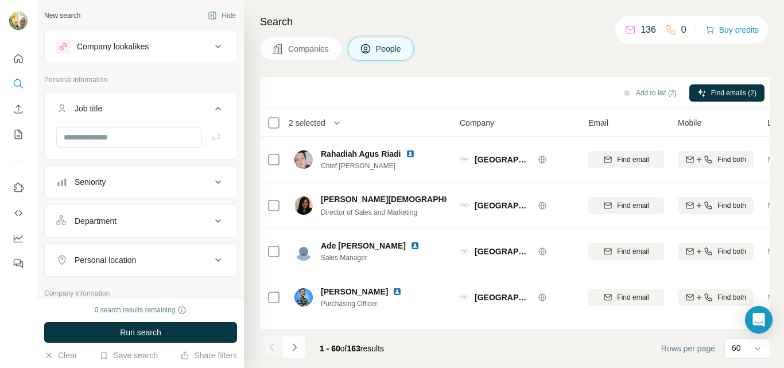
click at [211, 110] on icon at bounding box center [218, 109] width 14 height 14
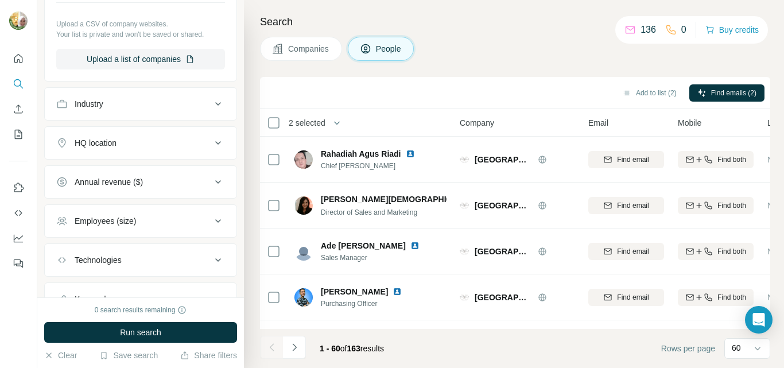
scroll to position [453, 0]
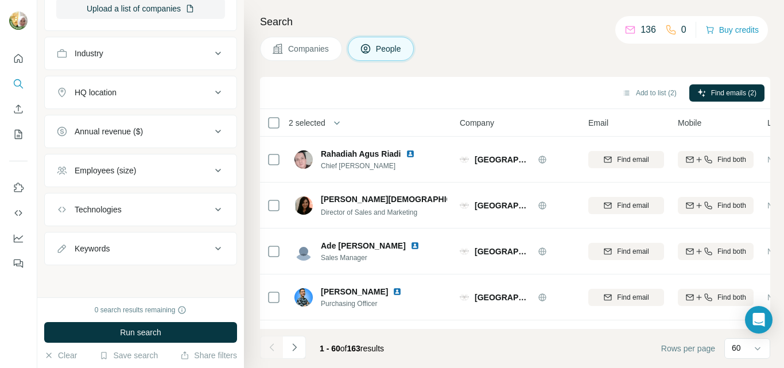
click at [211, 94] on icon at bounding box center [218, 93] width 14 height 14
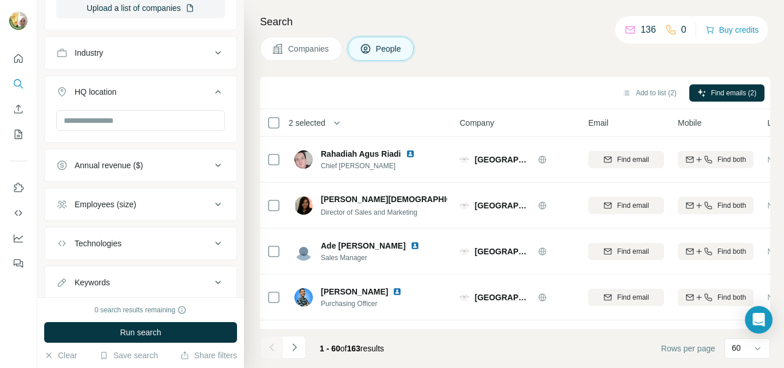
click at [211, 94] on icon at bounding box center [218, 92] width 14 height 14
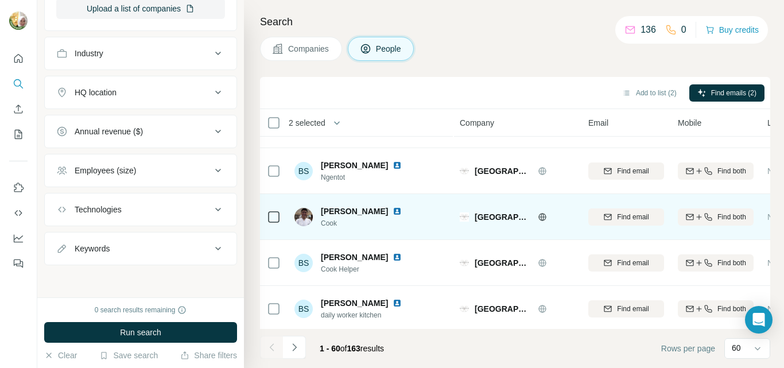
scroll to position [2569, 0]
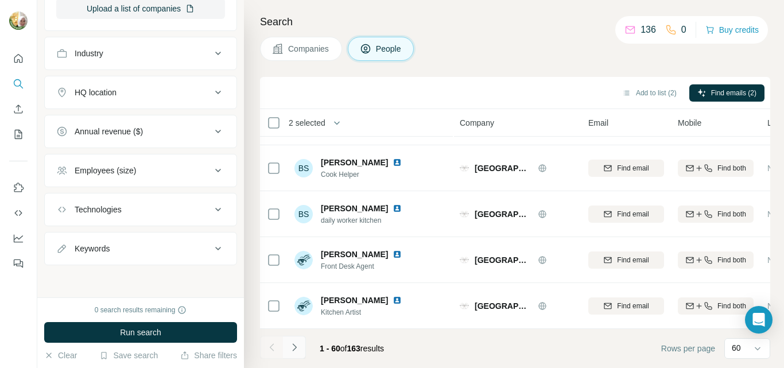
click at [295, 348] on icon "Navigate to next page" at bounding box center [294, 346] width 4 height 7
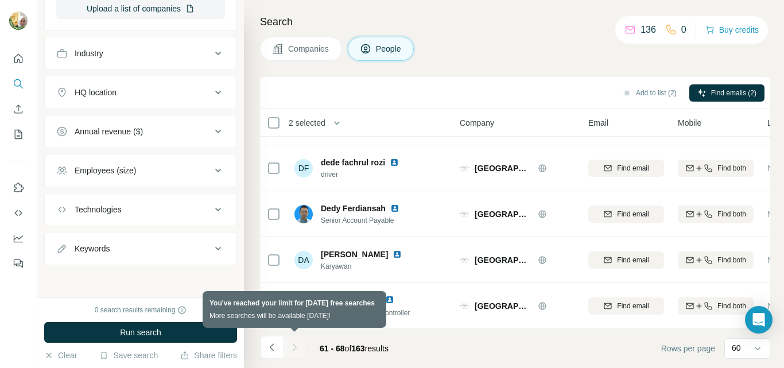
scroll to position [181, 0]
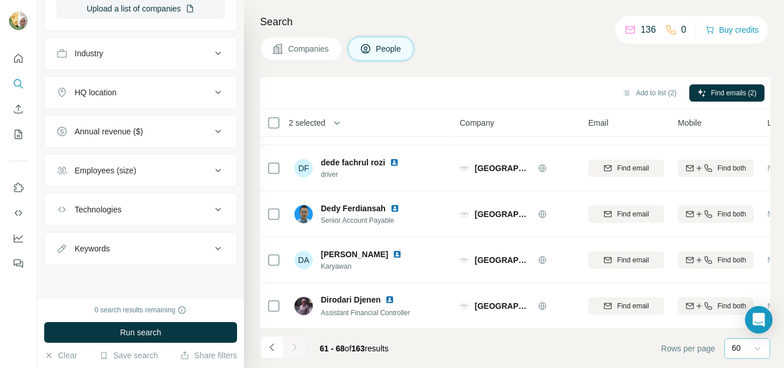
click at [756, 348] on icon at bounding box center [758, 348] width 6 height 3
click at [739, 299] on p "20" at bounding box center [738, 301] width 9 height 11
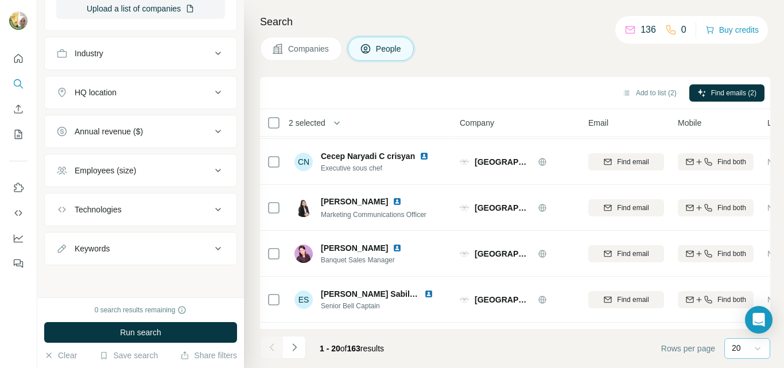
scroll to position [732, 0]
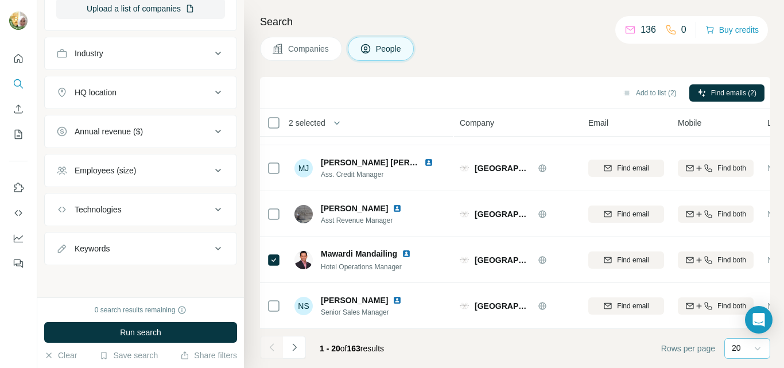
click at [294, 345] on icon "Navigate to next page" at bounding box center [294, 346] width 11 height 11
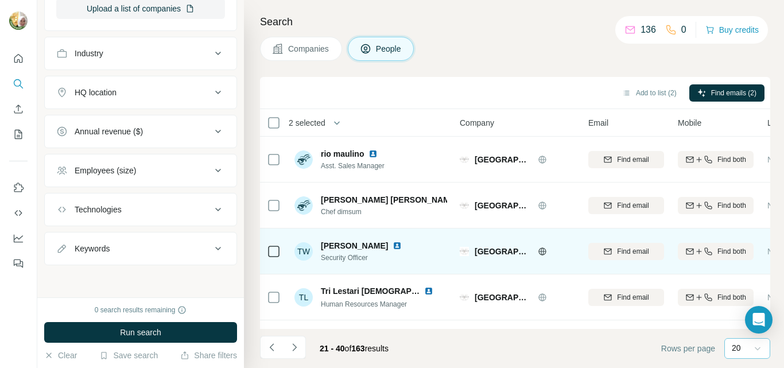
scroll to position [115, 0]
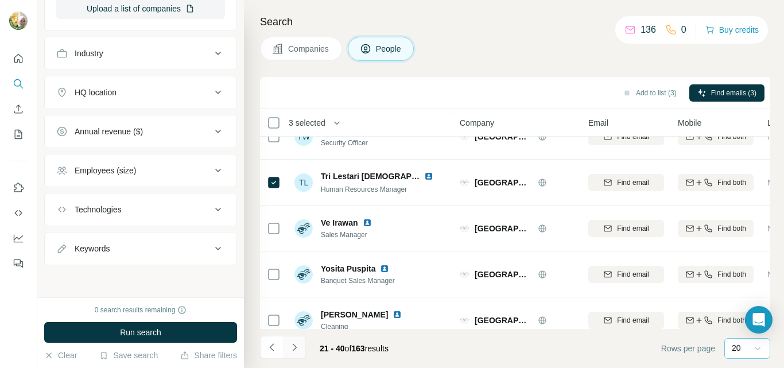
click at [293, 345] on icon "Navigate to next page" at bounding box center [294, 346] width 11 height 11
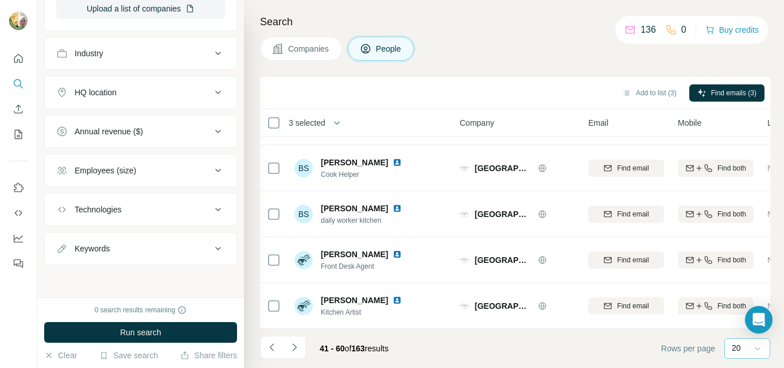
scroll to position [732, 0]
click at [294, 343] on icon "Navigate to next page" at bounding box center [294, 346] width 11 height 11
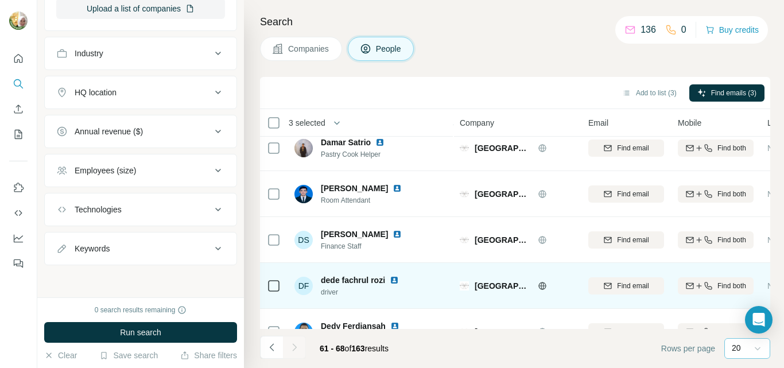
scroll to position [181, 0]
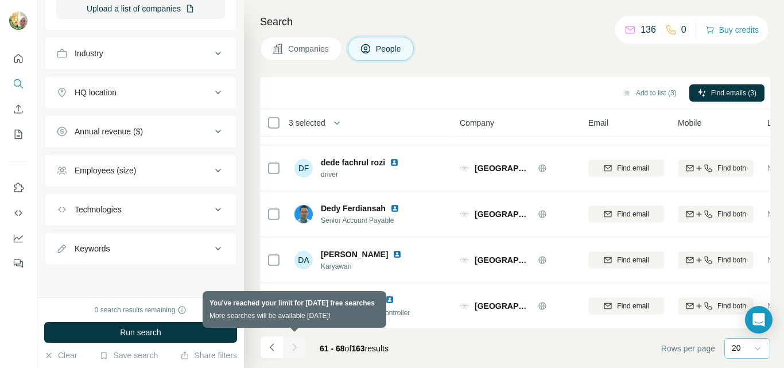
click at [296, 350] on div at bounding box center [294, 347] width 23 height 23
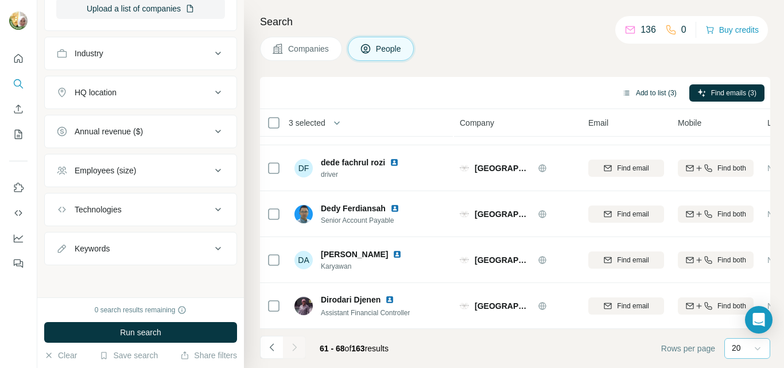
click at [642, 91] on button "Add to list (3)" at bounding box center [649, 92] width 71 height 17
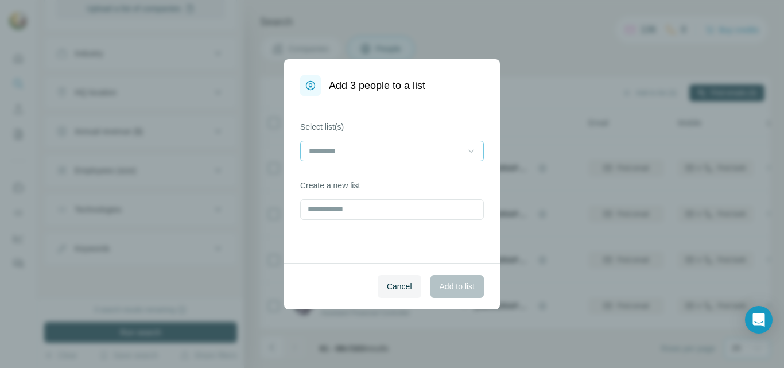
click at [471, 157] on div at bounding box center [470, 151] width 11 height 21
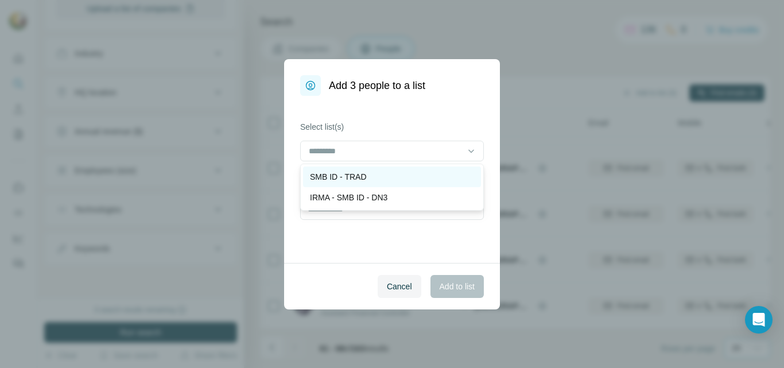
click at [375, 177] on div "SMB ID - TRAD" at bounding box center [392, 176] width 164 height 11
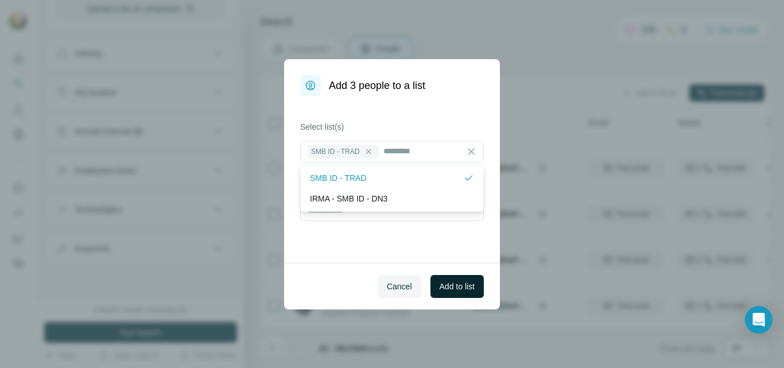
click at [462, 284] on span "Add to list" at bounding box center [457, 286] width 35 height 11
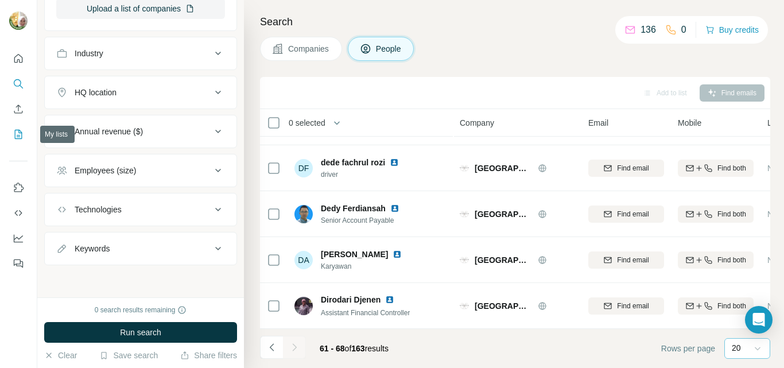
click at [16, 132] on icon "My lists" at bounding box center [18, 134] width 11 height 11
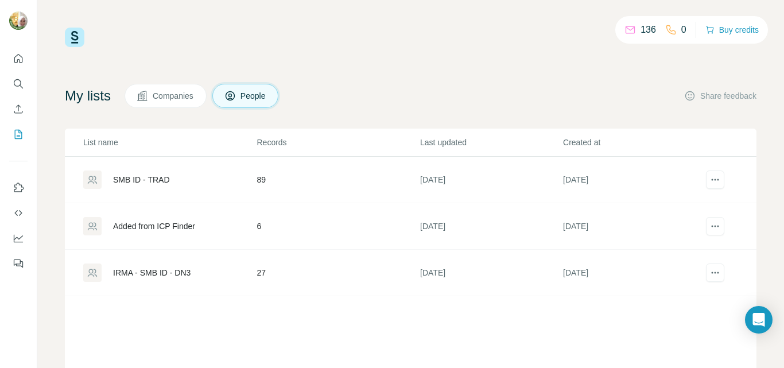
click at [131, 180] on div "SMB ID - TRAD" at bounding box center [141, 179] width 57 height 11
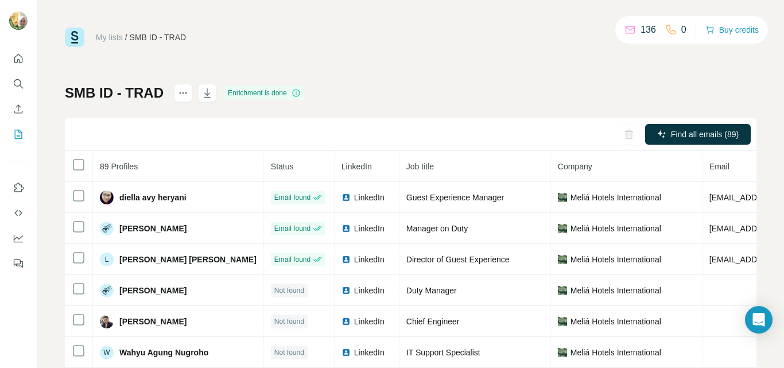
click at [264, 180] on th "Status" at bounding box center [299, 166] width 71 height 31
click at [363, 84] on div "SMB ID - TRAD Enrichment is done Find all emails (89) 89 Profiles Status Linked…" at bounding box center [411, 269] width 692 height 370
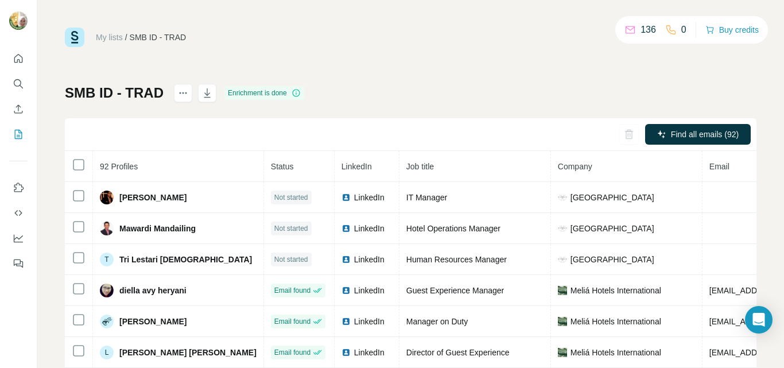
scroll to position [114, 0]
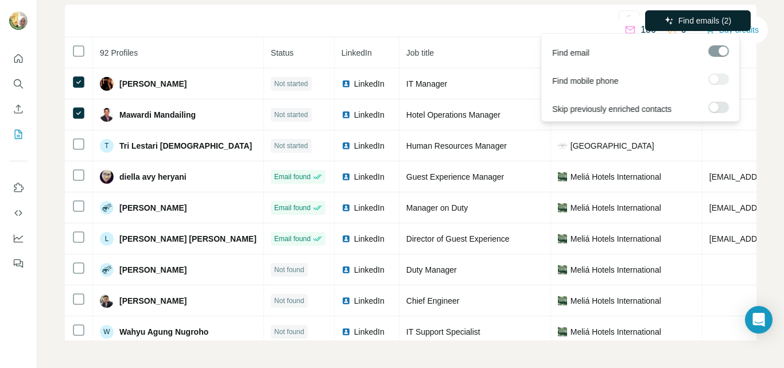
click at [693, 20] on span "Find emails (2)" at bounding box center [704, 20] width 53 height 11
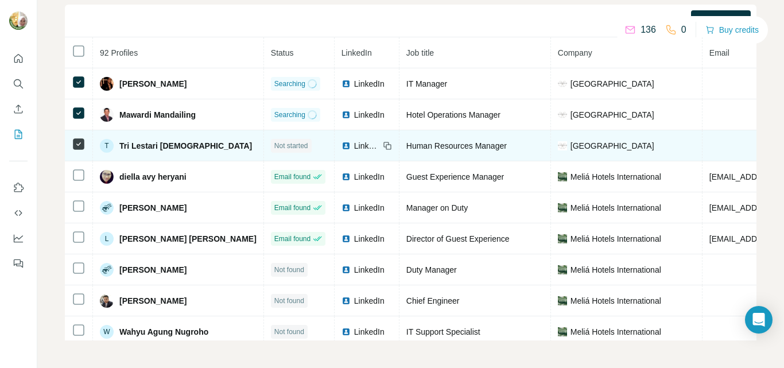
scroll to position [0, 0]
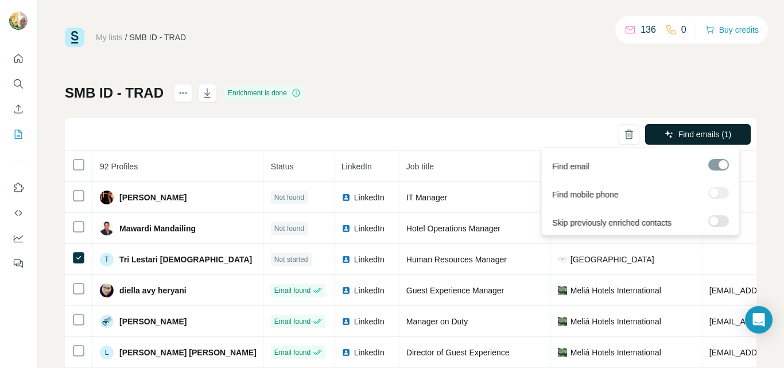
click at [686, 137] on span "Find emails (1)" at bounding box center [704, 134] width 53 height 11
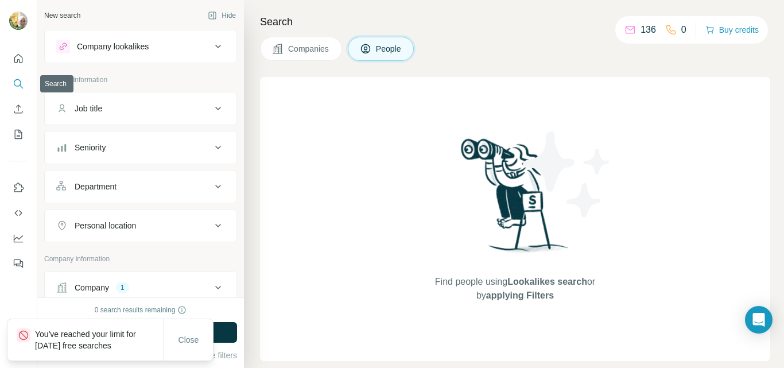
click at [16, 86] on icon "Search" at bounding box center [18, 83] width 11 height 11
click at [18, 83] on icon "Search" at bounding box center [18, 83] width 11 height 11
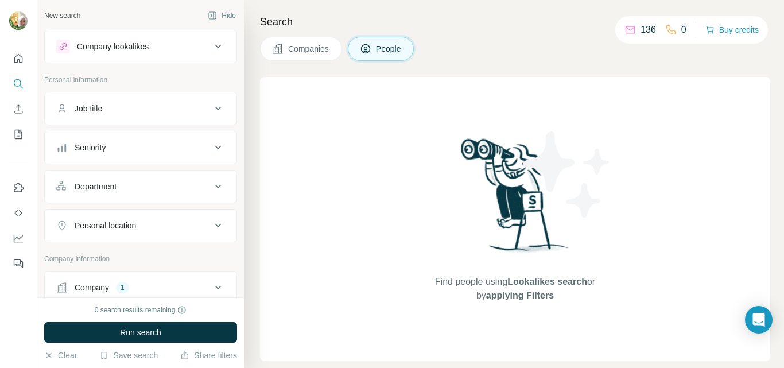
click at [211, 43] on icon at bounding box center [218, 47] width 14 height 14
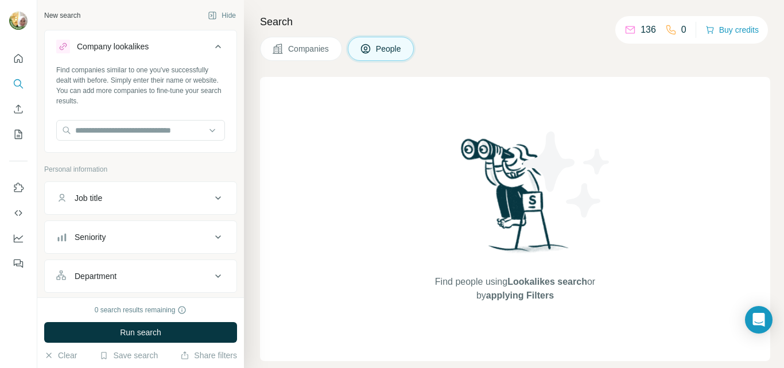
click at [349, 151] on div "Find people using Lookalikes search or by applying Filters" at bounding box center [515, 219] width 510 height 284
click at [18, 81] on icon "Search" at bounding box center [18, 83] width 11 height 11
click at [106, 196] on div "Job title" at bounding box center [133, 197] width 155 height 11
click at [215, 199] on icon at bounding box center [218, 197] width 6 height 3
click at [18, 61] on icon "Quick start" at bounding box center [18, 58] width 11 height 11
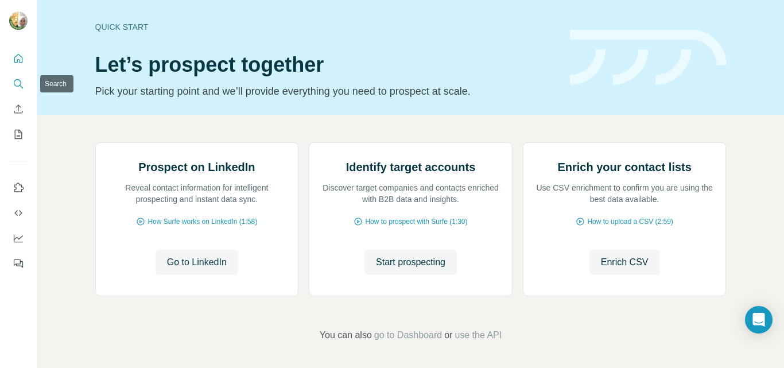
click at [18, 84] on icon "Search" at bounding box center [18, 83] width 11 height 11
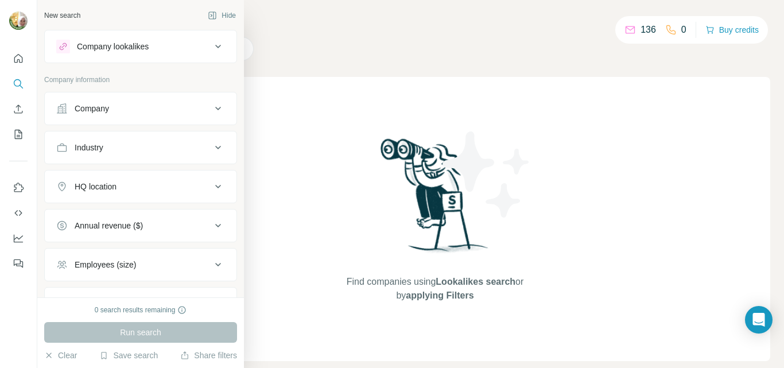
click at [82, 114] on div "Company" at bounding box center [92, 108] width 34 height 11
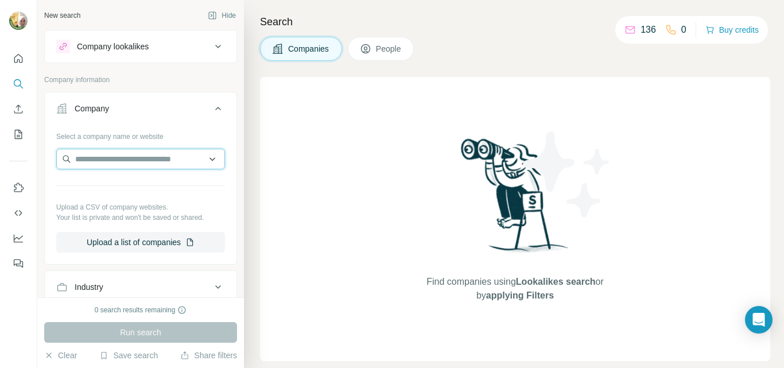
click at [92, 162] on input "text" at bounding box center [140, 159] width 169 height 21
paste input "****"
type input "****"
drag, startPoint x: 101, startPoint y: 159, endPoint x: 72, endPoint y: 157, distance: 28.7
click at [72, 157] on input "****" at bounding box center [140, 159] width 169 height 21
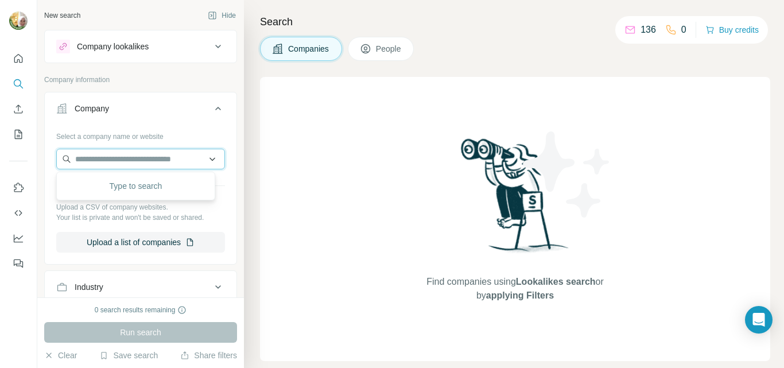
click at [91, 158] on input "text" at bounding box center [140, 159] width 169 height 21
paste input "**********"
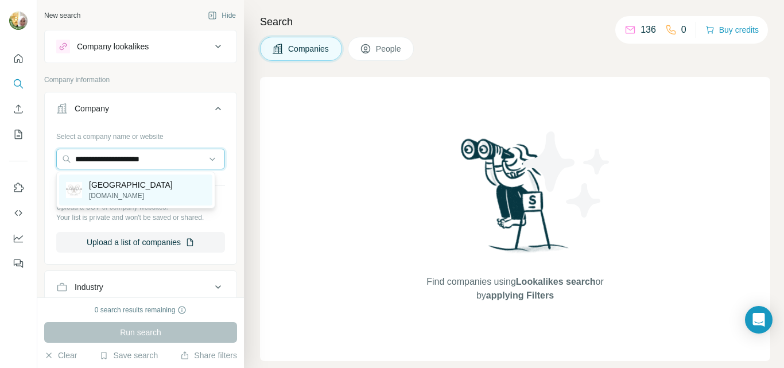
type input "**********"
click at [141, 187] on p "Hotel Gran Mahakam" at bounding box center [131, 184] width 84 height 11
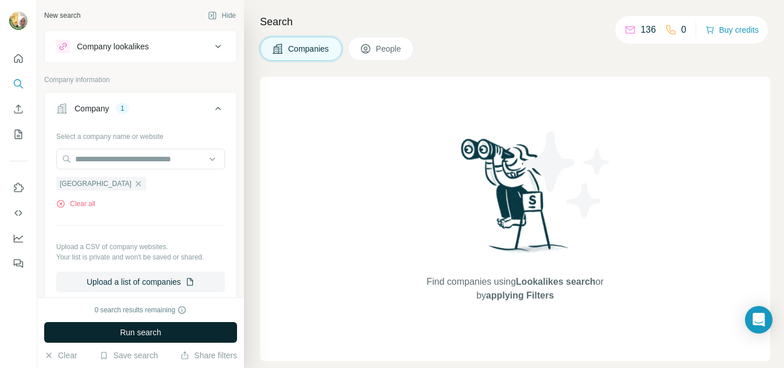
click at [125, 334] on span "Run search" at bounding box center [140, 332] width 41 height 11
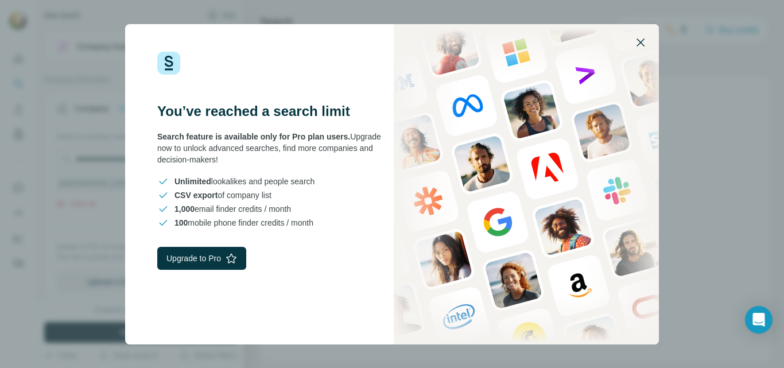
click at [640, 44] on icon "button" at bounding box center [641, 43] width 14 height 14
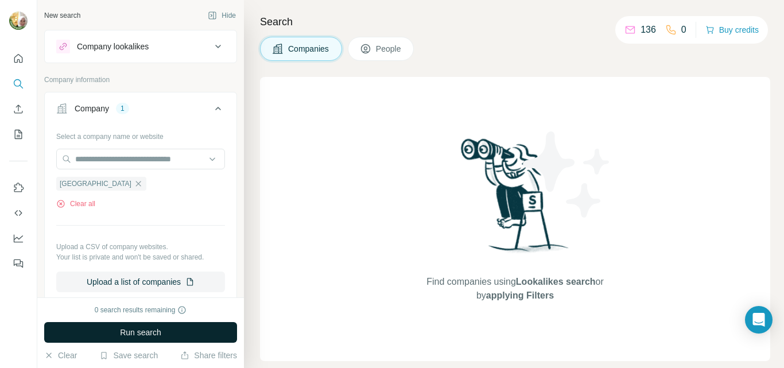
click at [154, 334] on span "Run search" at bounding box center [140, 332] width 41 height 11
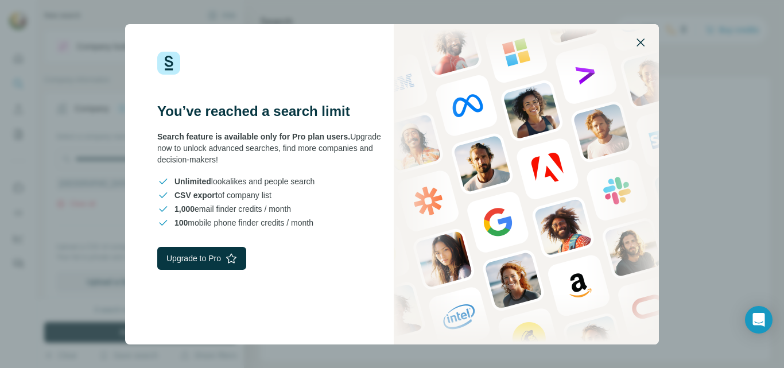
click at [642, 41] on icon "button" at bounding box center [641, 43] width 14 height 14
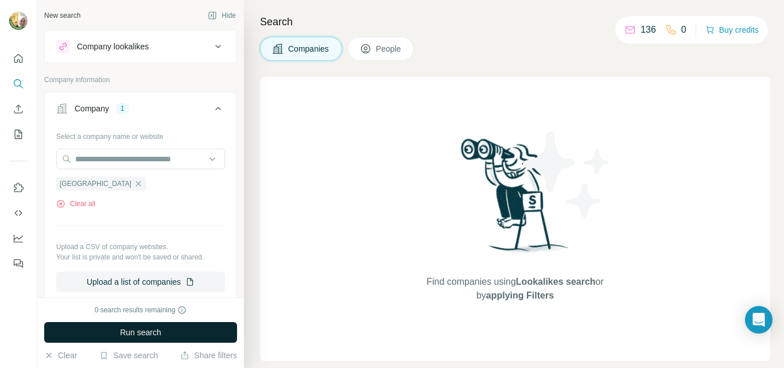
click at [132, 330] on span "Run search" at bounding box center [140, 332] width 41 height 11
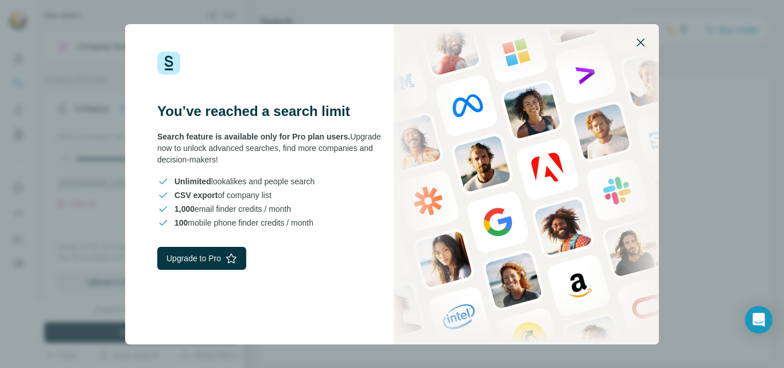
click at [642, 40] on icon "button" at bounding box center [641, 43] width 14 height 14
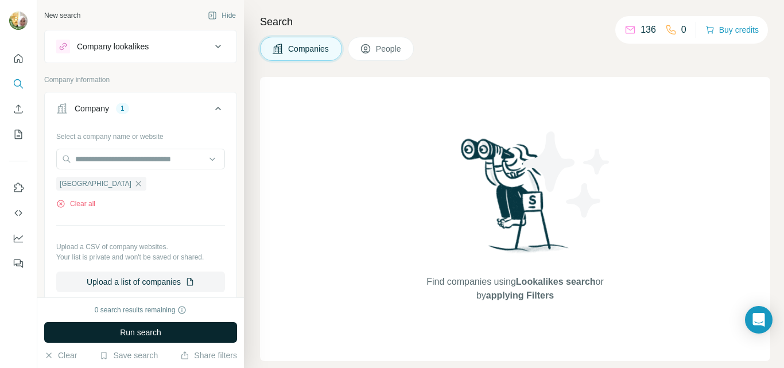
drag, startPoint x: 333, startPoint y: 226, endPoint x: 304, endPoint y: 219, distance: 30.1
click at [334, 226] on div "Find companies using Lookalikes search or by applying Filters" at bounding box center [515, 219] width 510 height 284
click at [136, 184] on icon "button" at bounding box center [138, 183] width 5 height 5
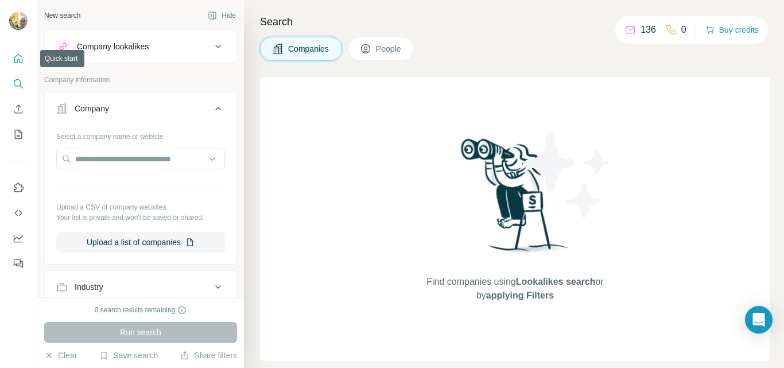
click at [16, 55] on icon "Quick start" at bounding box center [18, 58] width 11 height 11
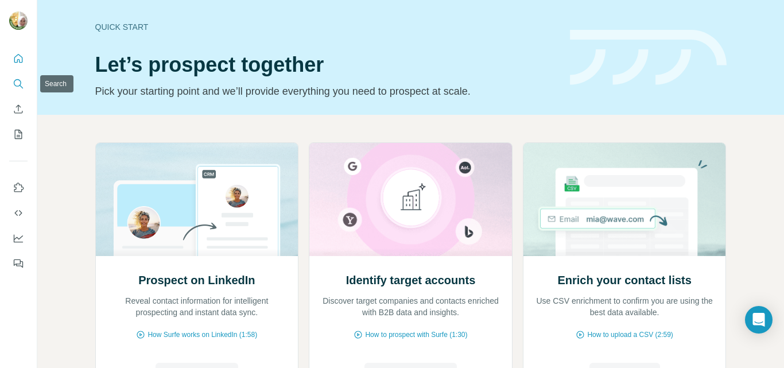
click at [18, 87] on icon "Search" at bounding box center [18, 83] width 11 height 11
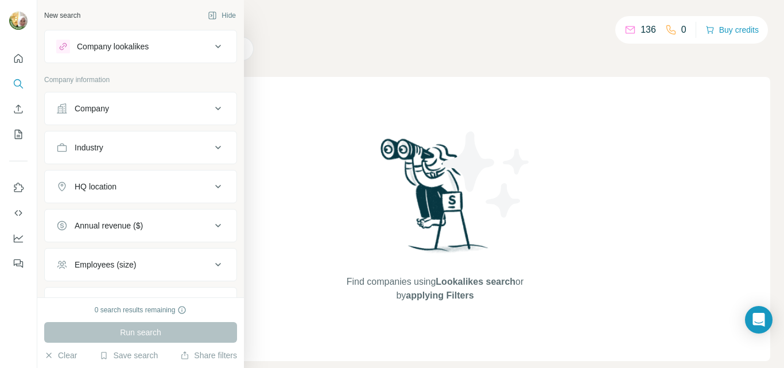
click at [91, 111] on div "Company" at bounding box center [92, 108] width 34 height 11
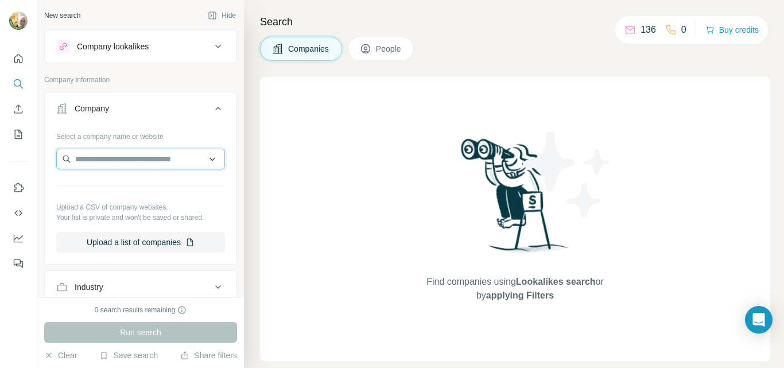
click at [106, 158] on input "text" at bounding box center [140, 159] width 169 height 21
click at [142, 161] on input "text" at bounding box center [140, 159] width 169 height 21
click at [128, 158] on input "text" at bounding box center [140, 159] width 169 height 21
paste input "**********"
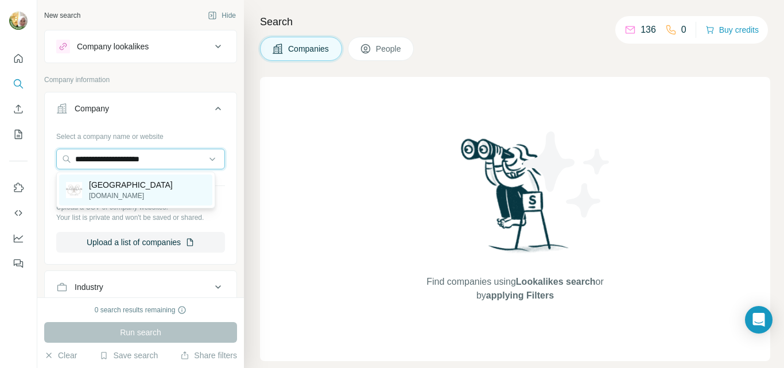
type input "**********"
click at [147, 183] on p "Hotel Gran Mahakam" at bounding box center [131, 184] width 84 height 11
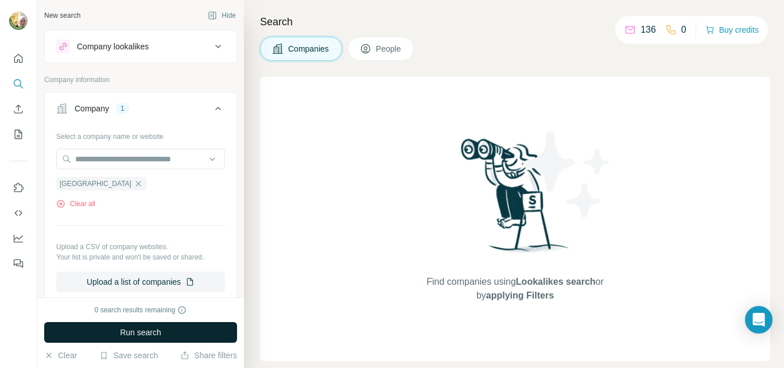
click at [154, 335] on span "Run search" at bounding box center [140, 332] width 41 height 11
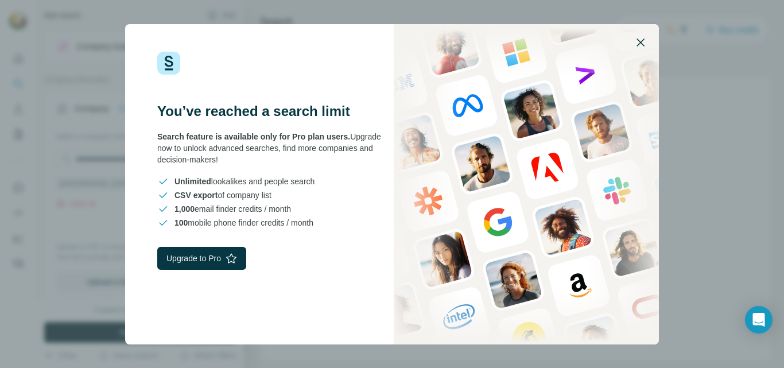
click at [642, 40] on icon "button" at bounding box center [640, 42] width 8 height 8
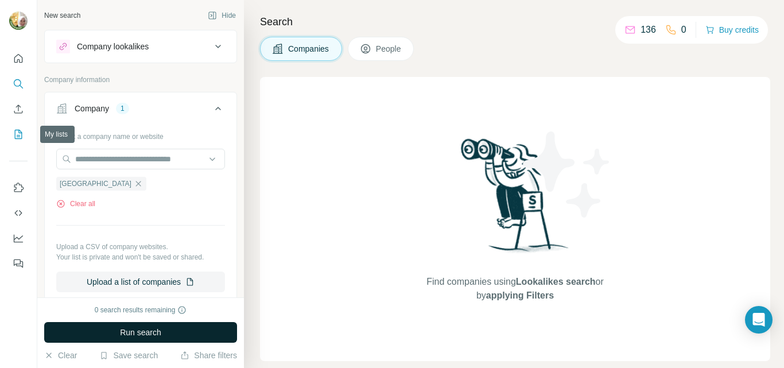
click at [16, 135] on icon "My lists" at bounding box center [18, 134] width 11 height 11
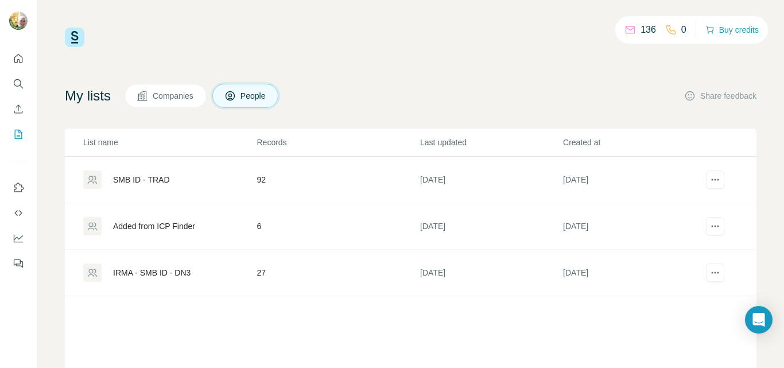
click at [144, 177] on div "SMB ID - TRAD" at bounding box center [141, 179] width 57 height 11
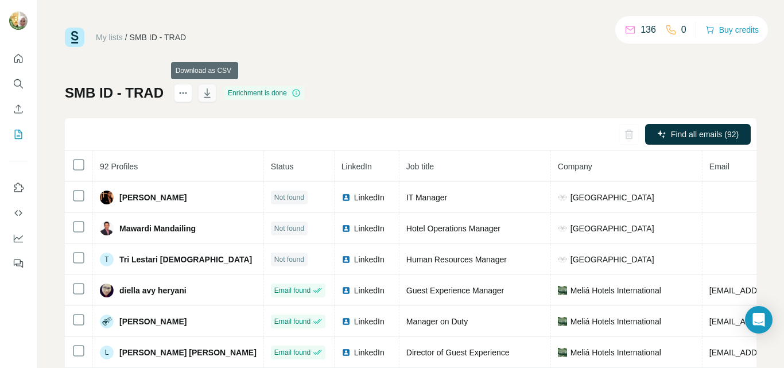
click at [205, 92] on icon "button" at bounding box center [207, 92] width 6 height 9
